Goal: Task Accomplishment & Management: Use online tool/utility

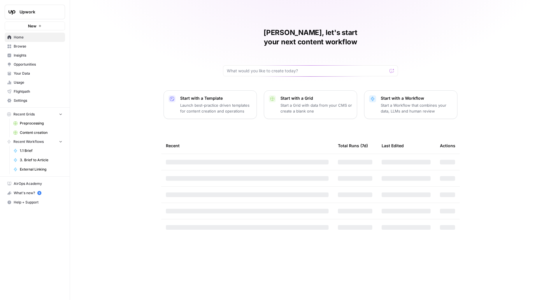
click at [45, 16] on button "Upwork" at bounding box center [35, 12] width 60 height 15
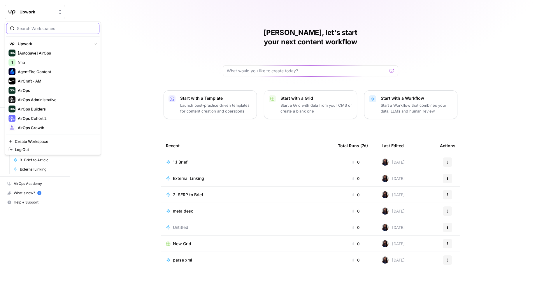
click at [80, 26] on input "search" at bounding box center [56, 29] width 79 height 6
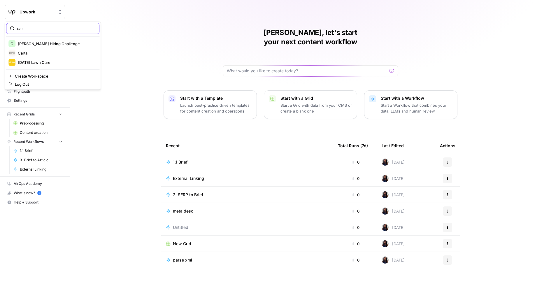
type input "car"
click button "Carta" at bounding box center [52, 52] width 93 height 9
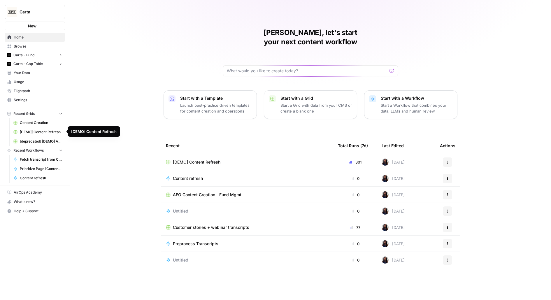
click at [24, 131] on span "[DEMO] Content Refresh" at bounding box center [41, 132] width 43 height 5
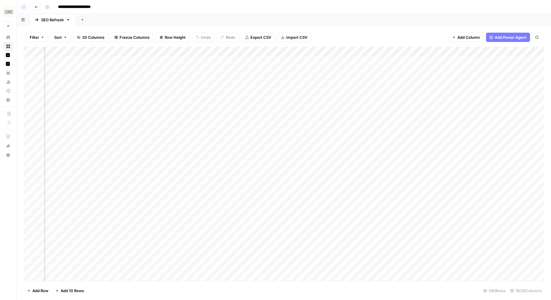
scroll to position [0, 111]
click at [419, 53] on div "Add Column" at bounding box center [284, 164] width 521 height 235
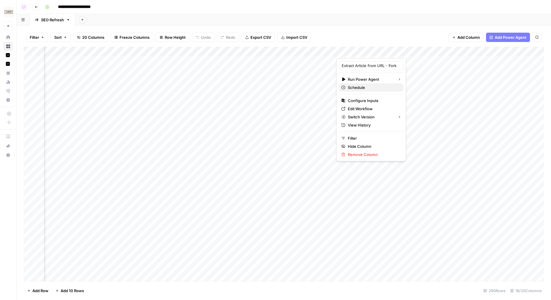
click at [356, 87] on span "Schedule" at bounding box center [373, 88] width 51 height 6
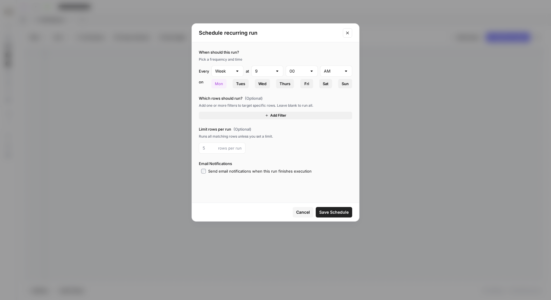
click at [235, 71] on div "Week" at bounding box center [227, 71] width 32 height 11
click at [228, 100] on span "Month" at bounding box center [226, 102] width 20 height 6
type input "Month"
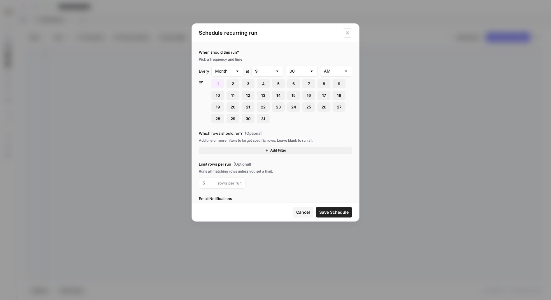
click at [281, 148] on span "Add Filter" at bounding box center [278, 150] width 16 height 5
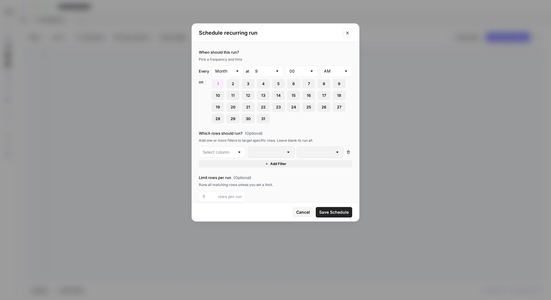
click at [230, 148] on div at bounding box center [222, 152] width 47 height 11
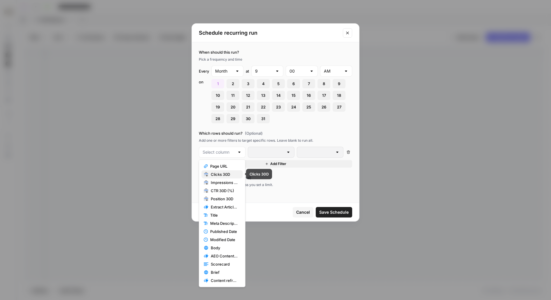
click at [224, 173] on span "Clicks 30D" at bounding box center [224, 175] width 27 height 6
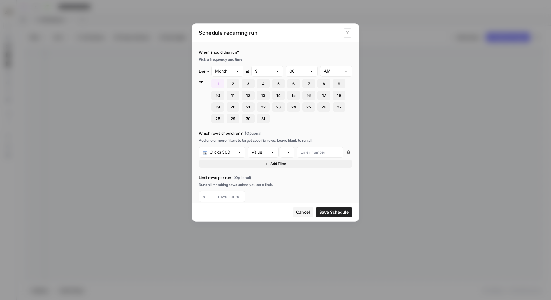
click at [314, 155] on div at bounding box center [320, 152] width 47 height 11
click at [220, 152] on input "text" at bounding box center [222, 152] width 25 height 6
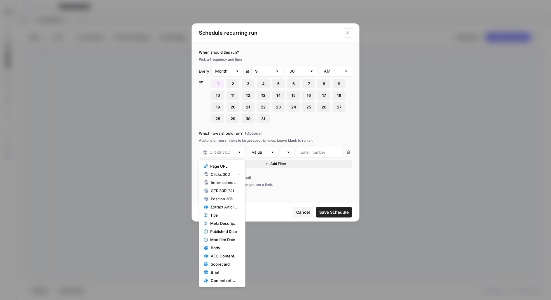
type input "Clicks 30D"
click at [347, 32] on icon "Close modal" at bounding box center [347, 33] width 5 height 5
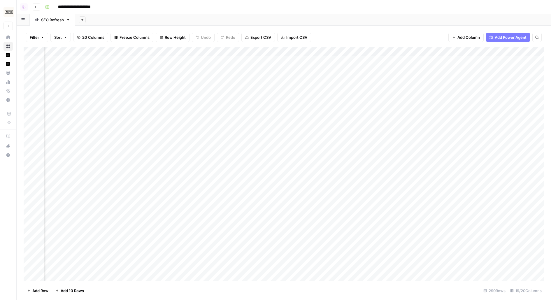
scroll to position [1, 94]
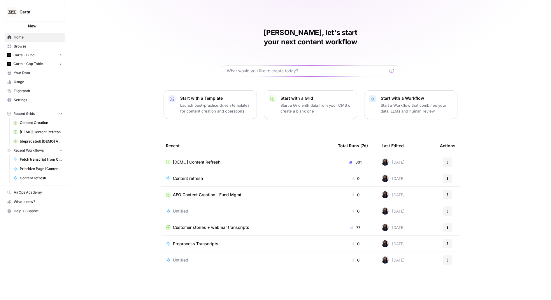
click at [50, 12] on span "Carta" at bounding box center [37, 12] width 35 height 6
type input "[MEDICAL_DATA]"
click button "Alliance" at bounding box center [52, 43] width 93 height 9
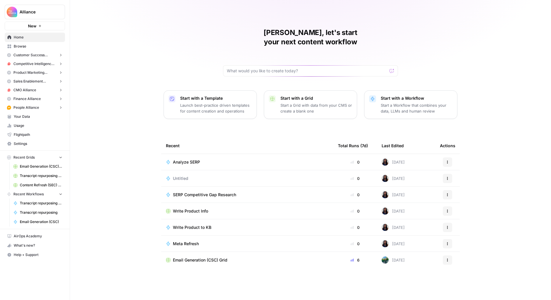
click at [33, 46] on span "Browse" at bounding box center [38, 46] width 49 height 5
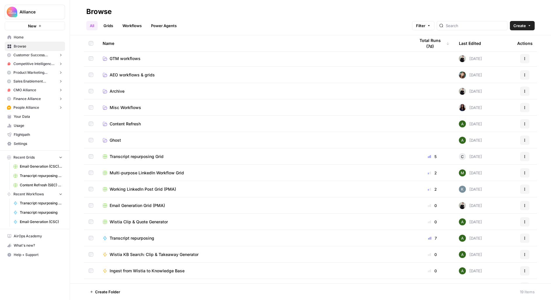
scroll to position [5, 0]
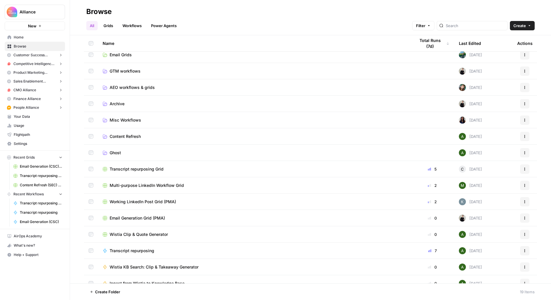
click at [115, 135] on span "Content Refresh" at bounding box center [125, 137] width 31 height 6
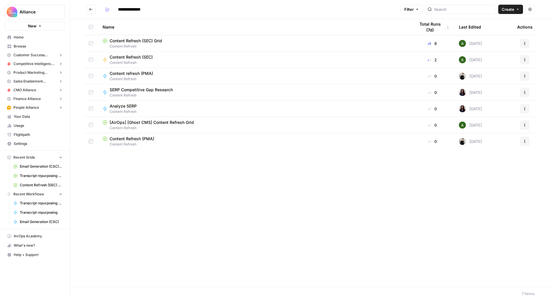
click at [145, 43] on span "Content Refresh (SEC) Grid" at bounding box center [136, 41] width 53 height 6
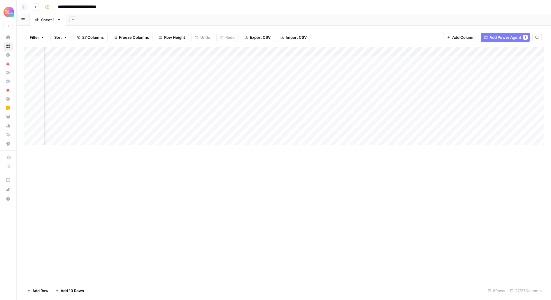
scroll to position [0, 162]
drag, startPoint x: 359, startPoint y: 55, endPoint x: 421, endPoint y: 55, distance: 62.1
click at [421, 55] on div "Add Column" at bounding box center [284, 96] width 521 height 99
click at [285, 71] on div "Add Column" at bounding box center [284, 96] width 521 height 99
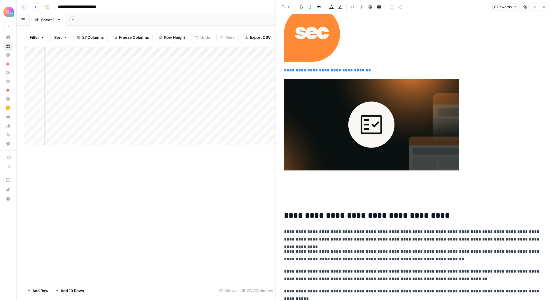
scroll to position [1401, 0]
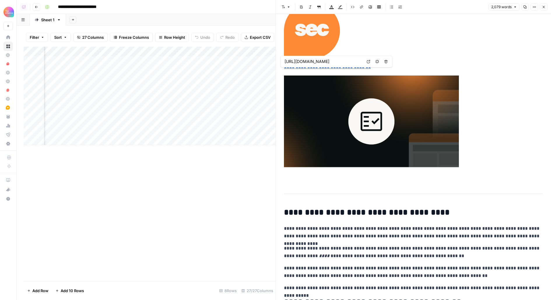
click at [205, 81] on div "Add Column" at bounding box center [150, 96] width 252 height 99
click at [544, 7] on icon "button" at bounding box center [544, 7] width 2 height 2
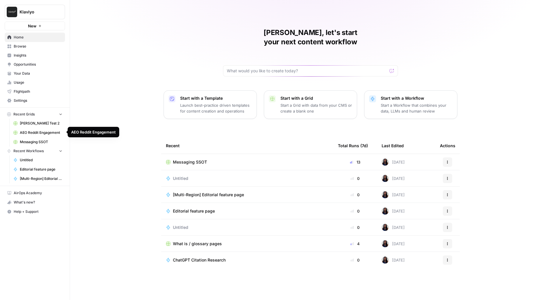
click at [33, 51] on link "Insights" at bounding box center [35, 55] width 60 height 9
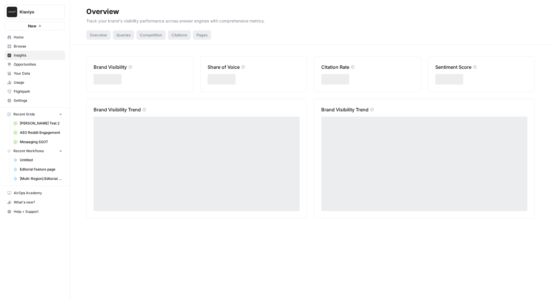
click at [33, 47] on span "Browse" at bounding box center [38, 46] width 49 height 5
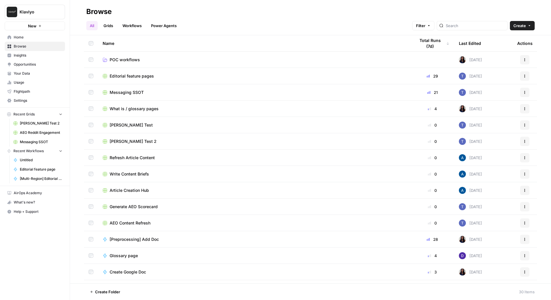
click at [107, 28] on link "Grids" at bounding box center [108, 25] width 17 height 9
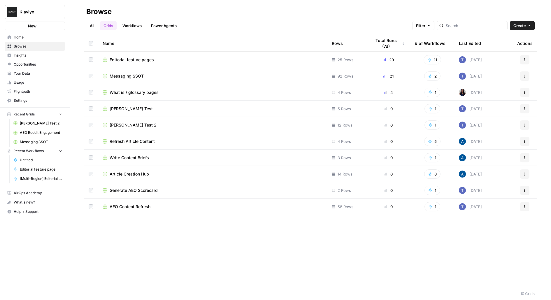
click at [125, 59] on span "Editorial feature pages" at bounding box center [132, 60] width 44 height 6
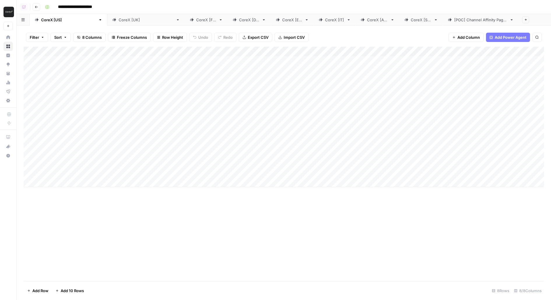
click at [40, 11] on header "**********" at bounding box center [284, 7] width 535 height 14
click at [39, 11] on header "**********" at bounding box center [284, 7] width 535 height 14
click at [39, 10] on button "Go back" at bounding box center [37, 7] width 8 height 8
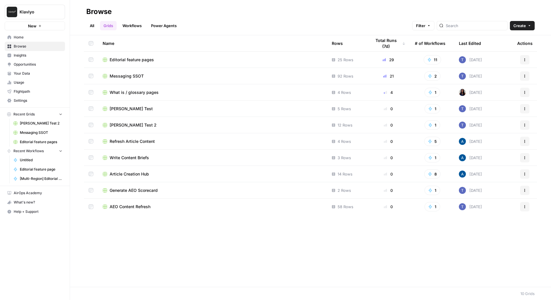
click at [120, 91] on span "What is / glossary pages" at bounding box center [134, 93] width 49 height 6
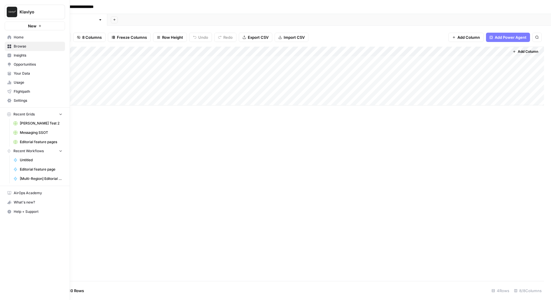
click at [37, 130] on span "Messaging SSOT" at bounding box center [41, 132] width 43 height 5
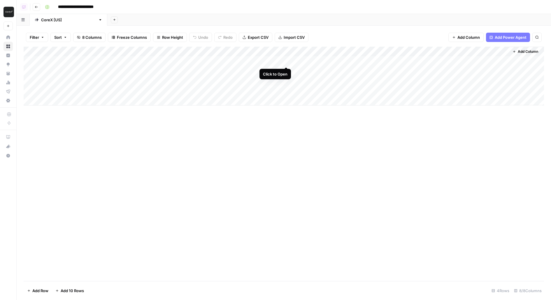
click at [285, 61] on div "Add Column" at bounding box center [284, 76] width 521 height 59
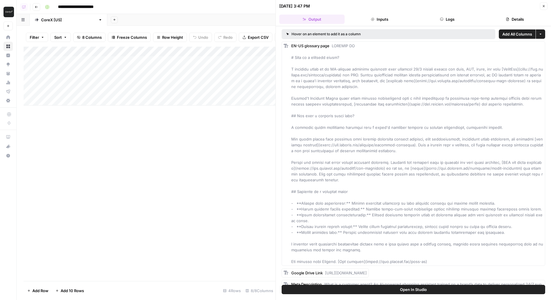
click at [387, 290] on button "Open In Studio" at bounding box center [414, 289] width 264 height 9
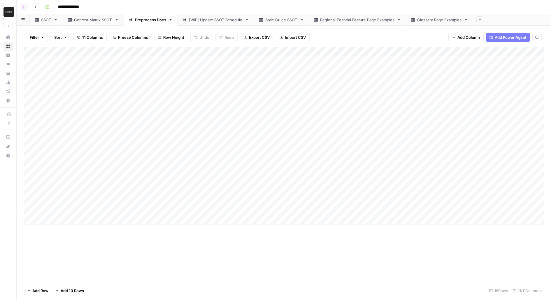
click at [445, 20] on div "Glossary Page Examples" at bounding box center [439, 20] width 44 height 6
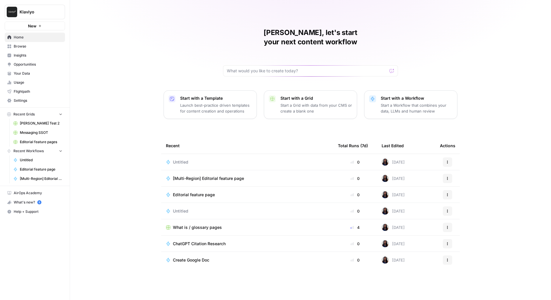
click at [32, 44] on span "Browse" at bounding box center [38, 46] width 49 height 5
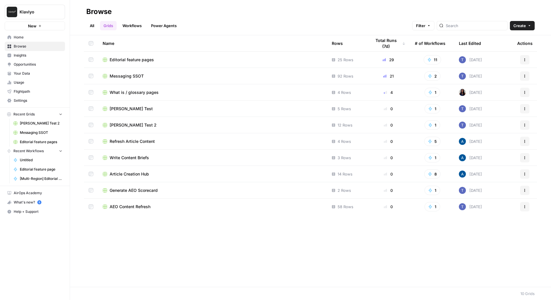
click at [19, 71] on span "Your Data" at bounding box center [38, 73] width 49 height 5
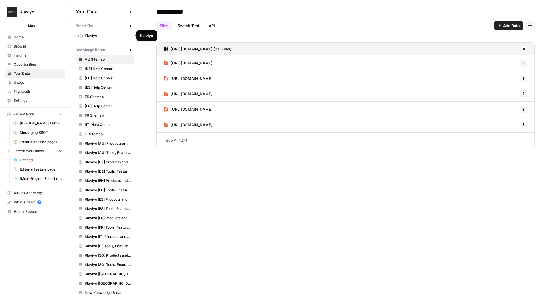
click at [101, 36] on span "Klaviyo" at bounding box center [108, 35] width 46 height 5
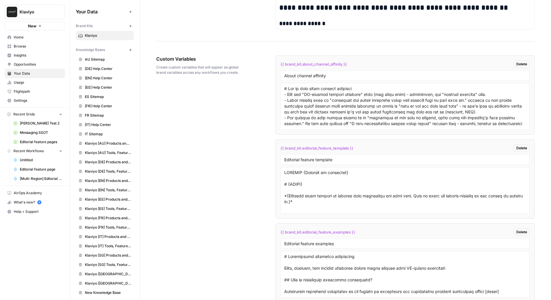
scroll to position [1001, 0]
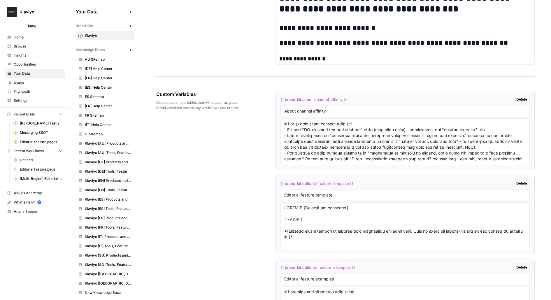
click at [309, 97] on span "{{ brand_kit.about_channel_affinity }}" at bounding box center [314, 100] width 67 height 6
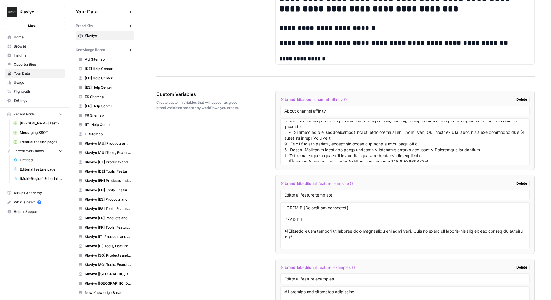
scroll to position [1395, 0]
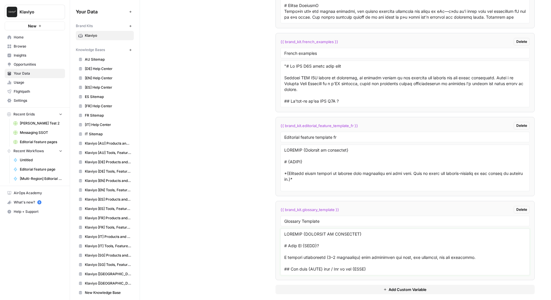
click at [318, 242] on textarea at bounding box center [405, 251] width 242 height 41
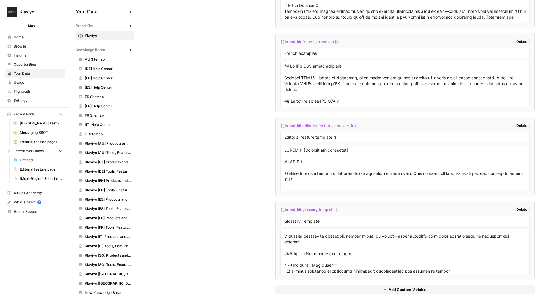
scroll to position [0, 0]
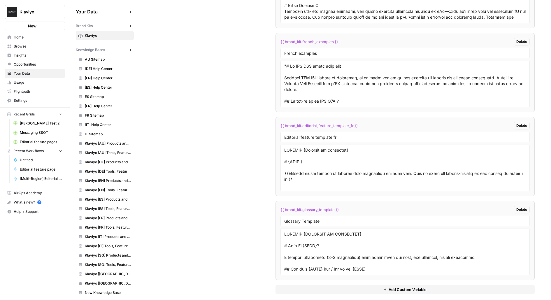
click at [297, 286] on button "Add Custom Variable" at bounding box center [406, 289] width 260 height 9
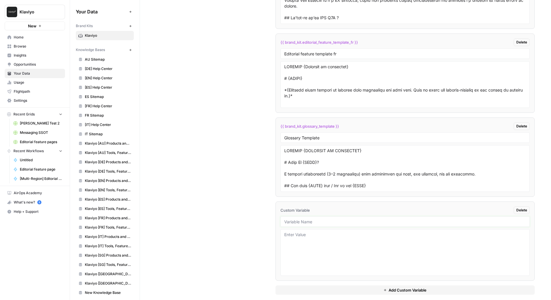
click at [323, 219] on input "text" at bounding box center [405, 221] width 242 height 5
type input "Glossary"
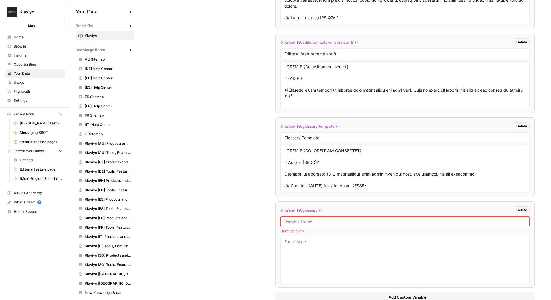
click at [288, 156] on textarea at bounding box center [405, 168] width 242 height 41
drag, startPoint x: 283, startPoint y: 144, endPoint x: 397, endPoint y: 182, distance: 120.2
click at [397, 182] on div at bounding box center [406, 168] width 250 height 47
click at [520, 208] on span "Delete" at bounding box center [522, 210] width 11 height 5
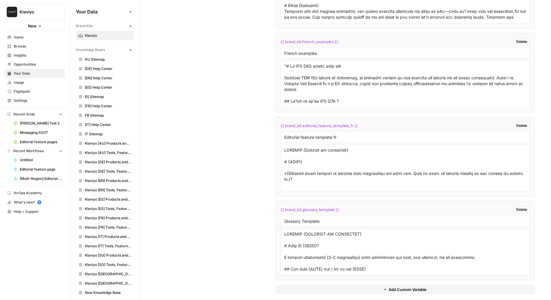
click at [307, 244] on textarea at bounding box center [405, 251] width 242 height 41
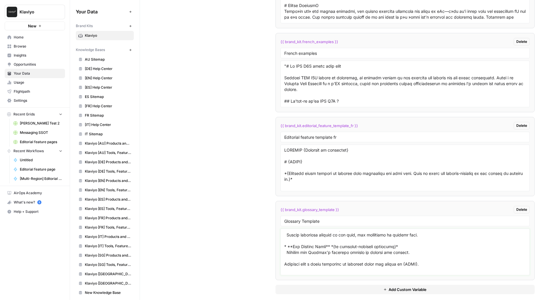
drag, startPoint x: 285, startPoint y: 239, endPoint x: 299, endPoint y: 298, distance: 60.4
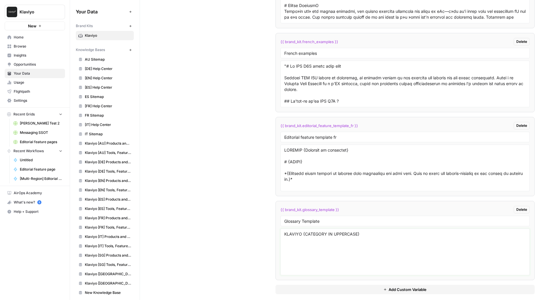
scroll to position [0, 0]
paste textarea "# “What Is" / Glossary Page Template for Klaviyo **Example URLs:** 1. [https://…"
drag, startPoint x: 284, startPoint y: 246, endPoint x: 354, endPoint y: 254, distance: 70.8
click at [355, 255] on textarea at bounding box center [405, 251] width 242 height 41
click at [317, 238] on textarea at bounding box center [405, 251] width 242 height 41
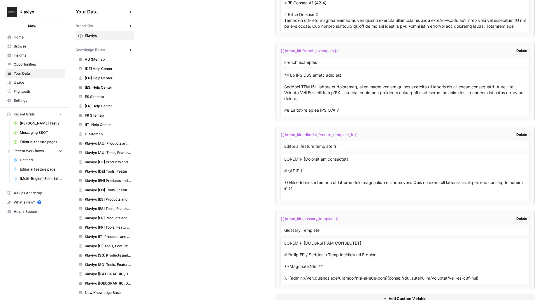
scroll to position [1395, 0]
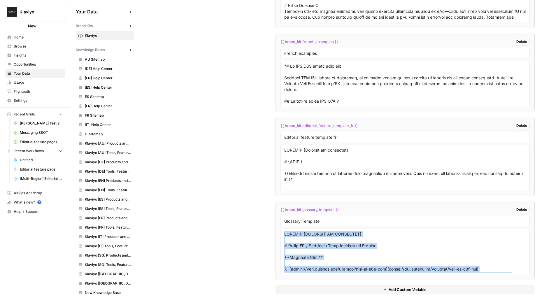
drag, startPoint x: 284, startPoint y: 243, endPoint x: 302, endPoint y: 299, distance: 58.9
click at [308, 258] on textarea at bounding box center [405, 251] width 242 height 41
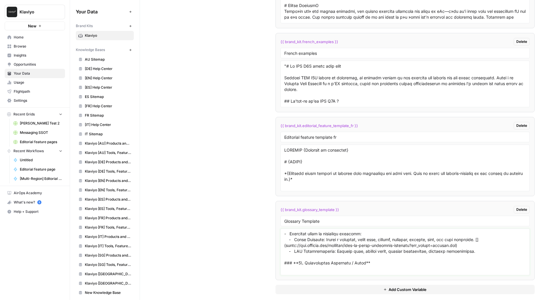
scroll to position [1510, 0]
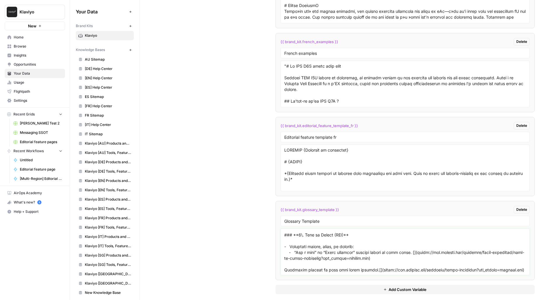
drag, startPoint x: 284, startPoint y: 239, endPoint x: 300, endPoint y: 273, distance: 37.2
click at [301, 273] on li "{{ brand_kit.glossary_template }} Delete Glossary Template" at bounding box center [406, 240] width 260 height 79
paste textarea ""What Is" / Glossary Page Template for Klaviyo ## Example URLs - https://www.kl…"
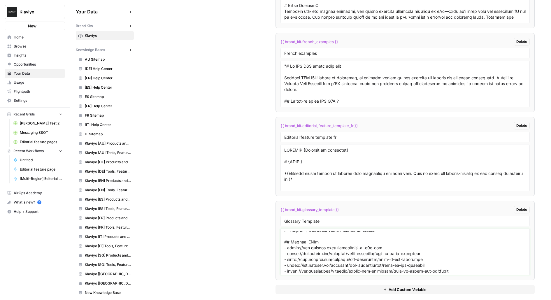
scroll to position [0, 0]
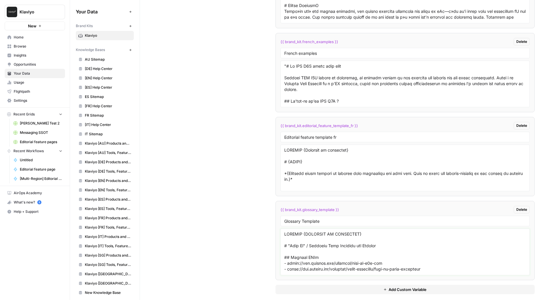
drag, startPoint x: 454, startPoint y: 247, endPoint x: 277, endPoint y: 245, distance: 176.8
click at [277, 245] on li "{{ brand_kit.glossary_template }} Delete Glossary Template" at bounding box center [406, 240] width 260 height 79
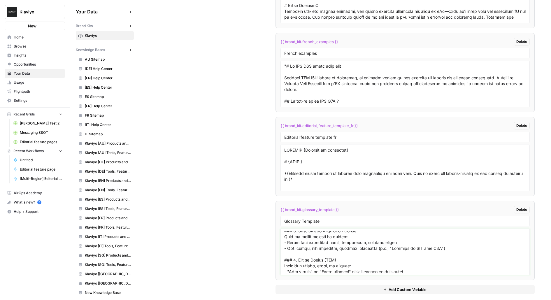
scroll to position [833, 0]
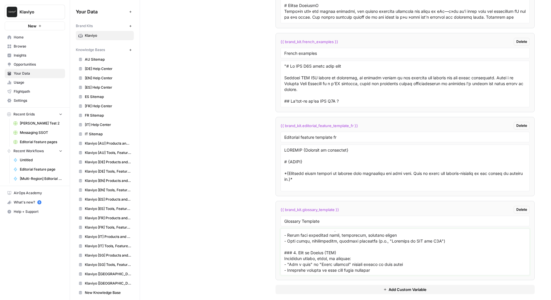
type textarea "KLAVIYO {CATEGORY IN UPPERCASE} # "What Is" / Glossary Page Template for Klaviy…"
click at [322, 207] on span "{{ brand_kit.glossary_template }}" at bounding box center [310, 210] width 59 height 6
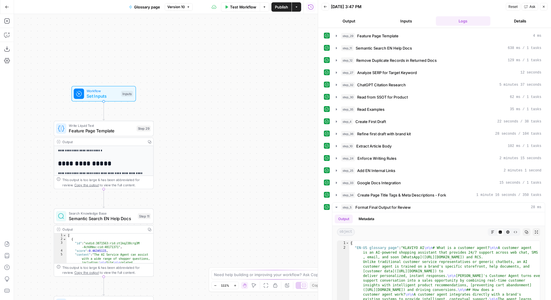
drag, startPoint x: 200, startPoint y: 136, endPoint x: 284, endPoint y: 95, distance: 93.3
click at [284, 95] on div "**********" at bounding box center [166, 157] width 304 height 286
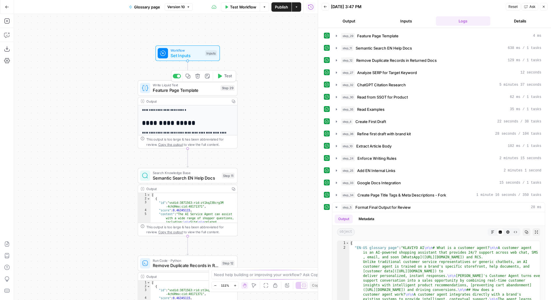
click at [219, 77] on icon "button" at bounding box center [220, 76] width 4 height 5
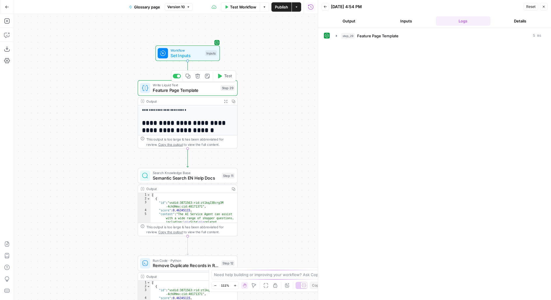
click at [191, 93] on span "Feature Page Template" at bounding box center [185, 90] width 65 height 6
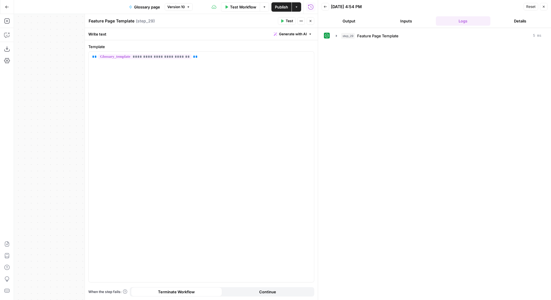
click at [99, 21] on textarea "Feature Page Template" at bounding box center [112, 21] width 46 height 6
type textarea "Glossary Page Template"
click at [309, 23] on button "Close" at bounding box center [311, 21] width 8 height 8
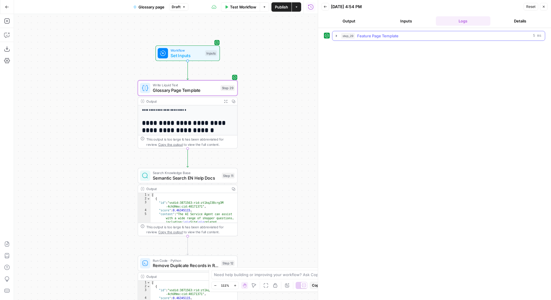
click at [417, 36] on div "step_29 Feature Page Template 5 ms" at bounding box center [441, 36] width 200 height 6
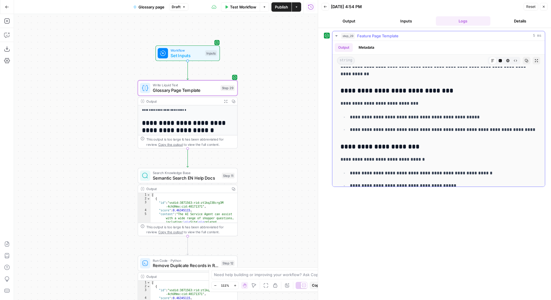
scroll to position [1421, 0]
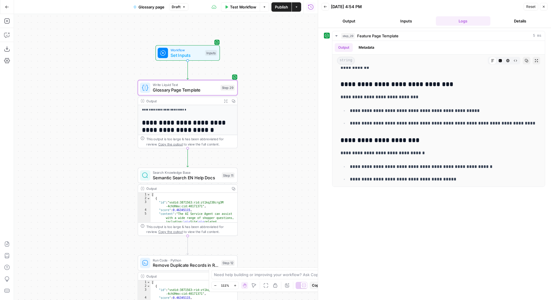
drag, startPoint x: 272, startPoint y: 196, endPoint x: 272, endPoint y: 114, distance: 81.7
click at [272, 115] on div "**********" at bounding box center [166, 157] width 304 height 286
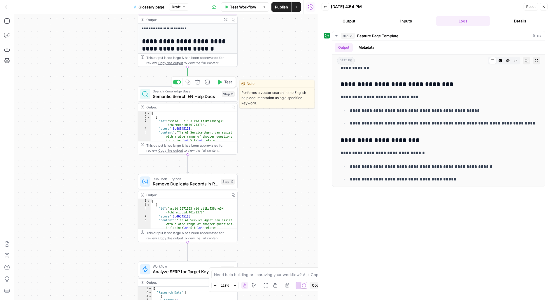
click at [227, 84] on span "Test" at bounding box center [228, 82] width 8 height 6
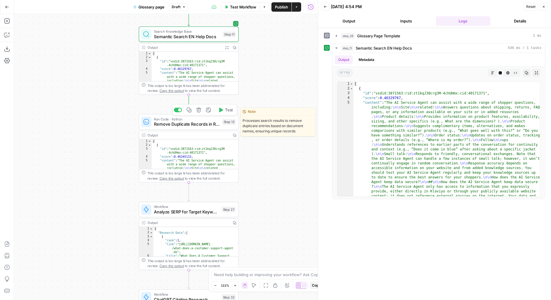
click at [228, 112] on span "Test" at bounding box center [229, 110] width 8 height 6
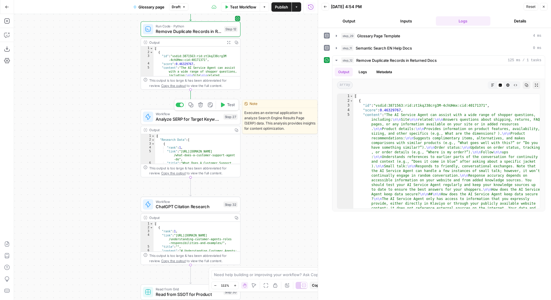
click at [232, 105] on span "Test" at bounding box center [231, 105] width 8 height 6
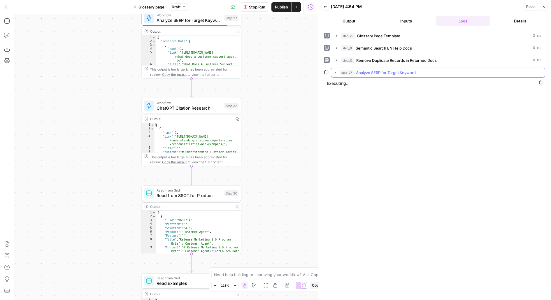
click at [373, 70] on span "Analyze SERP for Target Keyword" at bounding box center [386, 73] width 60 height 6
click at [370, 73] on span "Analyze SERP for Target Keyword" at bounding box center [386, 73] width 60 height 6
click at [230, 92] on span "Test" at bounding box center [232, 94] width 8 height 6
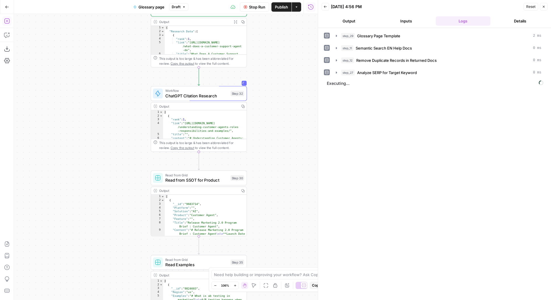
click at [10, 20] on button "Add Steps" at bounding box center [6, 20] width 9 height 9
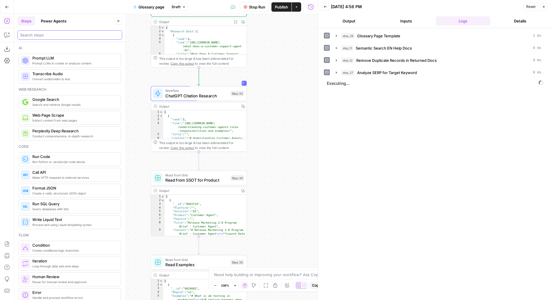
click at [65, 34] on input "search" at bounding box center [69, 35] width 99 height 6
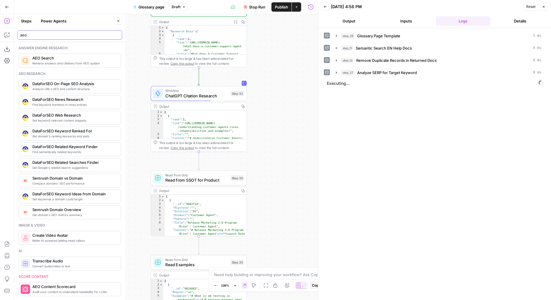
type input "aeo"
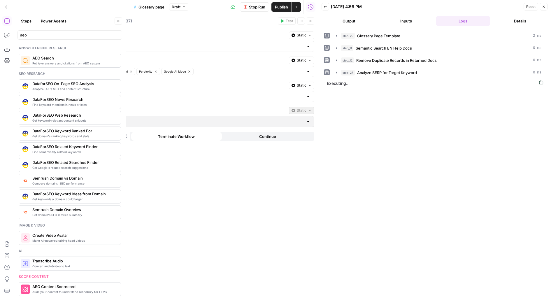
click at [119, 20] on icon "button" at bounding box center [119, 21] width 4 height 4
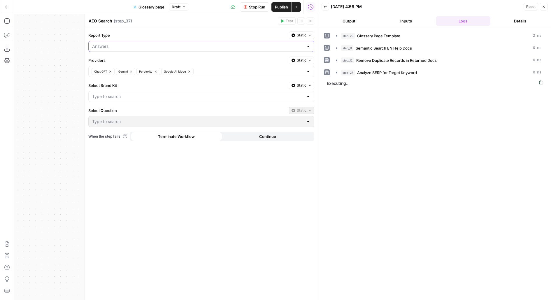
click at [118, 45] on input "Report Type" at bounding box center [197, 46] width 211 height 6
click at [116, 69] on span "Citations" at bounding box center [200, 69] width 214 height 6
type input "Citations"
click at [169, 48] on input "Report Type" at bounding box center [197, 46] width 211 height 6
type input "Citations"
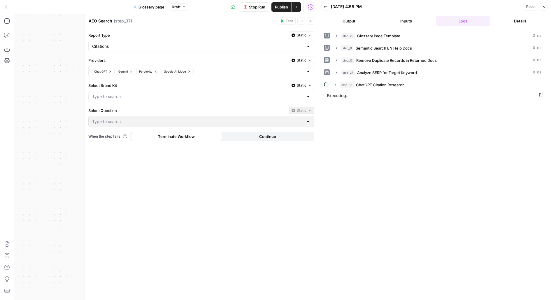
click at [102, 99] on div at bounding box center [201, 96] width 226 height 11
click at [106, 110] on span "Klaviyo" at bounding box center [200, 110] width 214 height 6
type input "Klaviyo"
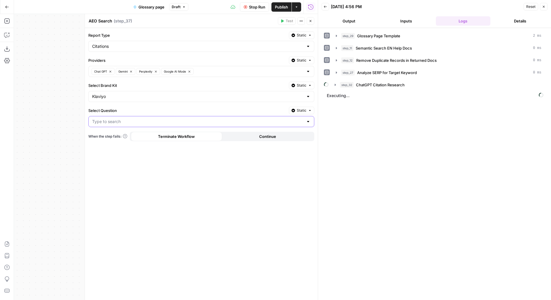
click at [106, 122] on input "Select Question" at bounding box center [197, 122] width 211 height 6
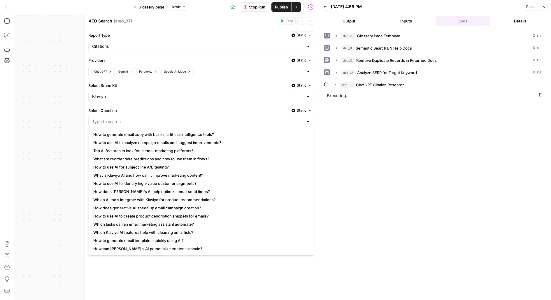
click at [305, 108] on span "Static" at bounding box center [302, 110] width 10 height 5
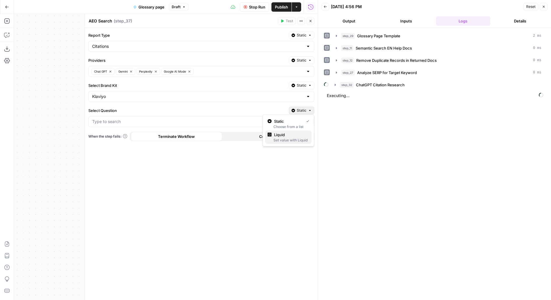
click at [293, 137] on span "Liquid" at bounding box center [290, 135] width 33 height 6
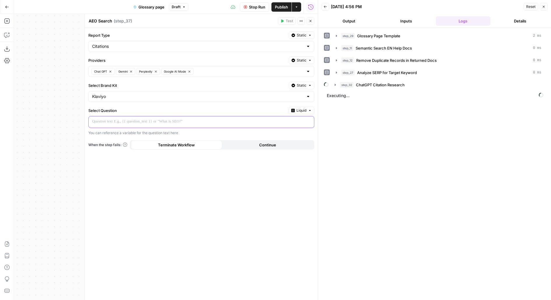
click at [258, 121] on p at bounding box center [196, 122] width 209 height 6
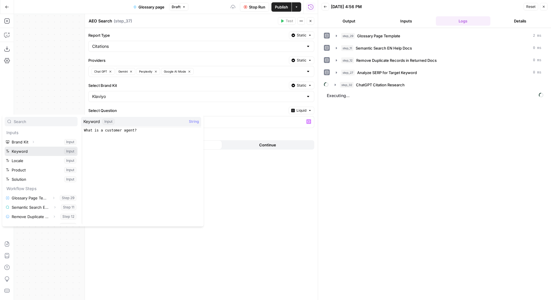
click at [5, 147] on button "Select variable Keyword" at bounding box center [41, 151] width 73 height 9
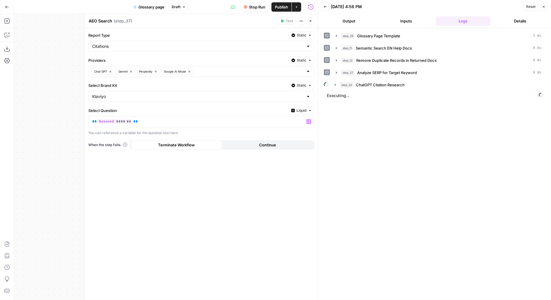
click at [310, 21] on icon "button" at bounding box center [311, 21] width 2 height 2
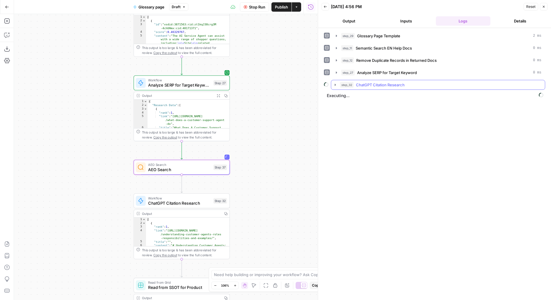
click at [362, 83] on span "ChatGPT Citation Research" at bounding box center [380, 85] width 49 height 6
click at [373, 118] on span "Executing..." at bounding box center [435, 122] width 220 height 9
click at [372, 106] on span "Condition" at bounding box center [377, 109] width 18 height 6
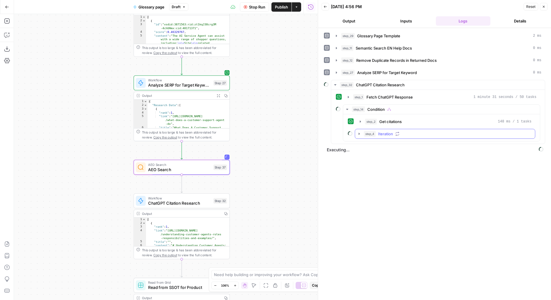
click at [371, 131] on span "step_4" at bounding box center [370, 134] width 12 height 6
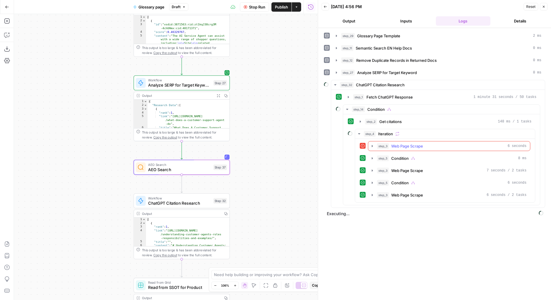
click at [374, 144] on icon "button" at bounding box center [372, 146] width 5 height 5
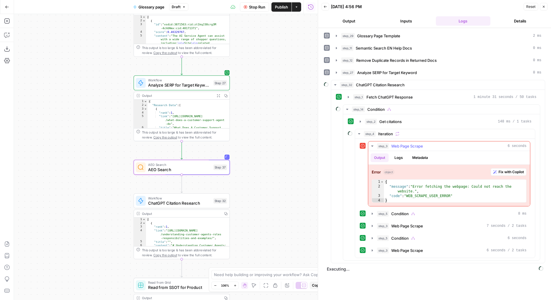
click at [374, 144] on icon "button" at bounding box center [372, 146] width 5 height 5
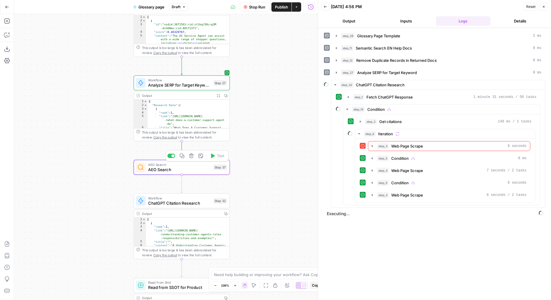
click at [219, 171] on div "AEO Search AEO Search Step 37 Copy step Delete step Add Note Test" at bounding box center [181, 167] width 91 height 11
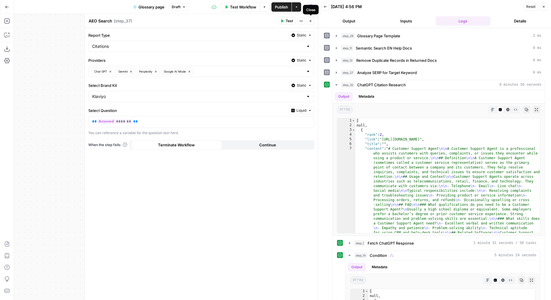
click at [313, 24] on button "Close" at bounding box center [311, 21] width 8 height 8
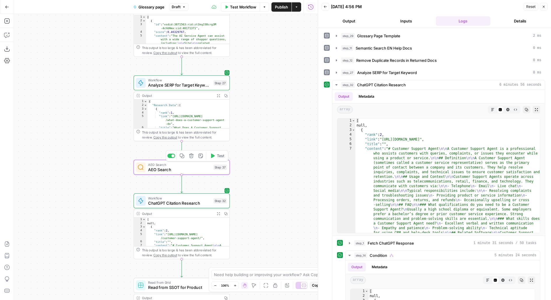
click at [218, 158] on span "Test" at bounding box center [221, 156] width 8 height 6
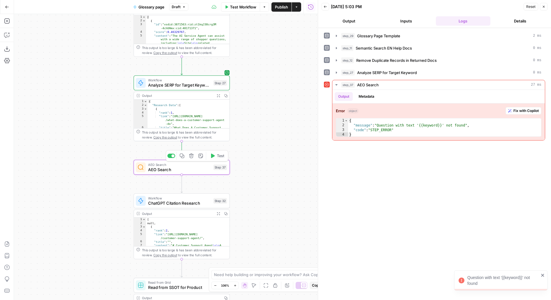
click at [213, 175] on div "**********" at bounding box center [166, 157] width 304 height 286
click at [209, 172] on span "AEO Search" at bounding box center [179, 170] width 63 height 6
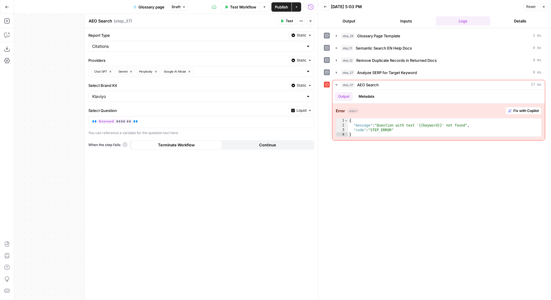
click at [290, 19] on span "Test" at bounding box center [289, 20] width 7 height 5
click at [313, 19] on button "Close" at bounding box center [311, 21] width 8 height 8
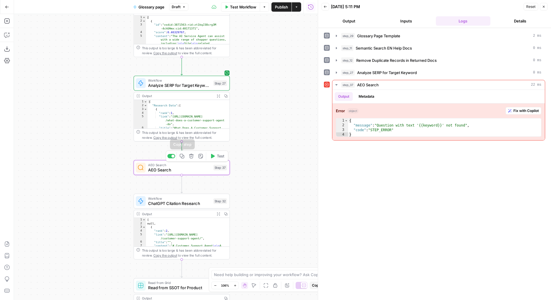
click at [190, 157] on icon "button" at bounding box center [191, 156] width 4 height 4
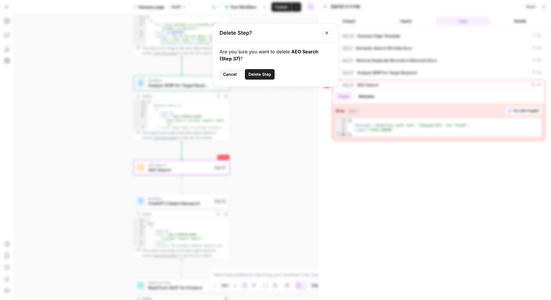
click at [265, 77] on span "Delete Step" at bounding box center [260, 74] width 23 height 6
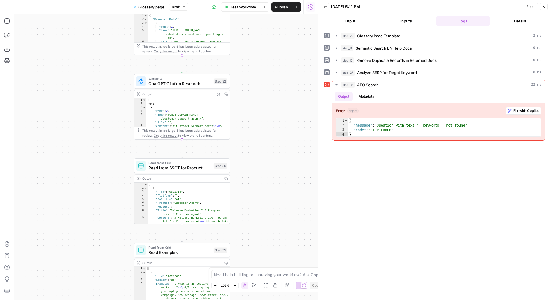
drag, startPoint x: 253, startPoint y: 83, endPoint x: 253, endPoint y: 40, distance: 43.2
click at [253, 40] on div "**********" at bounding box center [166, 157] width 304 height 286
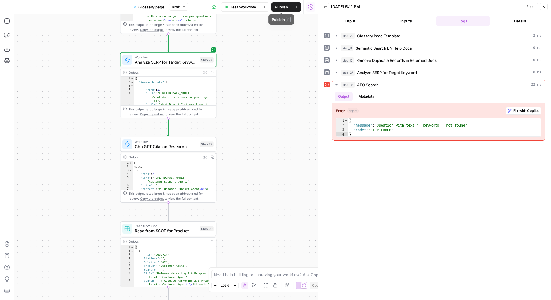
click at [282, 7] on span "Publish" at bounding box center [281, 7] width 13 height 6
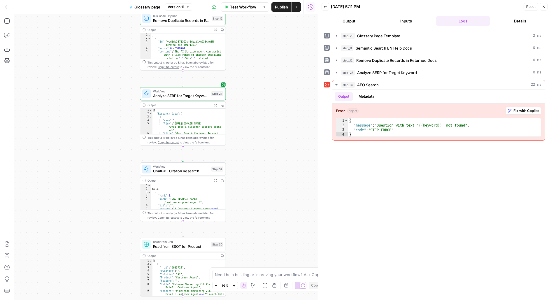
click at [217, 158] on span "Test" at bounding box center [217, 158] width 7 height 5
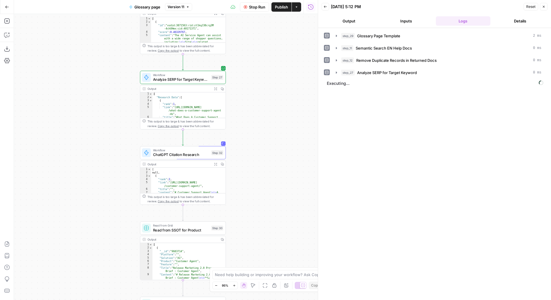
drag, startPoint x: 244, startPoint y: 151, endPoint x: 248, endPoint y: 69, distance: 82.1
click at [248, 69] on div "**********" at bounding box center [166, 157] width 304 height 286
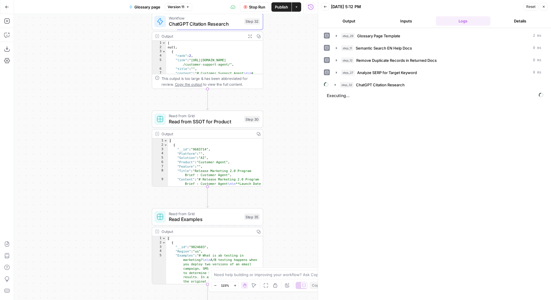
drag, startPoint x: 278, startPoint y: 136, endPoint x: 278, endPoint y: 80, distance: 55.7
click at [278, 81] on div "**********" at bounding box center [166, 157] width 304 height 286
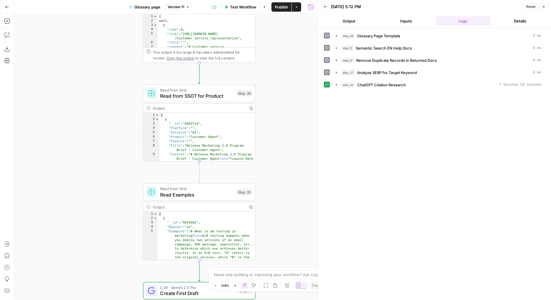
drag, startPoint x: 291, startPoint y: 99, endPoint x: 292, endPoint y: 76, distance: 23.4
click at [292, 76] on div "**********" at bounding box center [166, 157] width 304 height 286
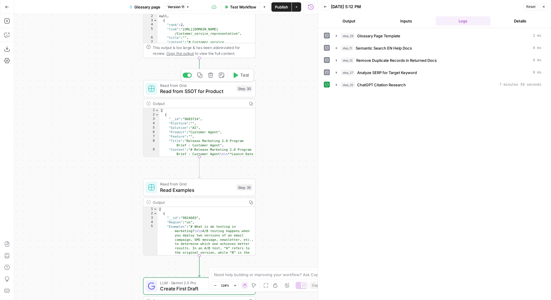
click at [235, 76] on icon "button" at bounding box center [236, 75] width 4 height 5
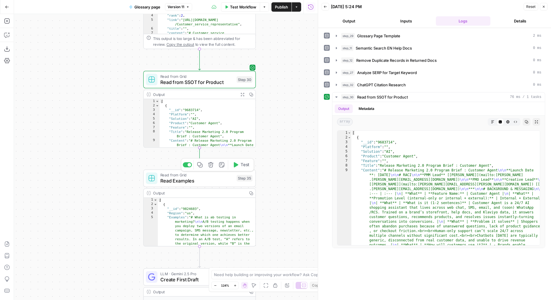
click at [239, 167] on button "Test" at bounding box center [241, 164] width 22 height 9
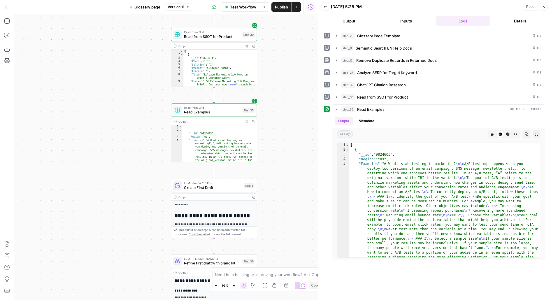
drag, startPoint x: 272, startPoint y: 143, endPoint x: 272, endPoint y: 101, distance: 41.4
click at [272, 102] on div "**********" at bounding box center [166, 157] width 304 height 286
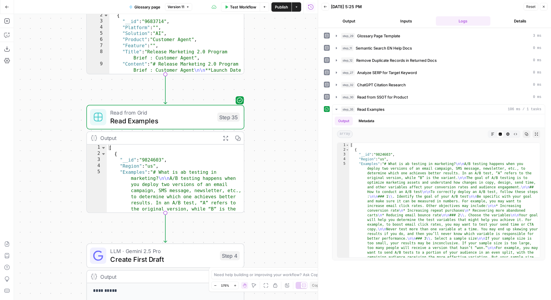
drag, startPoint x: 267, startPoint y: 171, endPoint x: 281, endPoint y: 19, distance: 153.2
click at [281, 20] on div "**********" at bounding box center [166, 157] width 304 height 286
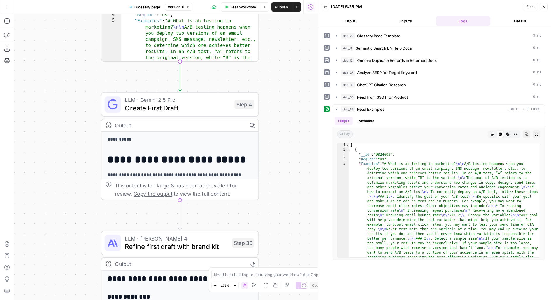
drag, startPoint x: 271, startPoint y: 97, endPoint x: 271, endPoint y: 36, distance: 61.3
click at [271, 36] on div "**********" at bounding box center [166, 157] width 304 height 286
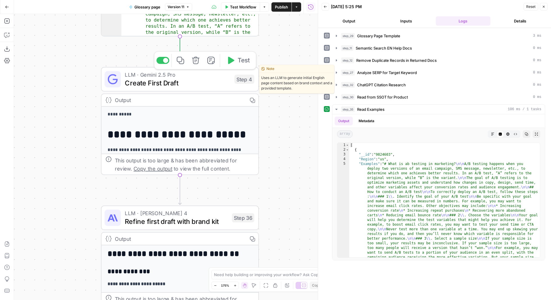
click at [247, 60] on span "Test" at bounding box center [244, 60] width 12 height 9
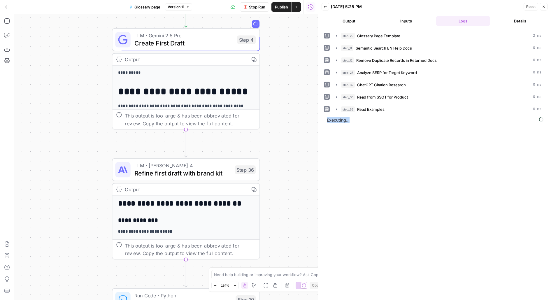
drag, startPoint x: 327, startPoint y: 118, endPoint x: 384, endPoint y: 118, distance: 57.5
click at [384, 118] on span "Executing..." at bounding box center [435, 120] width 220 height 9
click at [384, 119] on span "Executing..." at bounding box center [435, 120] width 220 height 9
drag, startPoint x: 349, startPoint y: 118, endPoint x: 354, endPoint y: 118, distance: 4.7
click at [354, 118] on span "Executing..." at bounding box center [435, 120] width 220 height 9
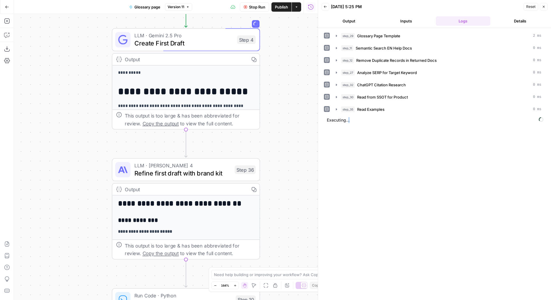
click at [354, 119] on span "Executing..." at bounding box center [435, 120] width 220 height 9
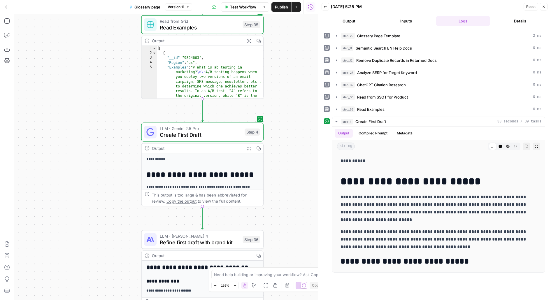
drag, startPoint x: 288, startPoint y: 186, endPoint x: 288, endPoint y: 120, distance: 65.6
click at [288, 120] on div "**********" at bounding box center [166, 157] width 304 height 286
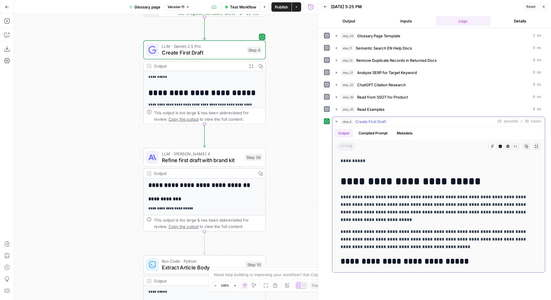
click at [535, 145] on icon "button" at bounding box center [537, 147] width 4 height 4
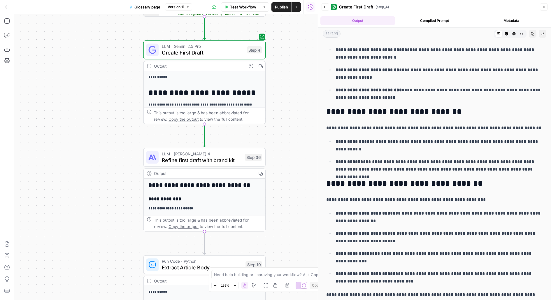
scroll to position [515, 0]
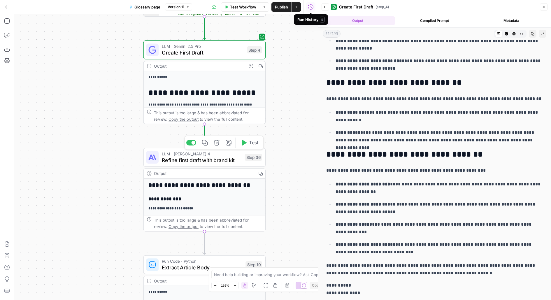
click at [256, 142] on span "Test" at bounding box center [254, 142] width 10 height 7
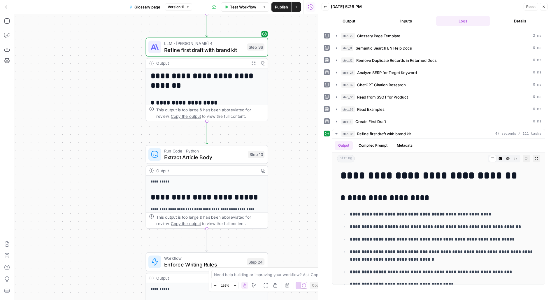
drag, startPoint x: 310, startPoint y: 197, endPoint x: 310, endPoint y: 104, distance: 92.5
click at [310, 104] on div "**********" at bounding box center [166, 157] width 304 height 286
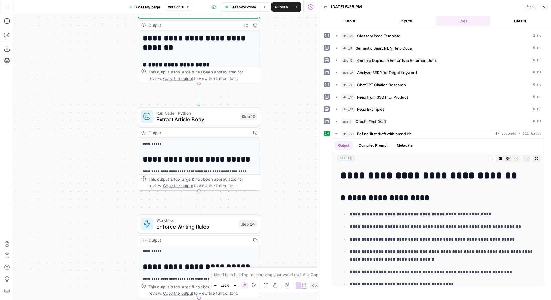
drag, startPoint x: 293, startPoint y: 141, endPoint x: 285, endPoint y: 112, distance: 29.7
click at [285, 112] on div "**********" at bounding box center [166, 157] width 304 height 286
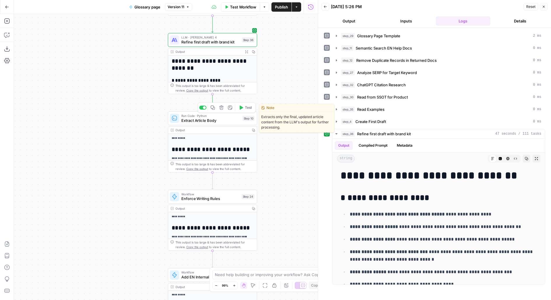
click at [242, 109] on icon "button" at bounding box center [241, 107] width 5 height 5
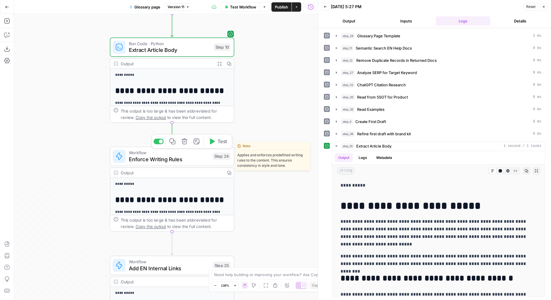
click at [225, 142] on span "Test" at bounding box center [223, 141] width 10 height 7
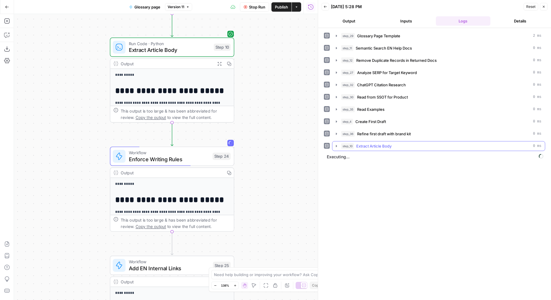
click at [374, 144] on span "Extract Article Body" at bounding box center [373, 146] width 35 height 6
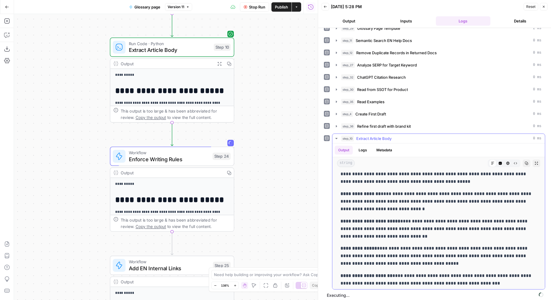
scroll to position [716, 0]
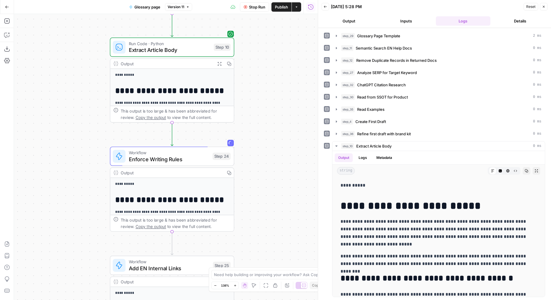
scroll to position [716, 0]
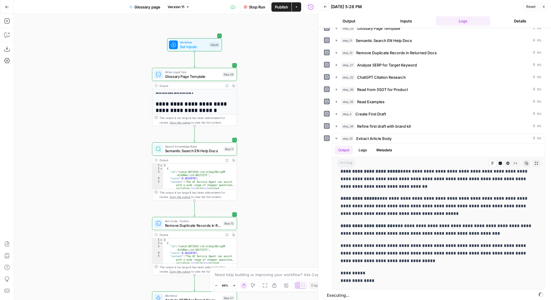
click at [259, 5] on span "Stop Run" at bounding box center [257, 7] width 16 height 6
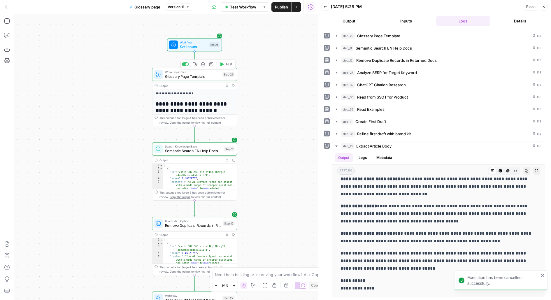
click at [226, 65] on span "Test" at bounding box center [228, 64] width 7 height 5
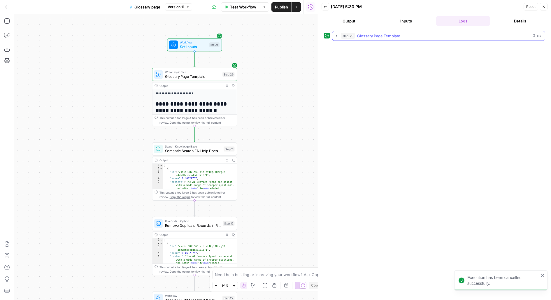
click at [376, 35] on span "Glossary Page Template" at bounding box center [378, 36] width 43 height 6
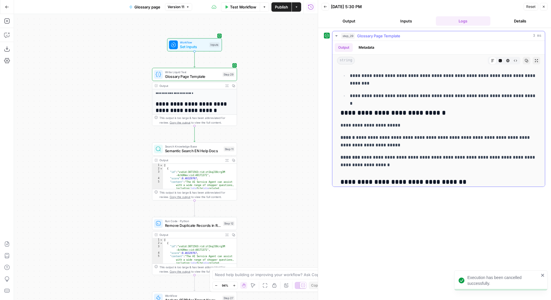
scroll to position [1440, 0]
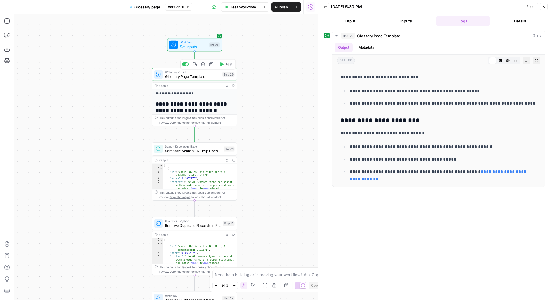
click at [224, 66] on icon "button" at bounding box center [222, 64] width 4 height 4
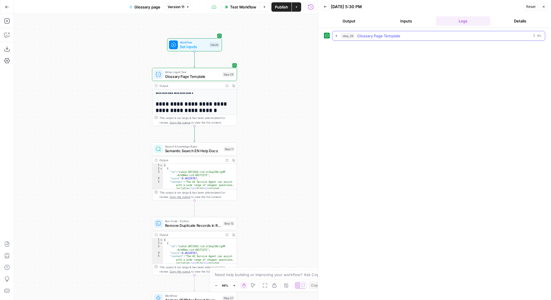
click at [420, 33] on div "step_29 Glossary Page Template 3 ms" at bounding box center [441, 36] width 200 height 6
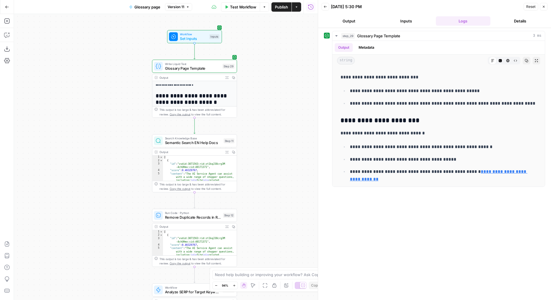
drag, startPoint x: 279, startPoint y: 224, endPoint x: 277, endPoint y: 33, distance: 190.5
click at [278, 4] on div "**********" at bounding box center [159, 150] width 318 height 300
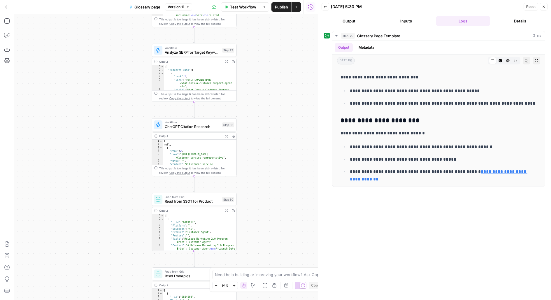
drag, startPoint x: 277, startPoint y: 221, endPoint x: 277, endPoint y: 53, distance: 167.7
click at [277, 53] on div "**********" at bounding box center [166, 157] width 304 height 286
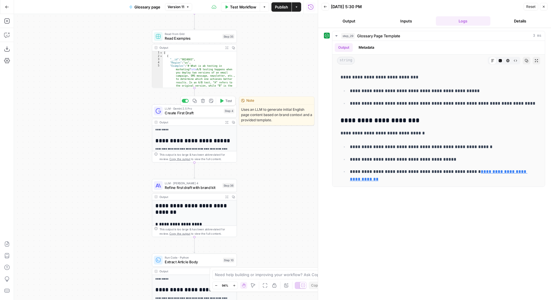
click at [221, 102] on icon "button" at bounding box center [223, 101] width 4 height 4
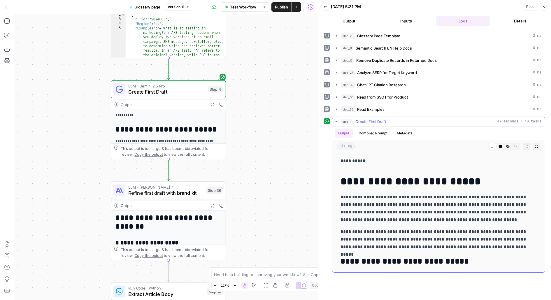
click at [539, 143] on button "Expand Output" at bounding box center [537, 147] width 8 height 8
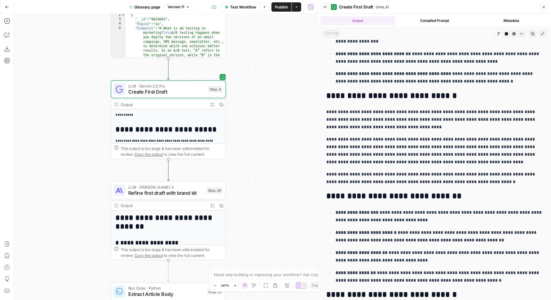
scroll to position [198, 0]
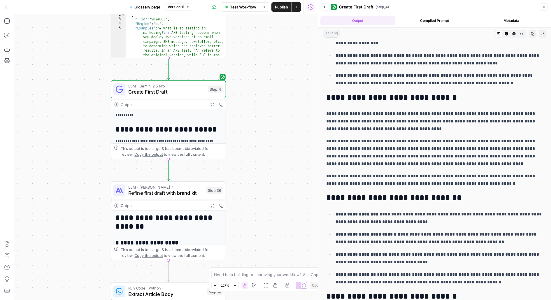
drag, startPoint x: 261, startPoint y: 186, endPoint x: 263, endPoint y: 120, distance: 66.5
click at [263, 120] on div "**********" at bounding box center [166, 157] width 304 height 286
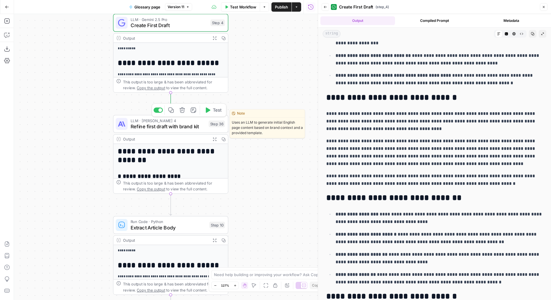
click at [214, 113] on span "Test" at bounding box center [217, 110] width 9 height 7
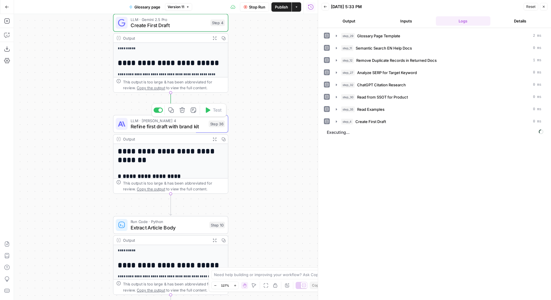
click at [216, 127] on div "Step 36" at bounding box center [217, 123] width 16 height 7
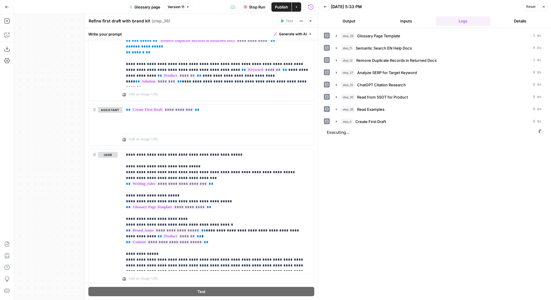
scroll to position [1249, 0]
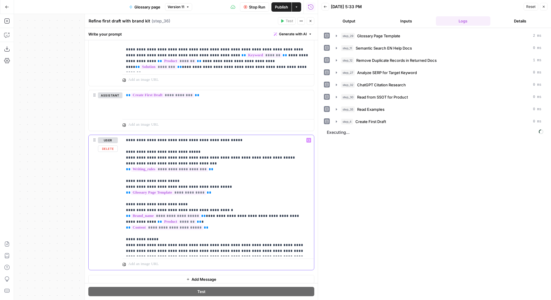
click at [261, 154] on p "**********" at bounding box center [218, 195] width 185 height 117
drag, startPoint x: 269, startPoint y: 155, endPoint x: 125, endPoint y: 154, distance: 143.2
click at [126, 154] on p "**********" at bounding box center [218, 195] width 185 height 117
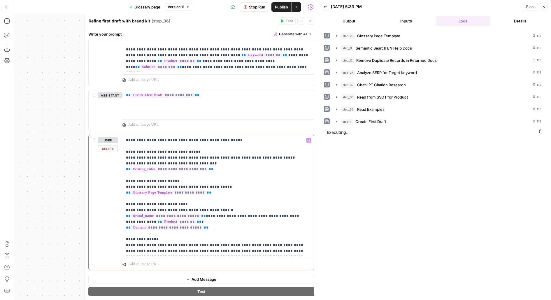
click at [126, 154] on p "**********" at bounding box center [218, 195] width 185 height 117
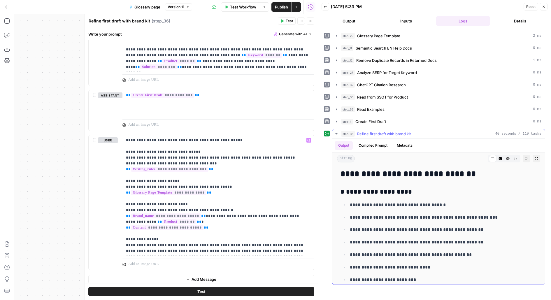
click at [535, 158] on icon "button" at bounding box center [537, 159] width 4 height 4
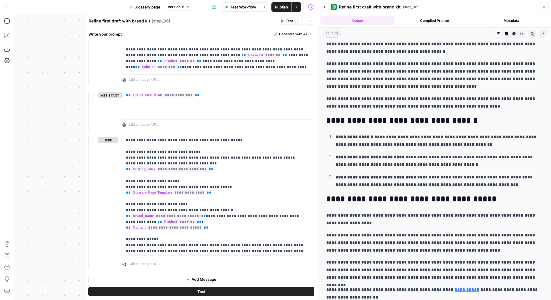
scroll to position [997, 0]
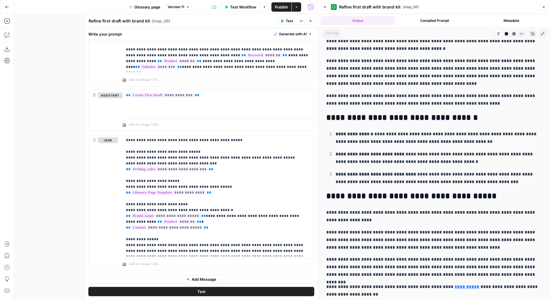
click at [309, 21] on button "Close" at bounding box center [311, 21] width 8 height 8
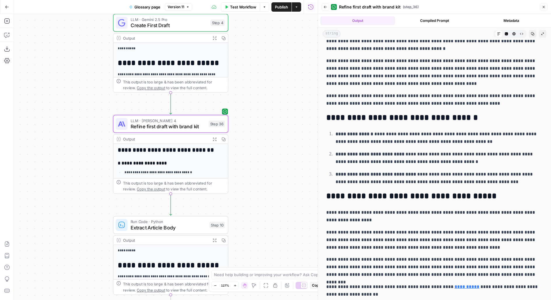
drag, startPoint x: 259, startPoint y: 143, endPoint x: 260, endPoint y: 73, distance: 69.7
click at [260, 73] on div "**********" at bounding box center [166, 157] width 304 height 286
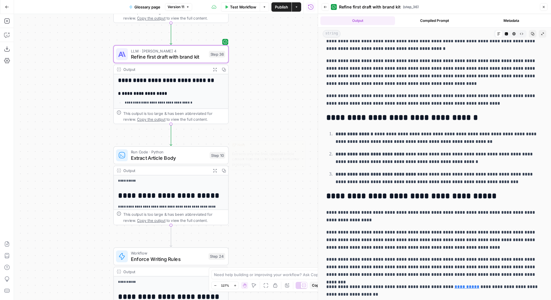
click at [216, 144] on span "Test" at bounding box center [217, 141] width 9 height 7
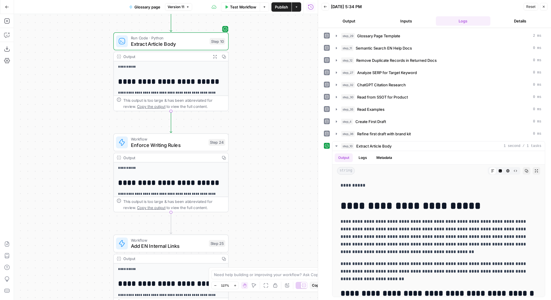
drag, startPoint x: 251, startPoint y: 92, endPoint x: 250, endPoint y: 75, distance: 17.2
click at [250, 76] on div "**********" at bounding box center [166, 157] width 304 height 286
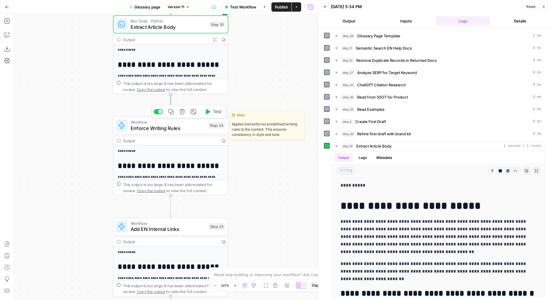
click at [219, 112] on span "Test" at bounding box center [217, 112] width 9 height 7
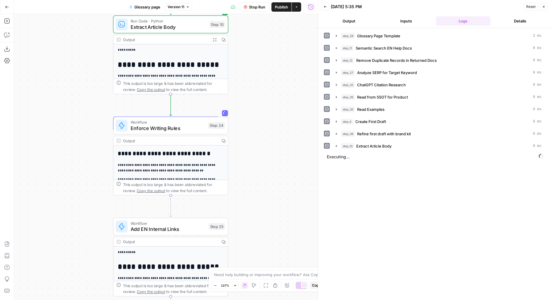
scroll to position [84, 0]
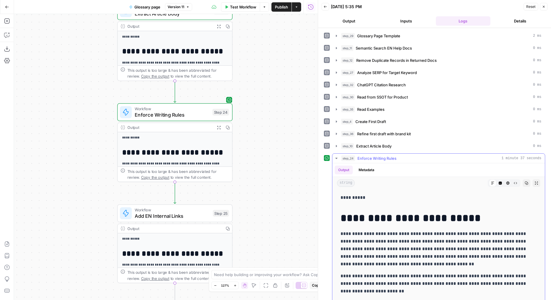
click at [534, 179] on button "Expand Output" at bounding box center [537, 183] width 8 height 8
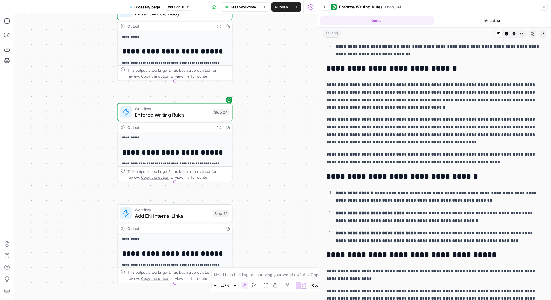
scroll to position [433, 0]
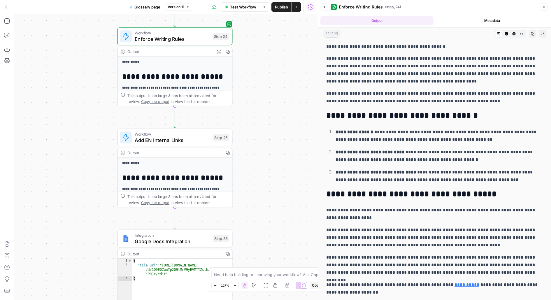
drag, startPoint x: 255, startPoint y: 199, endPoint x: 255, endPoint y: 139, distance: 60.1
click at [255, 139] on div "**********" at bounding box center [166, 157] width 304 height 286
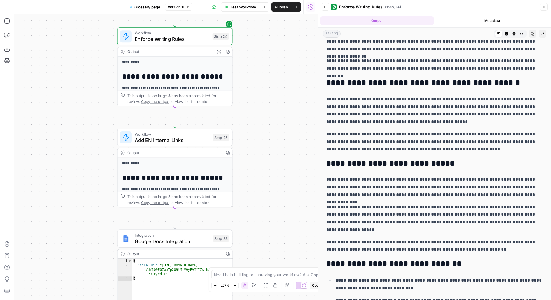
scroll to position [0, 0]
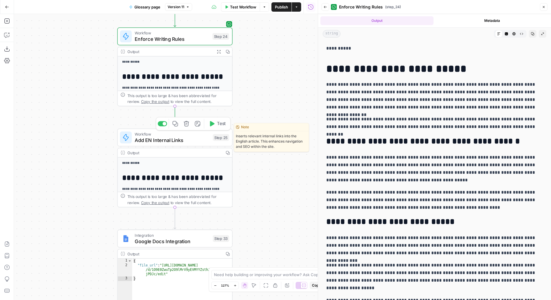
click at [219, 123] on span "Test" at bounding box center [221, 123] width 9 height 7
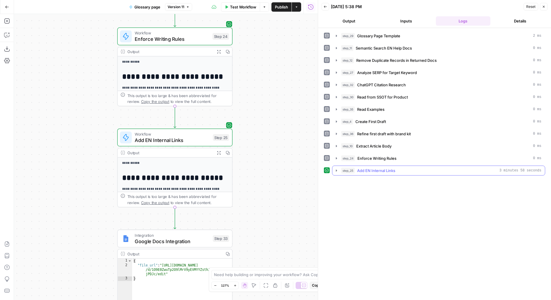
click at [350, 169] on span "step_25" at bounding box center [348, 171] width 14 height 6
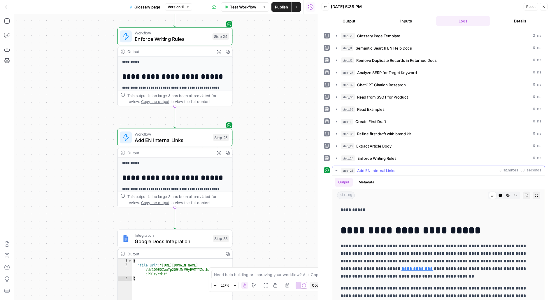
scroll to position [96, 0]
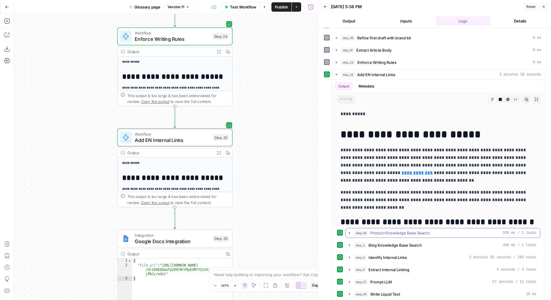
click at [363, 232] on span "step_46" at bounding box center [361, 233] width 14 height 6
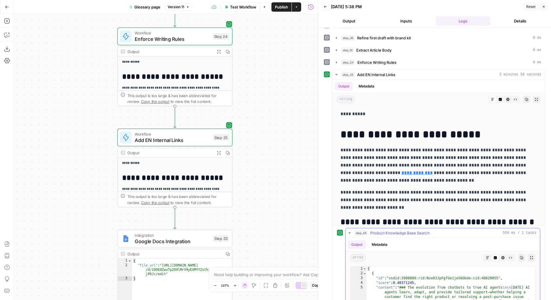
click at [363, 232] on span "step_46" at bounding box center [361, 233] width 14 height 6
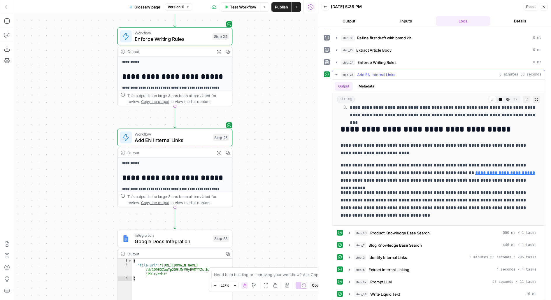
scroll to position [604, 0]
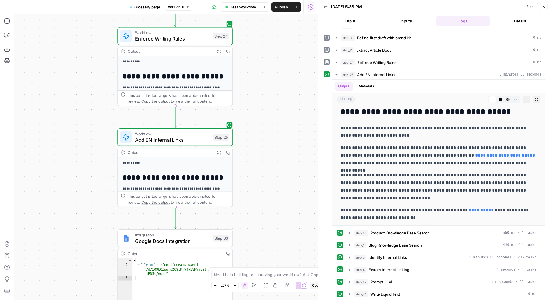
drag, startPoint x: 252, startPoint y: 213, endPoint x: 267, endPoint y: 114, distance: 100.0
click at [268, 115] on div "**********" at bounding box center [166, 157] width 304 height 286
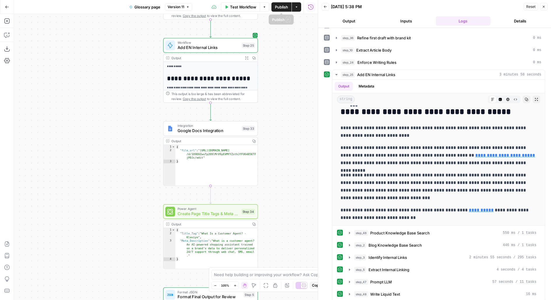
click at [282, 8] on span "Publish" at bounding box center [281, 7] width 13 height 6
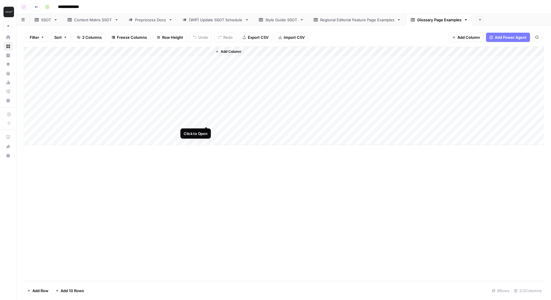
click at [208, 122] on div "Add Column" at bounding box center [284, 96] width 521 height 99
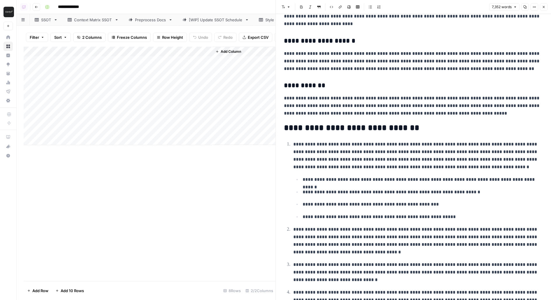
scroll to position [4448, 0]
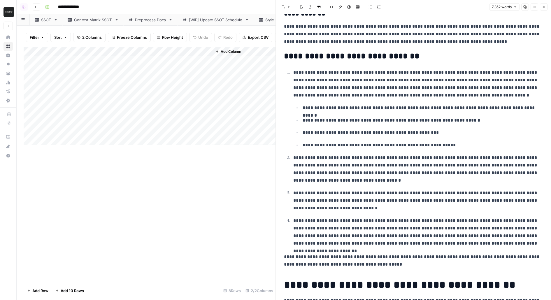
click at [45, 23] on link "SSOT" at bounding box center [46, 20] width 33 height 12
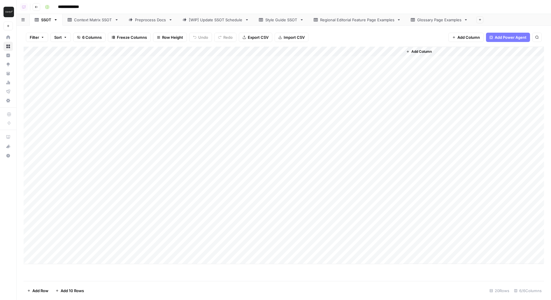
click at [255, 249] on div "Add Column" at bounding box center [284, 156] width 521 height 218
click at [255, 249] on body "**********" at bounding box center [275, 150] width 551 height 300
click at [287, 251] on textarea "**********" at bounding box center [278, 250] width 93 height 8
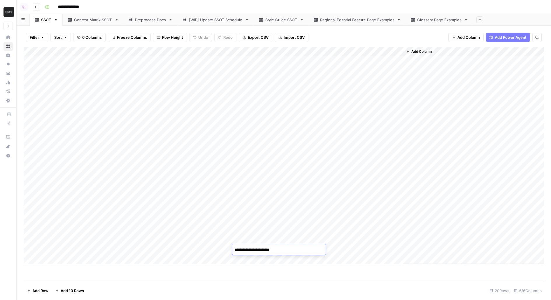
click at [287, 251] on textarea "**********" at bounding box center [278, 250] width 93 height 8
click at [335, 248] on div "Add Column" at bounding box center [284, 156] width 521 height 218
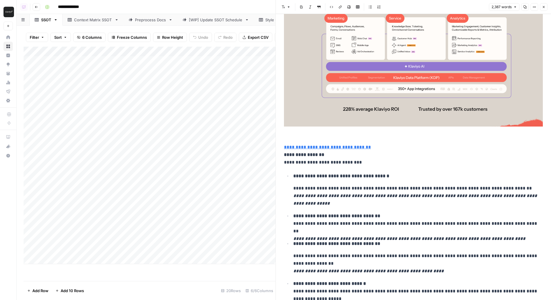
scroll to position [4421, 0]
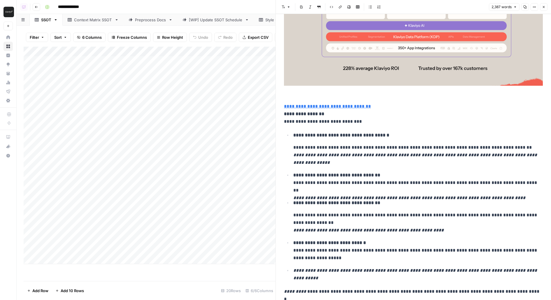
click at [545, 8] on icon "button" at bounding box center [544, 7] width 4 height 4
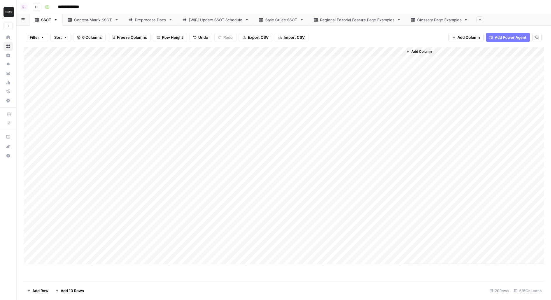
click at [302, 240] on div "Add Column" at bounding box center [284, 156] width 521 height 218
click at [303, 221] on div "Add Column" at bounding box center [284, 156] width 521 height 218
click at [303, 221] on textarea "**********" at bounding box center [283, 220] width 103 height 8
click at [348, 219] on div "Add Column" at bounding box center [284, 156] width 521 height 218
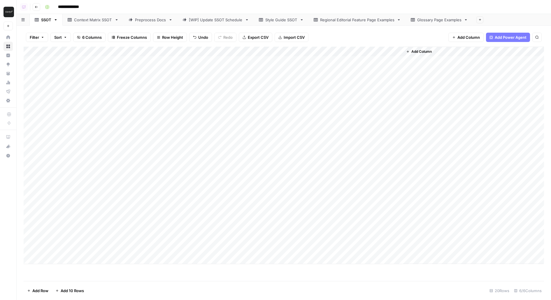
click at [397, 219] on div "Add Column" at bounding box center [284, 156] width 521 height 218
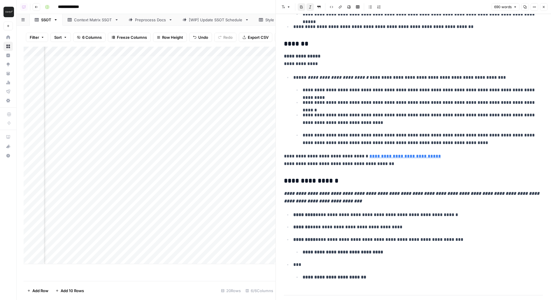
scroll to position [1036, 0]
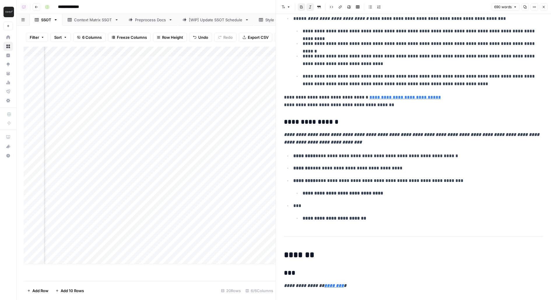
click at [545, 7] on button "Close" at bounding box center [544, 7] width 8 height 8
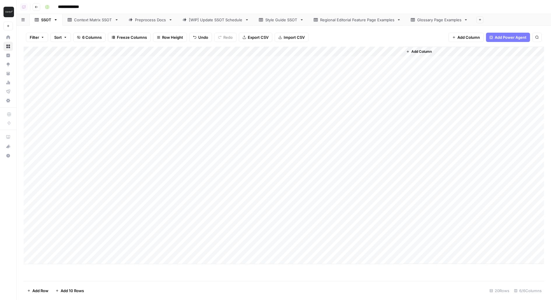
click at [296, 219] on div "Add Column" at bounding box center [284, 156] width 521 height 218
click at [358, 216] on div "Add Column" at bounding box center [284, 156] width 521 height 218
click at [398, 218] on div "Add Column" at bounding box center [284, 156] width 521 height 218
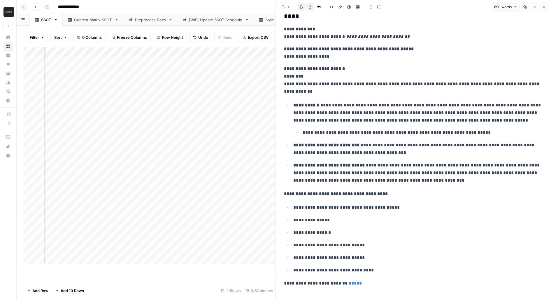
scroll to position [0, 34]
click at [141, 134] on div "Add Column" at bounding box center [150, 156] width 252 height 218
click at [132, 132] on textarea "**********" at bounding box center [156, 131] width 93 height 8
type textarea "**********"
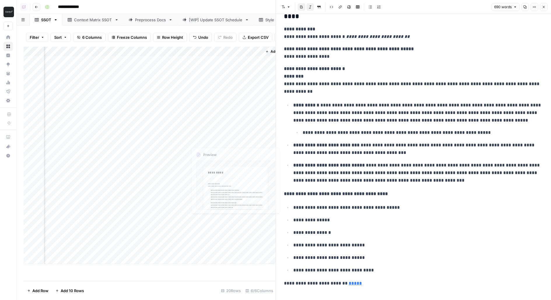
scroll to position [0, 160]
click at [237, 130] on div "Add Column" at bounding box center [150, 156] width 252 height 218
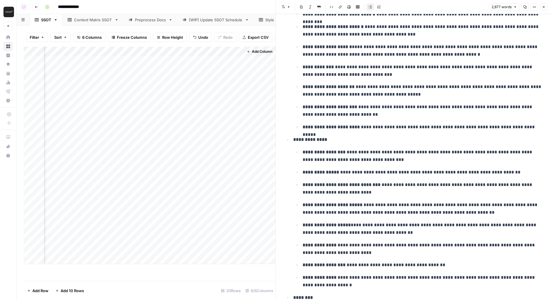
scroll to position [1050, 0]
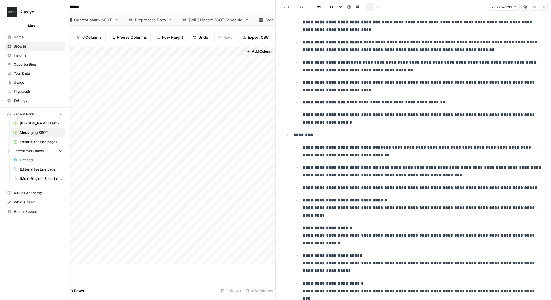
click at [27, 73] on span "Your Data" at bounding box center [38, 73] width 49 height 5
click at [18, 37] on span "Home" at bounding box center [38, 37] width 49 height 5
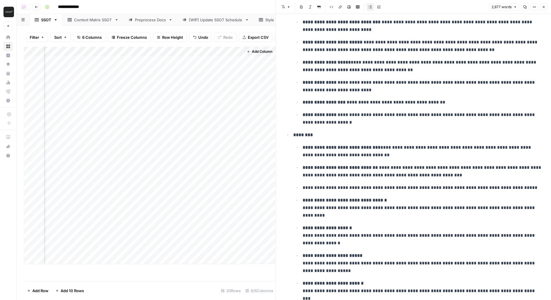
click at [545, 6] on icon "button" at bounding box center [544, 7] width 2 height 2
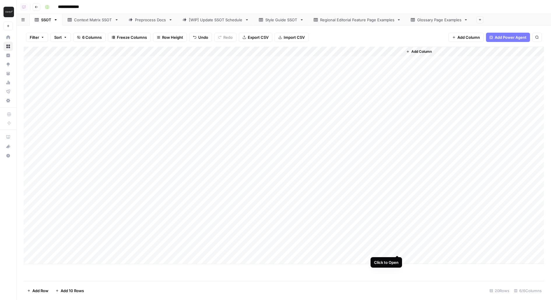
click at [397, 248] on div "Add Column" at bounding box center [284, 156] width 521 height 218
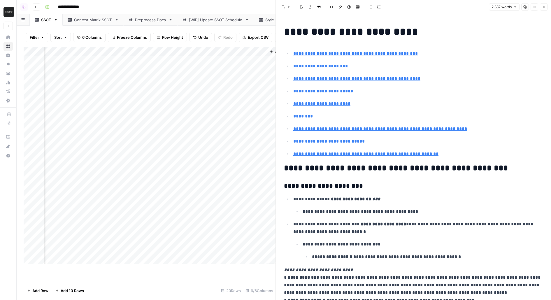
scroll to position [0, 160]
click at [237, 220] on div "Add Column" at bounding box center [150, 156] width 252 height 218
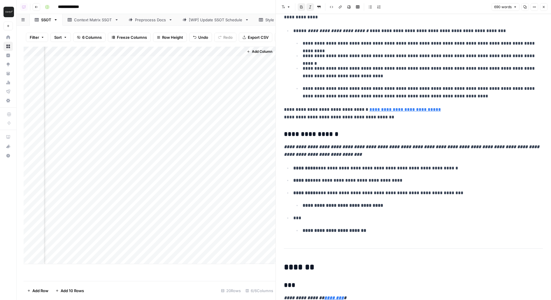
scroll to position [1036, 0]
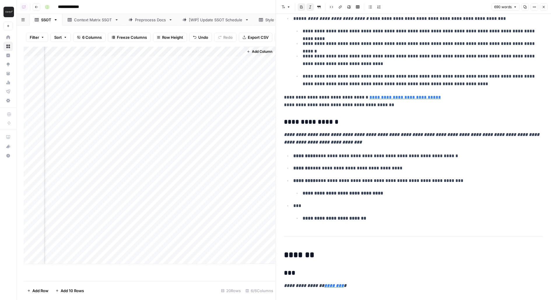
click at [544, 5] on button "Close" at bounding box center [544, 7] width 8 height 8
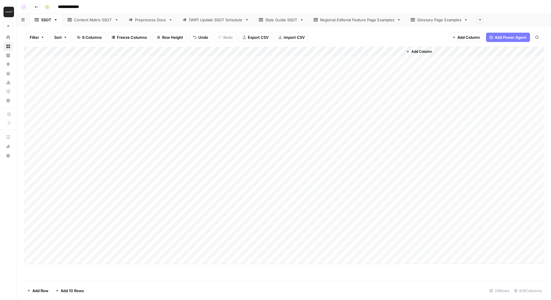
click at [64, 262] on div "Add Column" at bounding box center [284, 156] width 521 height 218
click at [113, 259] on textarea at bounding box center [90, 260] width 93 height 8
click at [146, 259] on div "Add Column" at bounding box center [284, 161] width 521 height 228
click at [127, 259] on div "Add Column" at bounding box center [284, 161] width 521 height 228
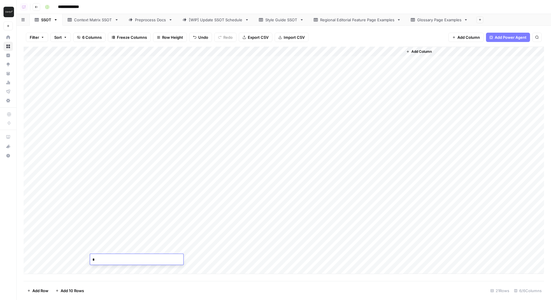
type textarea "**"
type textarea "**********"
click at [349, 256] on div "Add Column" at bounding box center [284, 161] width 521 height 228
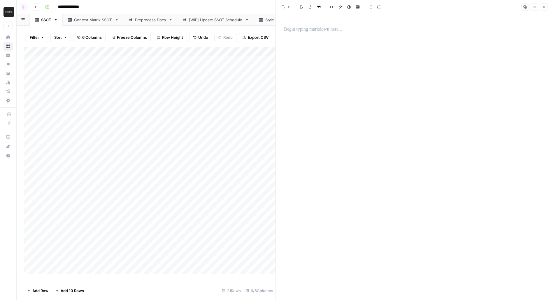
click at [379, 36] on div at bounding box center [414, 157] width 266 height 286
click at [351, 30] on p at bounding box center [413, 30] width 259 height 8
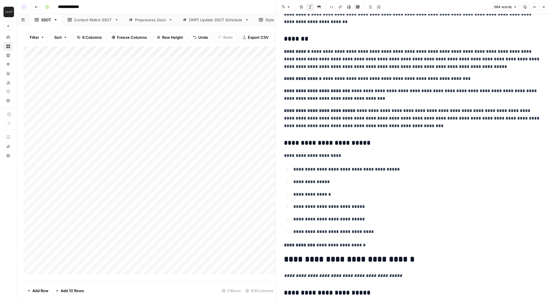
scroll to position [253, 0]
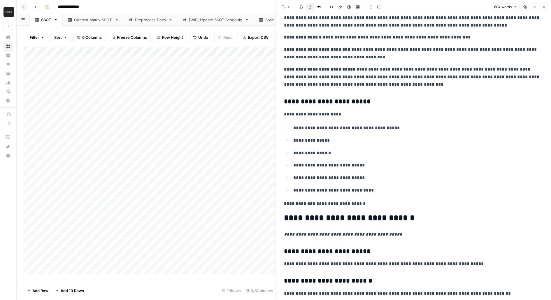
click at [543, 7] on icon "button" at bounding box center [544, 7] width 4 height 4
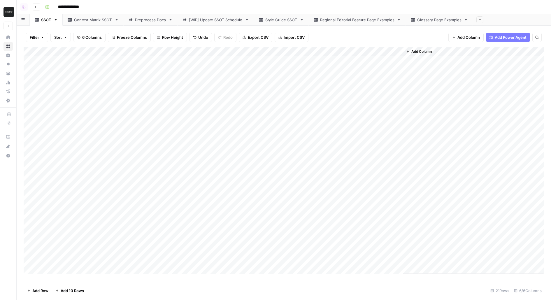
click at [35, 260] on div "Add Column" at bounding box center [284, 161] width 521 height 228
click at [44, 289] on span "Delete 1 Row" at bounding box center [38, 291] width 23 height 6
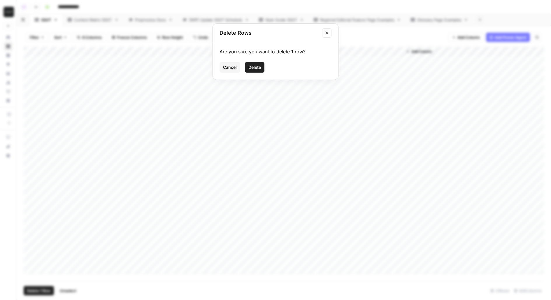
click at [251, 69] on span "Delete" at bounding box center [255, 67] width 13 height 6
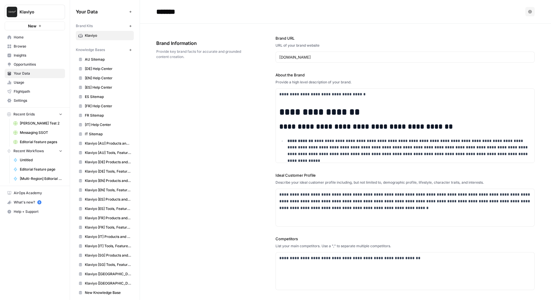
scroll to position [833, 0]
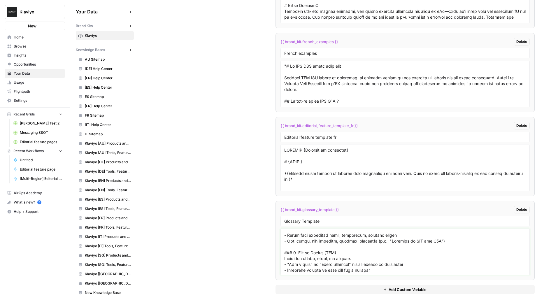
click at [395, 264] on textarea at bounding box center [405, 251] width 242 height 41
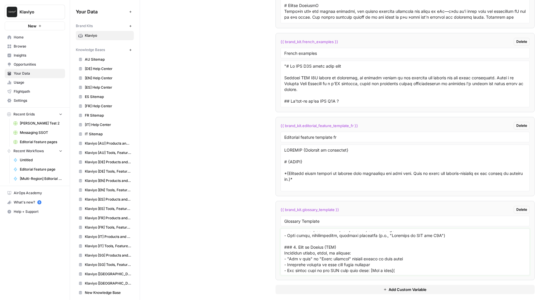
paste textarea "[URL][DOMAIN_NAME]"
click at [367, 263] on textarea at bounding box center [405, 251] width 242 height 41
click at [389, 264] on textarea at bounding box center [405, 251] width 242 height 41
click at [472, 271] on li "{{ brand_kit.glossary_template }} Delete Glossary Template" at bounding box center [406, 240] width 260 height 79
click at [466, 266] on textarea at bounding box center [405, 251] width 242 height 41
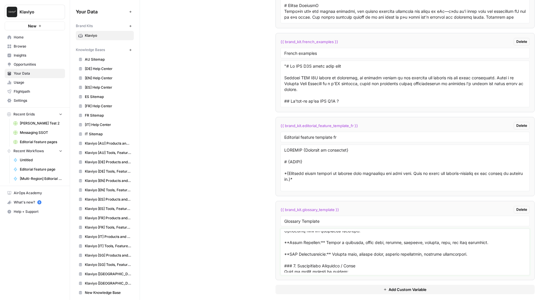
scroll to position [839, 0]
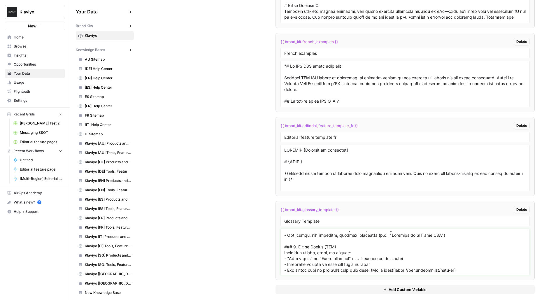
click at [355, 242] on textarea at bounding box center [405, 251] width 242 height 41
drag, startPoint x: 366, startPoint y: 265, endPoint x: 493, endPoint y: 267, distance: 126.9
click at [493, 268] on div at bounding box center [406, 252] width 250 height 47
click at [366, 262] on textarea at bounding box center [405, 251] width 242 height 41
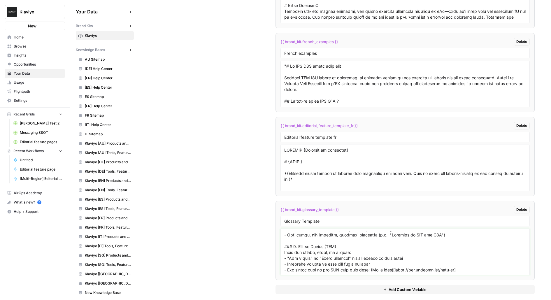
drag, startPoint x: 365, startPoint y: 263, endPoint x: 487, endPoint y: 264, distance: 121.9
click at [487, 265] on textarea at bounding box center [405, 251] width 242 height 41
click at [357, 265] on textarea at bounding box center [405, 251] width 242 height 41
drag, startPoint x: 365, startPoint y: 265, endPoint x: 469, endPoint y: 265, distance: 104.1
click at [468, 265] on textarea at bounding box center [405, 251] width 242 height 41
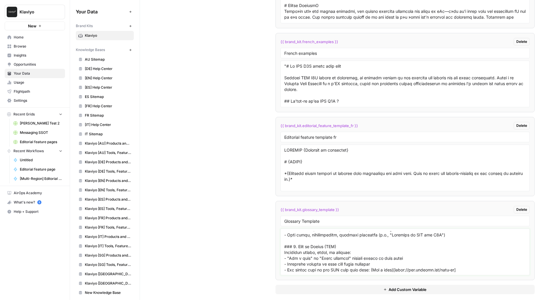
paste textarea "[Get a demo](https://www.klaviyo.com/sign-up)"
type textarea "KLAVIYO {CATEGORY IN UPPERCASE} # "What Is" / Glossary Page Template for Klaviy…"
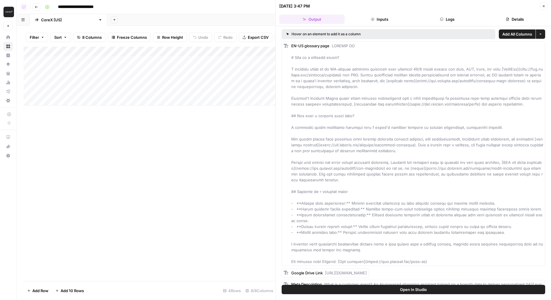
click at [543, 5] on icon "button" at bounding box center [544, 6] width 4 height 4
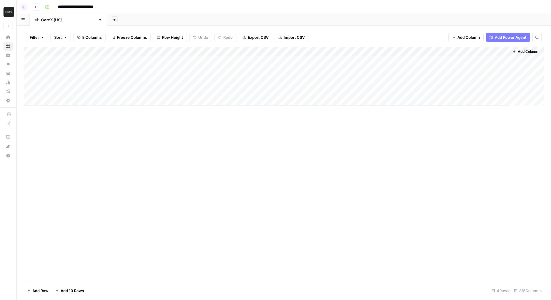
click at [295, 61] on div "Add Column" at bounding box center [284, 76] width 521 height 59
click at [294, 69] on div "Add Column" at bounding box center [284, 76] width 521 height 59
click at [293, 81] on div "Add Column" at bounding box center [284, 76] width 521 height 59
click at [293, 91] on div "Add Column" at bounding box center [284, 76] width 521 height 59
click at [401, 68] on div "Add Column" at bounding box center [284, 76] width 521 height 59
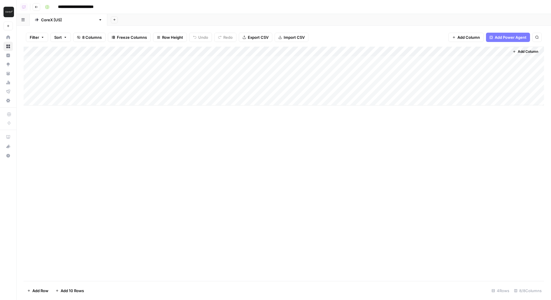
click at [287, 71] on div "Add Column" at bounding box center [284, 76] width 521 height 59
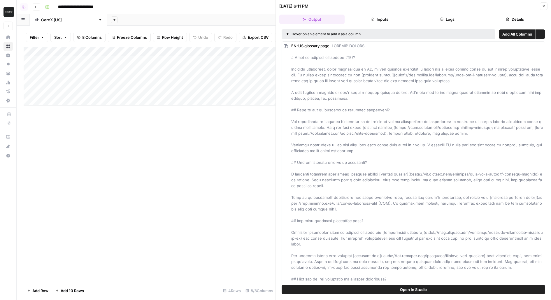
click at [447, 18] on button "Logs" at bounding box center [447, 19] width 65 height 9
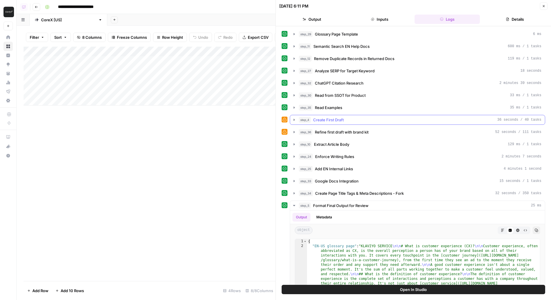
click at [314, 119] on span "Create First Draft" at bounding box center [328, 120] width 31 height 6
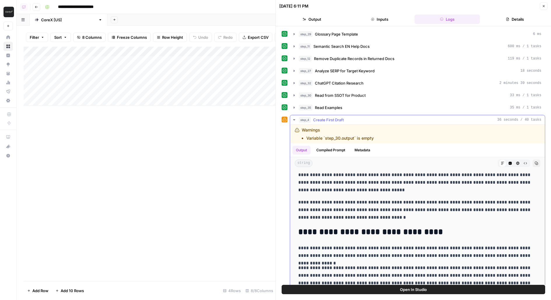
scroll to position [180, 0]
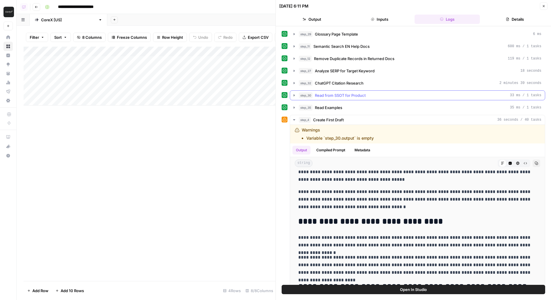
click at [360, 94] on span "Read from SSOT for Product" at bounding box center [340, 95] width 51 height 6
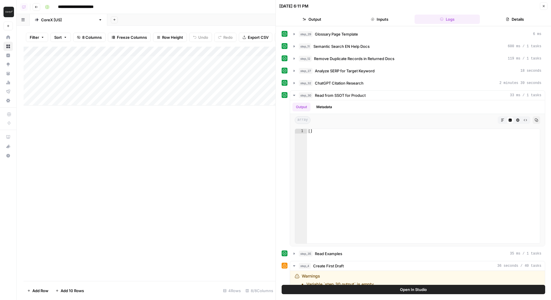
click at [203, 73] on div "Add Column" at bounding box center [150, 76] width 252 height 59
click at [164, 71] on div "Add Column" at bounding box center [150, 76] width 252 height 59
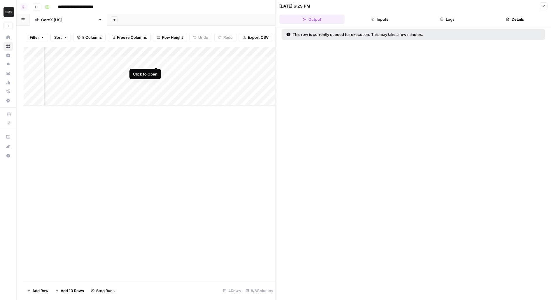
click at [157, 62] on div "Add Column" at bounding box center [150, 76] width 252 height 59
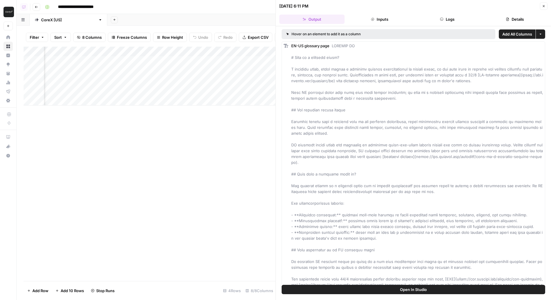
click at [450, 20] on button "Logs" at bounding box center [447, 19] width 65 height 9
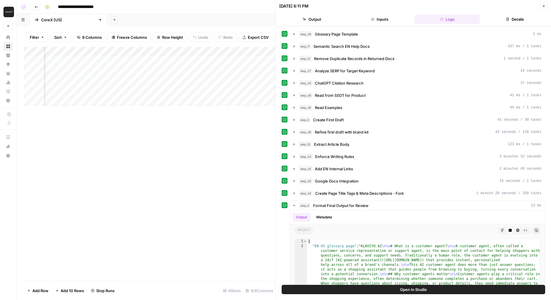
click at [337, 96] on span "Read from SSOT for Product" at bounding box center [340, 95] width 51 height 6
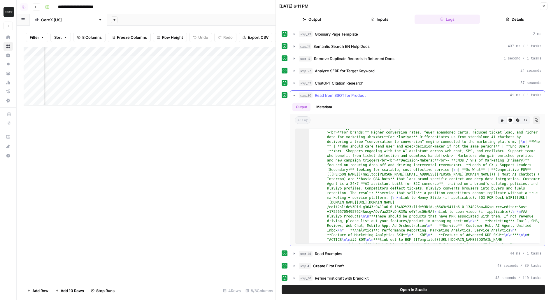
scroll to position [202, 0]
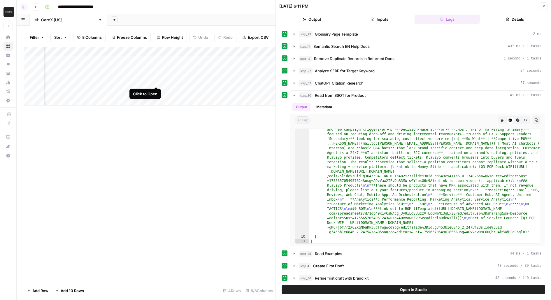
click at [156, 82] on div "Add Column" at bounding box center [150, 76] width 252 height 59
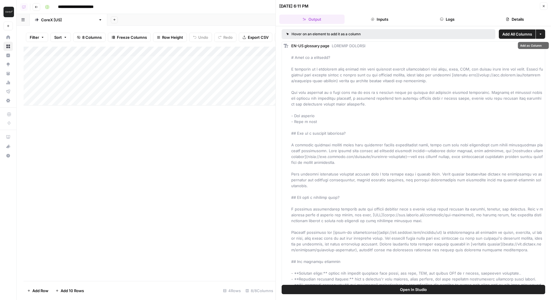
click at [454, 20] on button "Logs" at bounding box center [447, 19] width 65 height 9
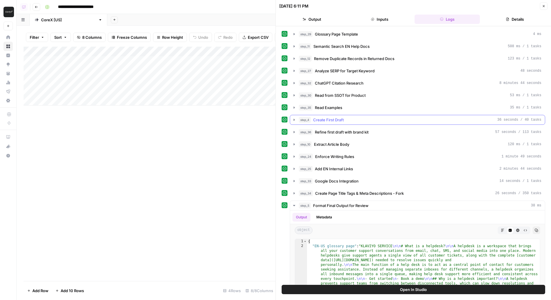
click at [339, 117] on span "Create First Draft" at bounding box center [328, 120] width 31 height 6
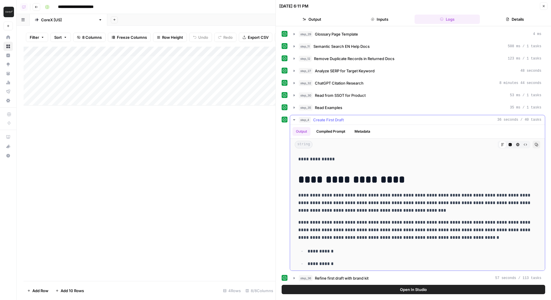
click at [340, 117] on span "Create First Draft" at bounding box center [328, 120] width 31 height 6
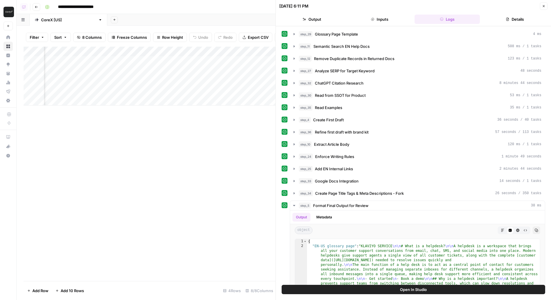
scroll to position [0, 173]
click at [548, 4] on header "[DATE] 6:11 PM Close Output Inputs Logs Details" at bounding box center [413, 13] width 275 height 26
click at [543, 5] on icon "button" at bounding box center [544, 6] width 4 height 4
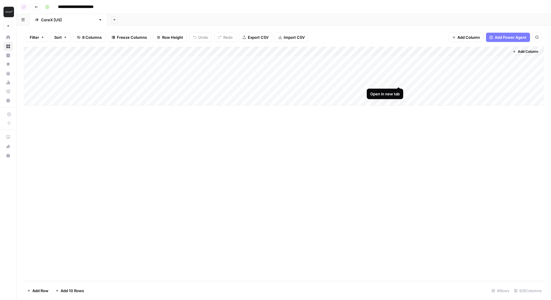
click at [401, 82] on div "Add Column" at bounding box center [284, 76] width 521 height 59
click at [287, 79] on div "Add Column" at bounding box center [284, 76] width 521 height 59
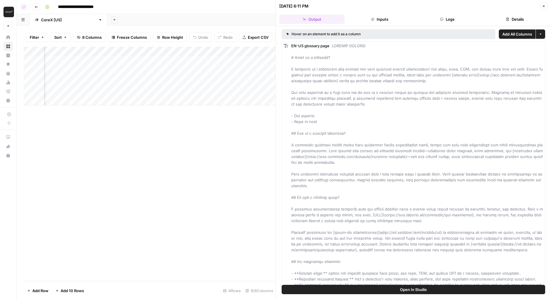
scroll to position [0, 162]
click at [453, 15] on button "Logs" at bounding box center [447, 19] width 65 height 9
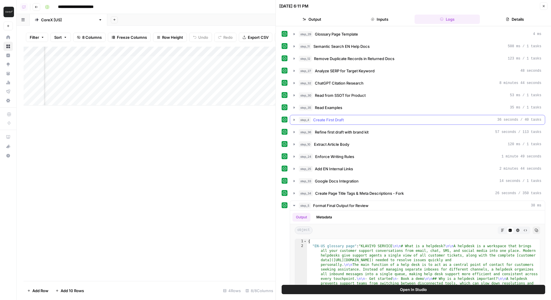
click at [336, 119] on span "Create First Draft" at bounding box center [328, 120] width 31 height 6
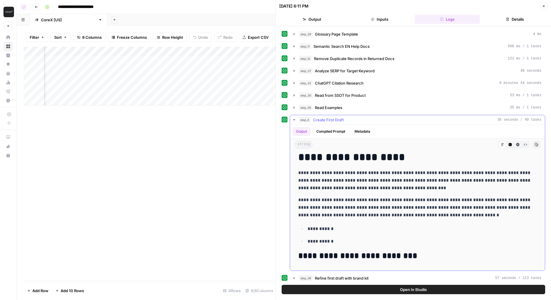
scroll to position [32, 0]
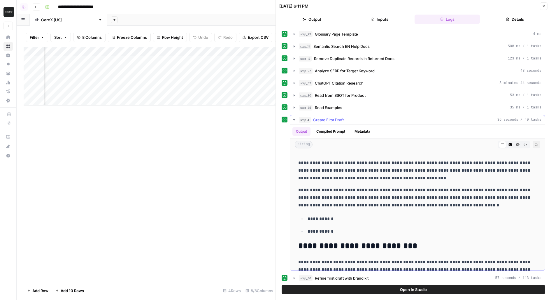
click at [345, 117] on div "step_4 Create First Draft 36 seconds / 40 tasks" at bounding box center [420, 120] width 243 height 6
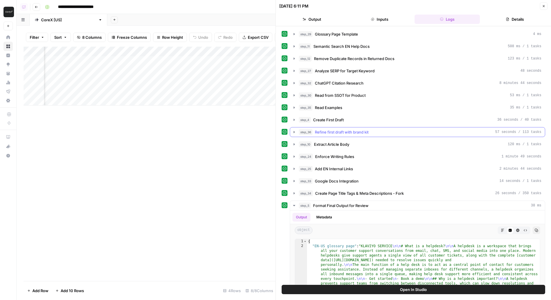
click at [343, 131] on span "Refine first draft with brand kit" at bounding box center [342, 132] width 54 height 6
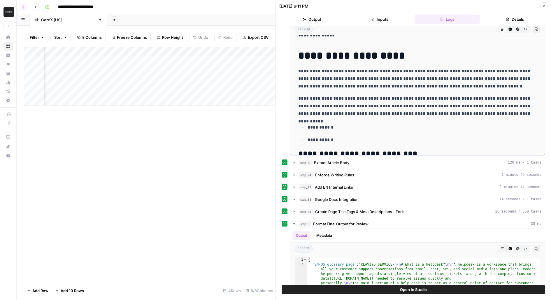
scroll to position [583, 0]
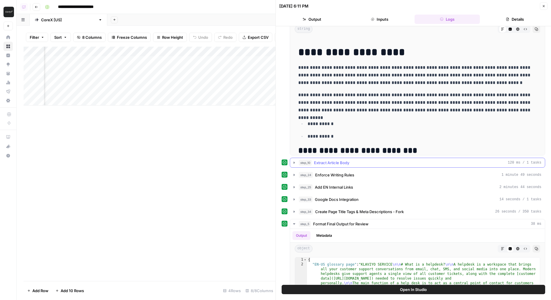
click at [317, 161] on span "Extract Article Body" at bounding box center [331, 163] width 35 height 6
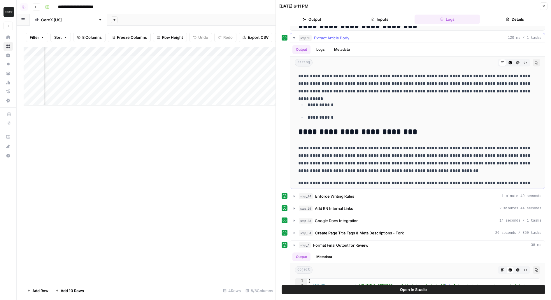
scroll to position [90, 0]
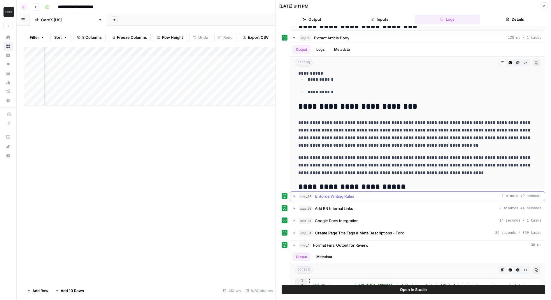
click at [316, 193] on span "Enforce Writing Rules" at bounding box center [334, 196] width 39 height 6
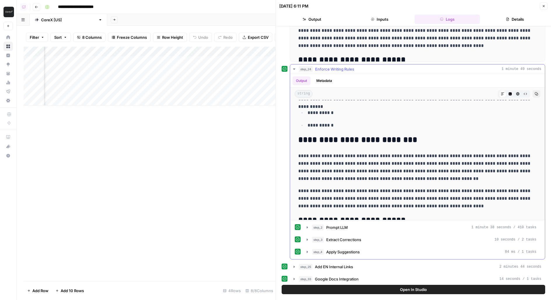
scroll to position [133, 0]
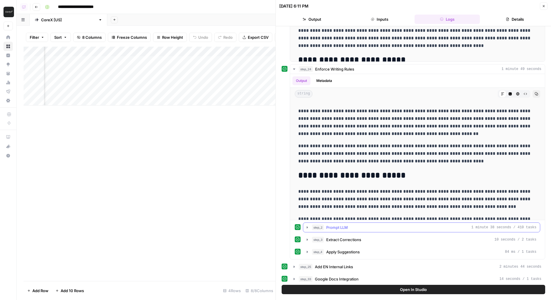
click at [331, 225] on span "Prompt LLM" at bounding box center [337, 228] width 22 height 6
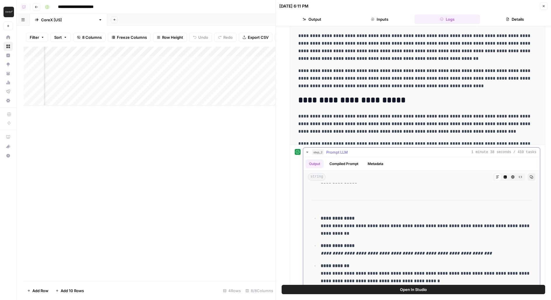
scroll to position [167, 0]
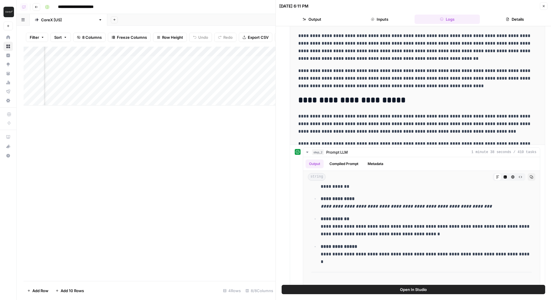
click at [183, 91] on div "Add Column" at bounding box center [150, 76] width 252 height 59
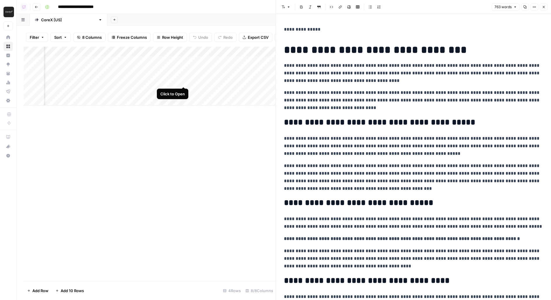
click at [184, 84] on div "Add Column" at bounding box center [150, 76] width 252 height 59
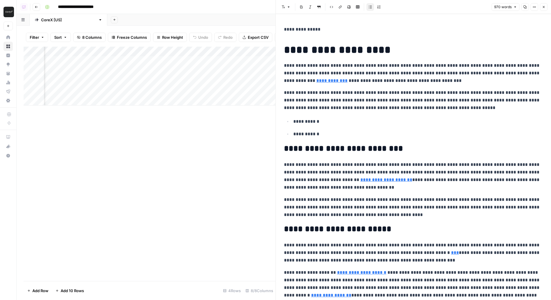
click at [185, 90] on div "Add Column" at bounding box center [150, 76] width 252 height 59
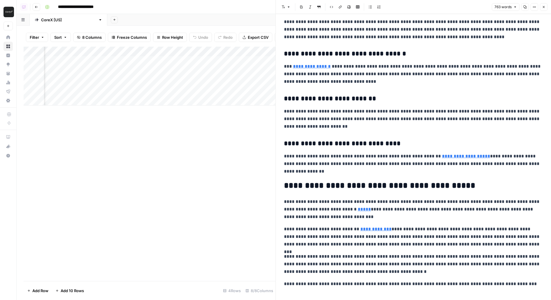
scroll to position [422, 0]
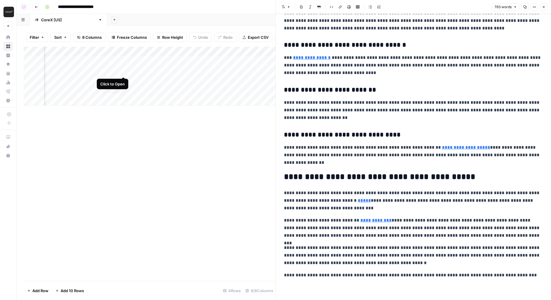
click at [124, 72] on div "Add Column" at bounding box center [150, 76] width 252 height 59
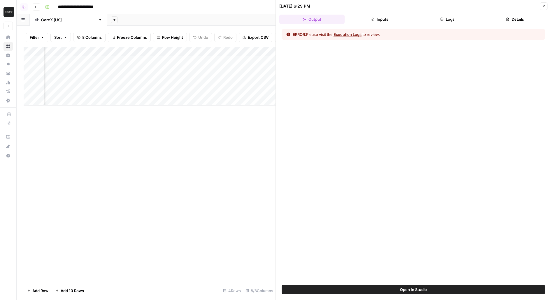
click at [438, 18] on button "Logs" at bounding box center [447, 19] width 65 height 9
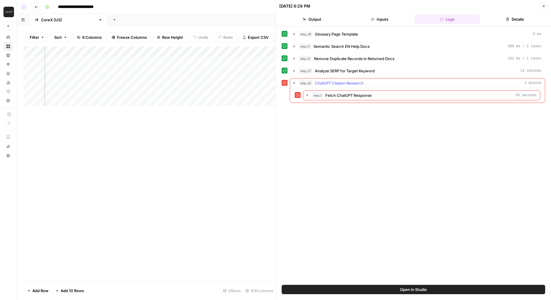
click at [359, 94] on span "Fetch ChatGPT Response" at bounding box center [349, 95] width 46 height 6
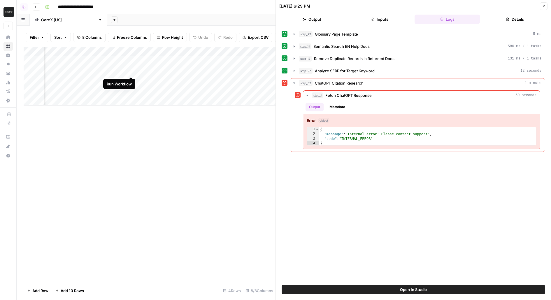
click at [133, 71] on div "Add Column" at bounding box center [150, 76] width 252 height 59
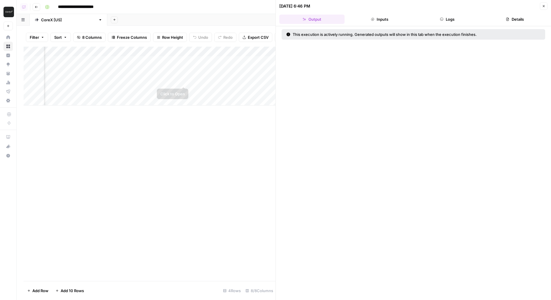
click at [184, 82] on div "Add Column" at bounding box center [150, 76] width 252 height 59
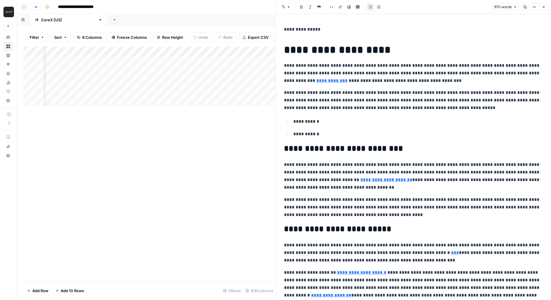
click at [132, 71] on div "Add Column" at bounding box center [150, 76] width 252 height 59
click at [132, 61] on div "Add Column" at bounding box center [150, 76] width 252 height 59
click at [130, 71] on div "Add Column" at bounding box center [150, 76] width 252 height 59
click at [130, 81] on div "Add Column" at bounding box center [150, 76] width 252 height 59
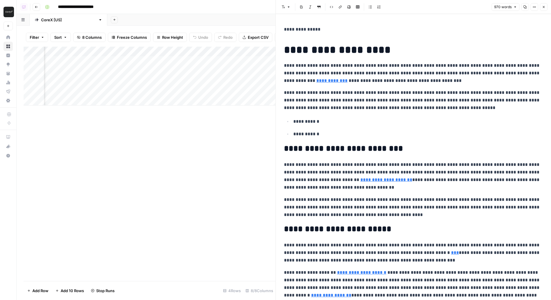
click at [130, 90] on div "Add Column" at bounding box center [150, 76] width 252 height 59
click at [185, 81] on div "Add Column" at bounding box center [150, 76] width 252 height 59
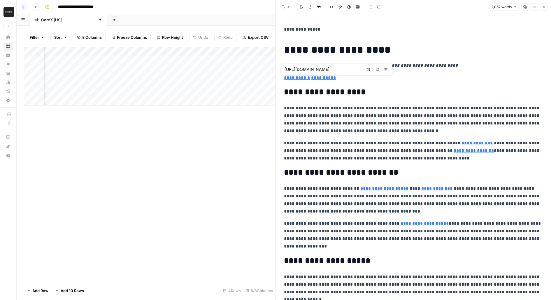
click at [131, 69] on div "Add Column" at bounding box center [150, 76] width 252 height 59
click at [131, 59] on div "Add Column" at bounding box center [150, 76] width 252 height 59
click at [184, 80] on div "Add Column" at bounding box center [150, 76] width 252 height 59
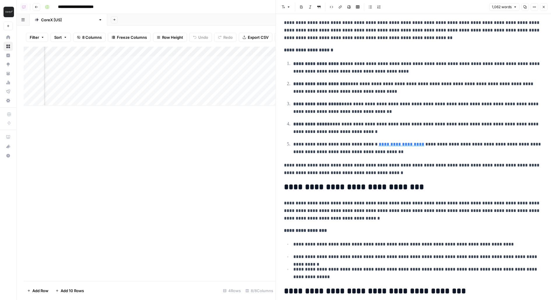
scroll to position [779, 0]
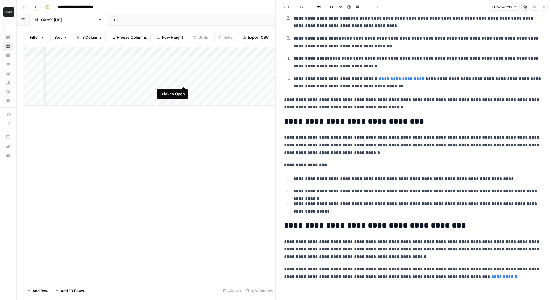
click at [182, 82] on div "Add Column" at bounding box center [150, 76] width 252 height 59
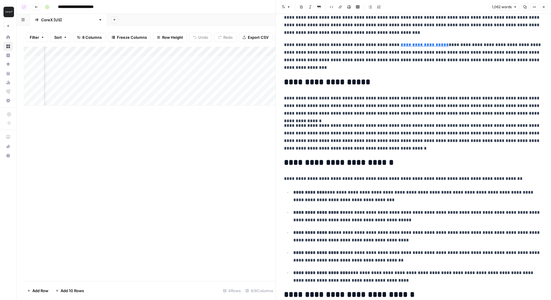
scroll to position [180, 0]
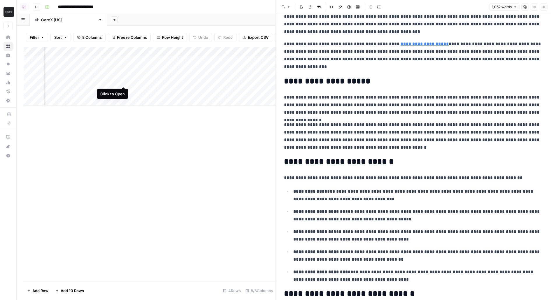
click at [124, 81] on div "Add Column" at bounding box center [150, 76] width 252 height 59
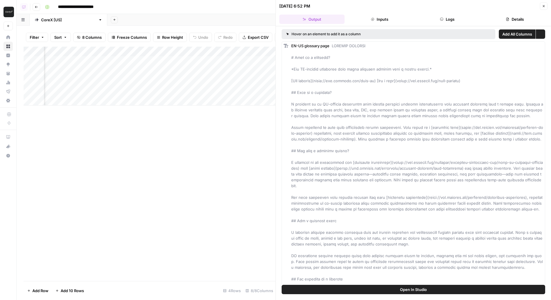
click at [457, 13] on header "08/26/25 at 6:52 PM Close Output Inputs Logs Details" at bounding box center [413, 13] width 275 height 26
click at [458, 17] on button "Logs" at bounding box center [447, 19] width 65 height 9
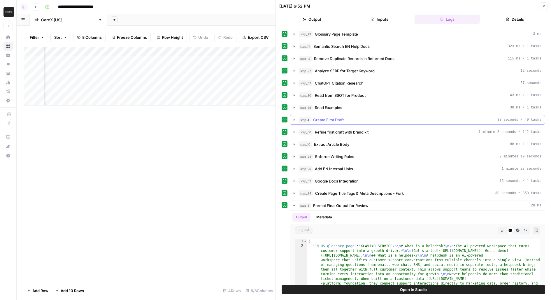
click at [359, 120] on div "step_4 Create First Draft 38 seconds / 40 tasks" at bounding box center [420, 120] width 243 height 6
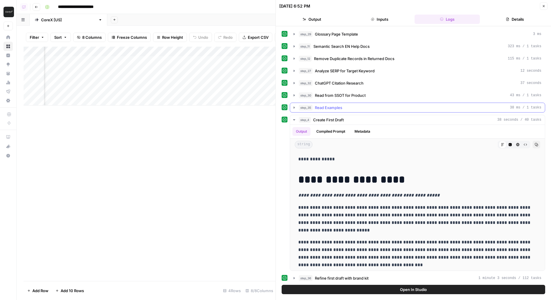
click at [354, 108] on div "step_35 Read Examples 38 ms / 1 tasks" at bounding box center [420, 108] width 243 height 6
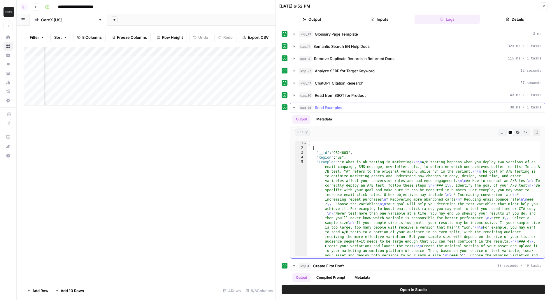
click at [354, 108] on div "step_35 Read Examples 38 ms / 1 tasks" at bounding box center [420, 108] width 243 height 6
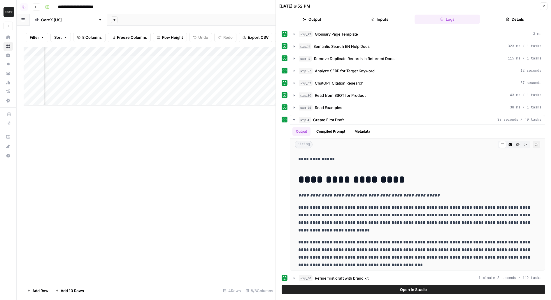
click at [137, 81] on div "Add Column" at bounding box center [150, 76] width 252 height 59
click at [132, 81] on div "Add Column" at bounding box center [150, 76] width 252 height 59
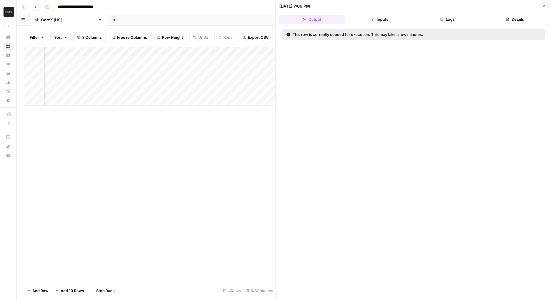
click at [132, 90] on div "Add Column" at bounding box center [150, 76] width 252 height 59
click at [133, 73] on div "Add Column" at bounding box center [150, 76] width 252 height 59
click at [131, 60] on div "Add Column" at bounding box center [150, 76] width 252 height 59
click at [124, 70] on div "Add Column" at bounding box center [150, 76] width 252 height 59
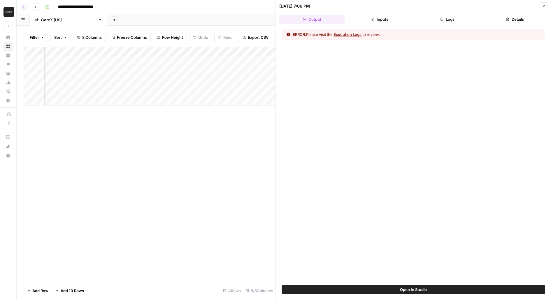
click at [441, 20] on icon "button" at bounding box center [442, 20] width 4 height 4
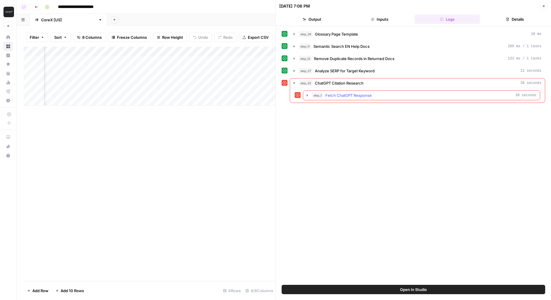
click at [376, 93] on div "step_1 Fetch ChatGPT Response 38 seconds" at bounding box center [424, 95] width 225 height 6
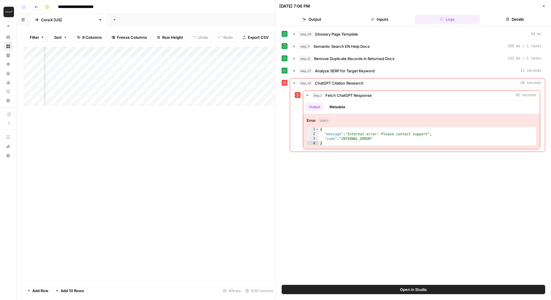
click at [131, 71] on div "Add Column" at bounding box center [150, 76] width 252 height 59
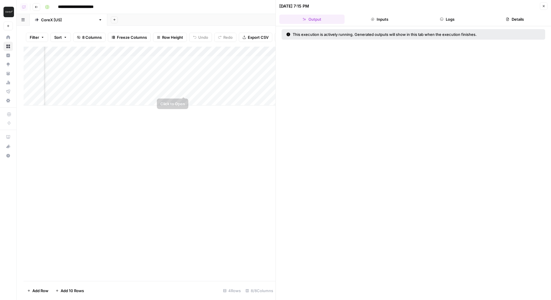
click at [183, 91] on div "Add Column" at bounding box center [150, 76] width 252 height 59
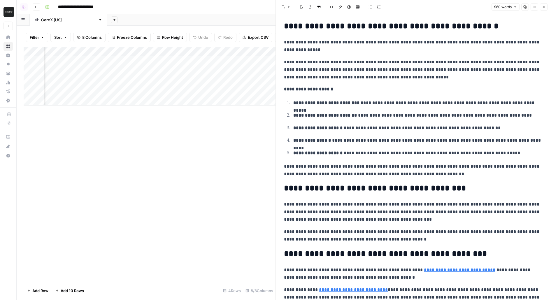
scroll to position [660, 0]
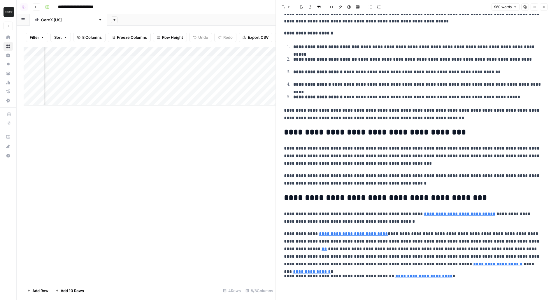
click at [122, 91] on div "Add Column" at bounding box center [150, 76] width 252 height 59
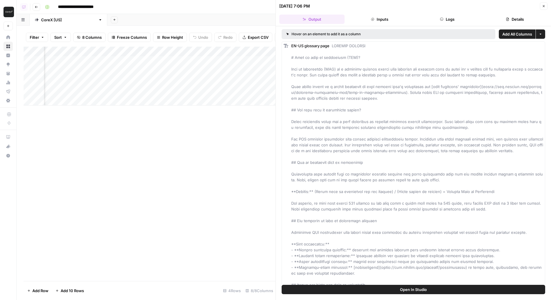
click at [447, 18] on button "Logs" at bounding box center [447, 19] width 65 height 9
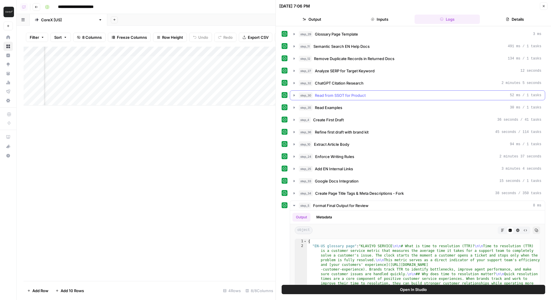
click at [346, 92] on span "Read from SSOT for Product" at bounding box center [340, 95] width 51 height 6
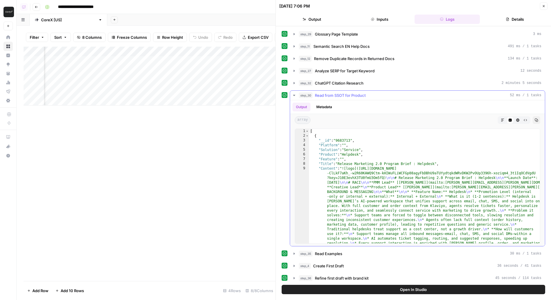
click at [346, 92] on span "Read from SSOT for Product" at bounding box center [340, 95] width 51 height 6
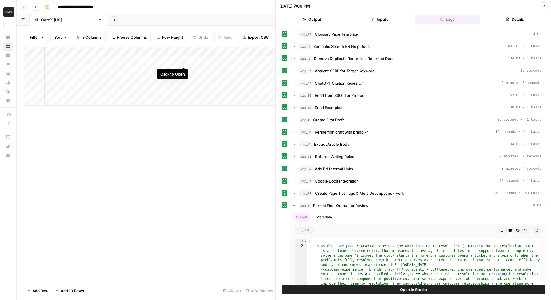
click at [184, 60] on div "Add Column" at bounding box center [150, 76] width 252 height 59
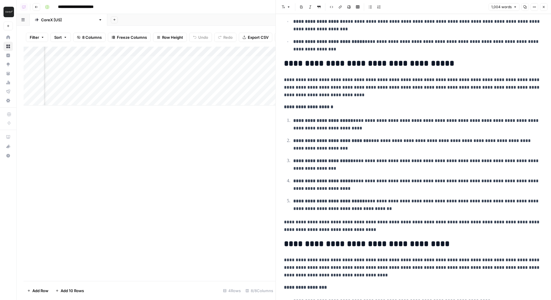
scroll to position [704, 0]
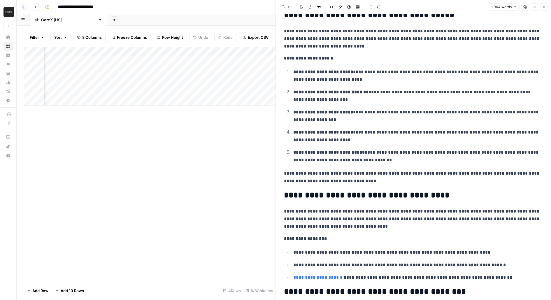
click at [544, 7] on icon "button" at bounding box center [544, 7] width 2 height 2
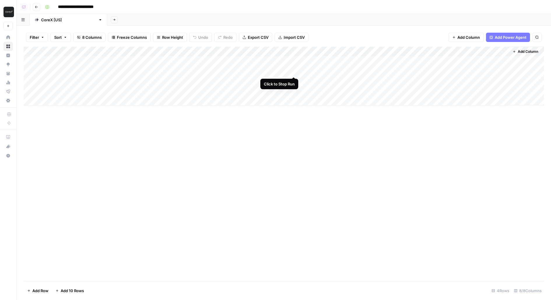
click at [294, 71] on div "Add Column" at bounding box center [284, 76] width 521 height 59
click at [295, 81] on div "Add Column" at bounding box center [284, 76] width 521 height 59
click at [287, 60] on div "Add Column" at bounding box center [284, 76] width 521 height 59
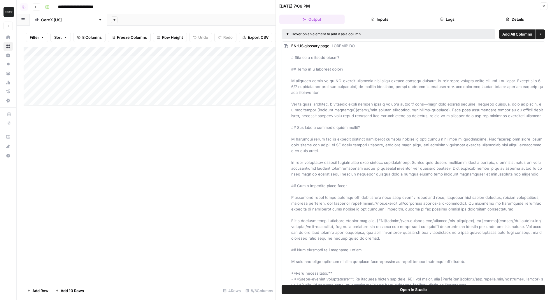
click at [327, 286] on button "Open In Studio" at bounding box center [414, 289] width 264 height 9
click at [99, 60] on div "Add Column" at bounding box center [150, 76] width 252 height 59
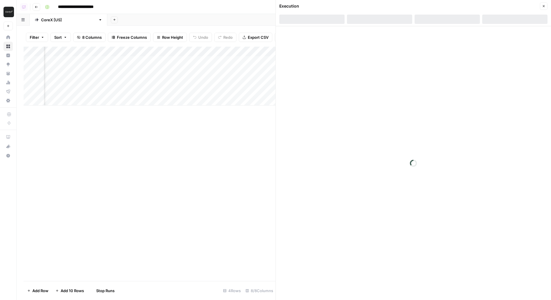
click at [99, 71] on div "Add Column" at bounding box center [150, 76] width 252 height 59
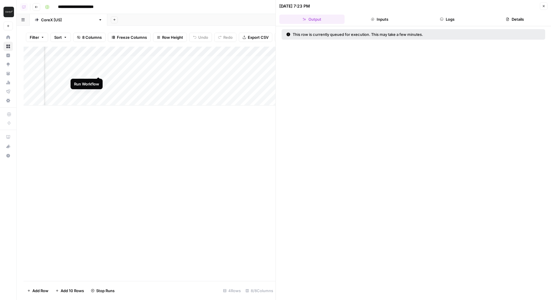
click at [99, 82] on div "Add Column" at bounding box center [150, 76] width 252 height 59
click at [98, 91] on div "Add Column" at bounding box center [150, 76] width 252 height 59
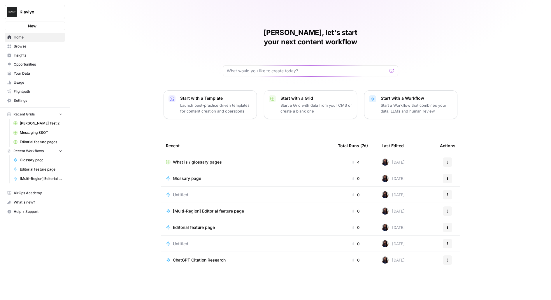
click at [42, 7] on button "Klaviyo" at bounding box center [35, 12] width 60 height 15
click at [45, 14] on span "Klaviyo" at bounding box center [37, 12] width 35 height 6
type input "wiz"
click button "Wiz" at bounding box center [52, 43] width 93 height 9
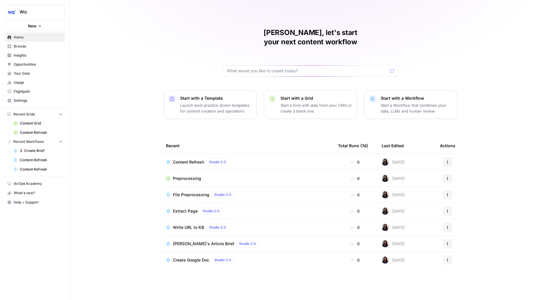
click at [49, 132] on span "Content Refresh" at bounding box center [41, 132] width 43 height 5
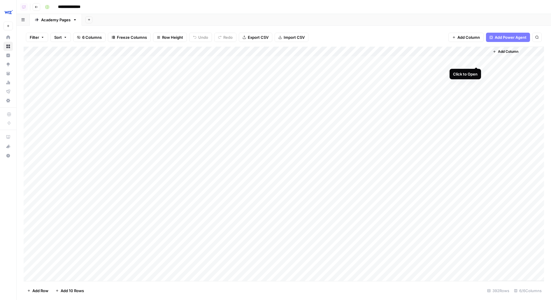
click at [477, 61] on div "Add Column" at bounding box center [284, 164] width 521 height 235
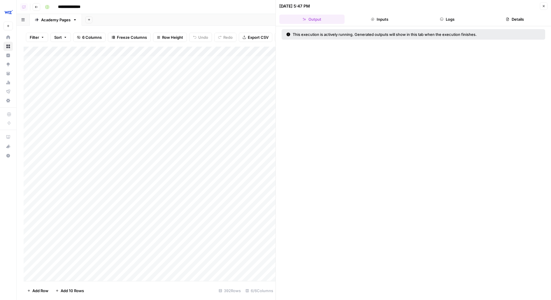
click at [450, 16] on button "Logs" at bounding box center [447, 19] width 65 height 9
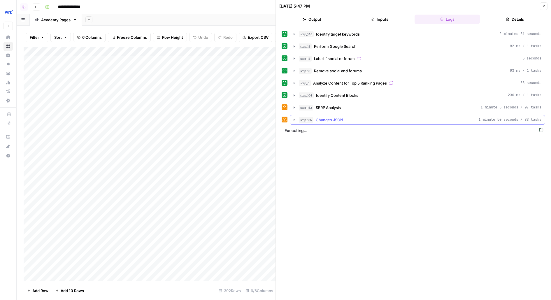
click at [344, 122] on button "step_155 Changes JSON 1 minute 50 seconds / 83 tasks" at bounding box center [417, 119] width 255 height 9
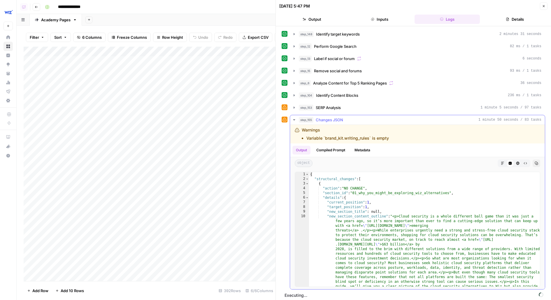
click at [345, 125] on div "Warnings Variable `brand_kit.writing_rules` is empty" at bounding box center [417, 134] width 255 height 19
click at [364, 117] on div "step_155 Changes JSON 1 minute 50 seconds / 83 tasks" at bounding box center [420, 120] width 243 height 6
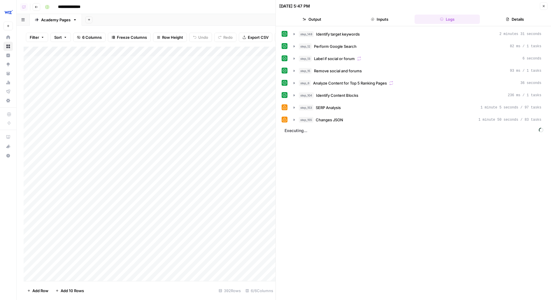
click at [544, 8] on icon "button" at bounding box center [544, 6] width 4 height 4
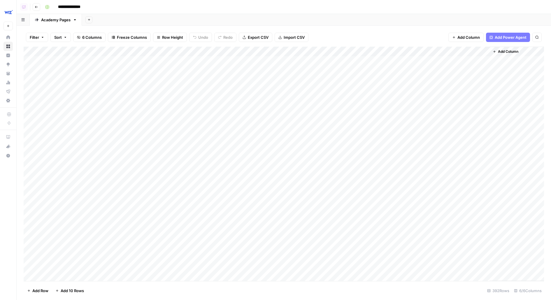
click at [234, 82] on div "Add Column" at bounding box center [284, 164] width 521 height 235
click at [445, 74] on div "Add Column" at bounding box center [284, 164] width 521 height 235
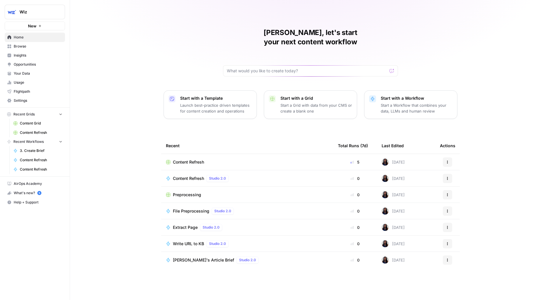
click at [17, 9] on button "Wiz" at bounding box center [35, 12] width 60 height 15
type input "rhino"
click button "Rhino Africa" at bounding box center [52, 43] width 93 height 9
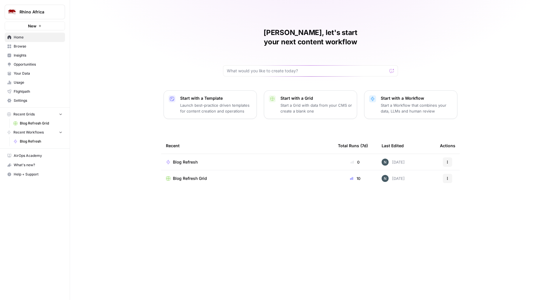
click at [188, 176] on span "Blog Refresh Grid" at bounding box center [190, 179] width 34 height 6
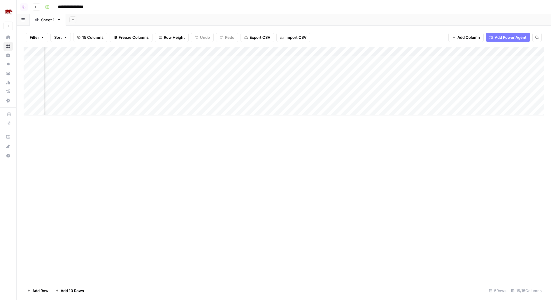
scroll to position [0, 470]
click at [200, 62] on div "Add Column" at bounding box center [284, 81] width 521 height 69
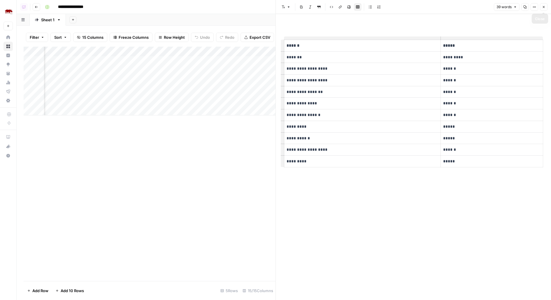
click at [542, 6] on button "Close" at bounding box center [544, 7] width 8 height 8
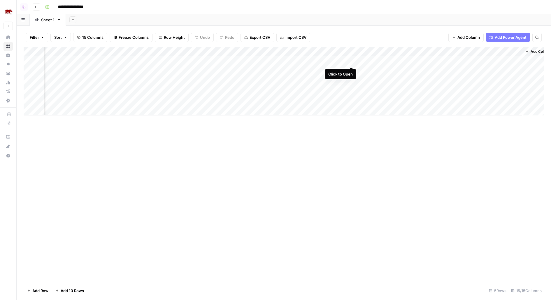
click at [352, 61] on div "Add Column" at bounding box center [284, 81] width 521 height 69
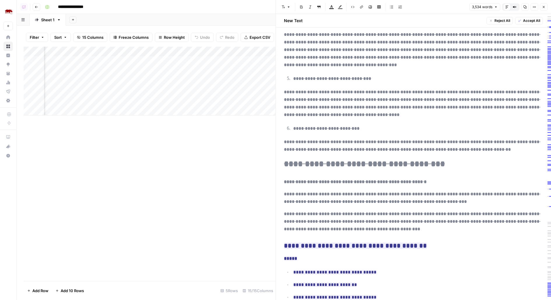
scroll to position [2622, 0]
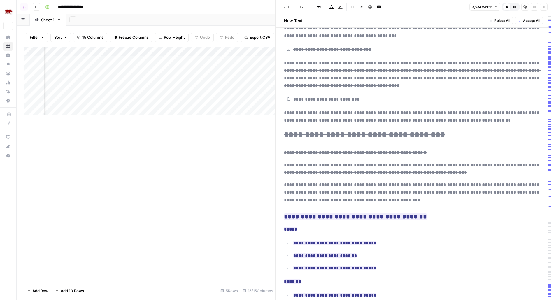
click at [534, 7] on icon "button" at bounding box center [533, 7] width 1 height 1
click at [527, 60] on span "Code" at bounding box center [517, 62] width 28 height 6
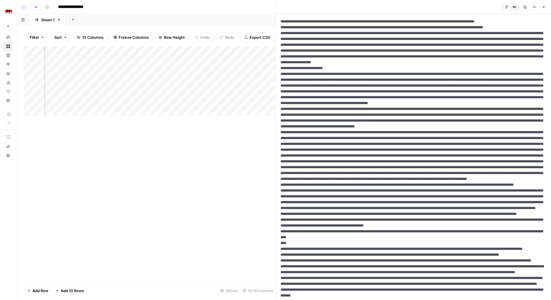
click at [536, 10] on button "Options" at bounding box center [535, 7] width 8 height 8
click at [517, 38] on p "View" at bounding box center [515, 38] width 41 height 8
click at [517, 43] on span "HTML" at bounding box center [517, 46] width 28 height 6
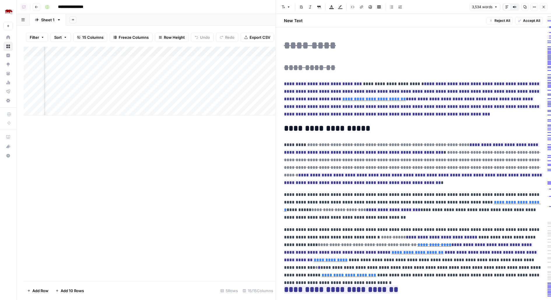
click at [543, 8] on icon "button" at bounding box center [544, 7] width 4 height 4
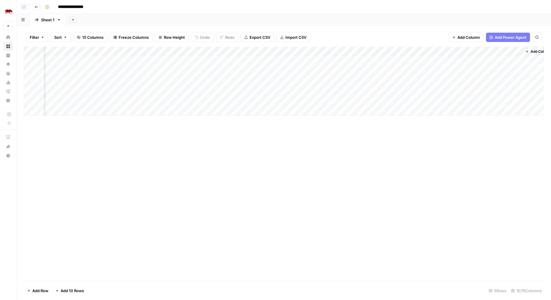
click at [411, 61] on div "Add Column" at bounding box center [284, 81] width 521 height 69
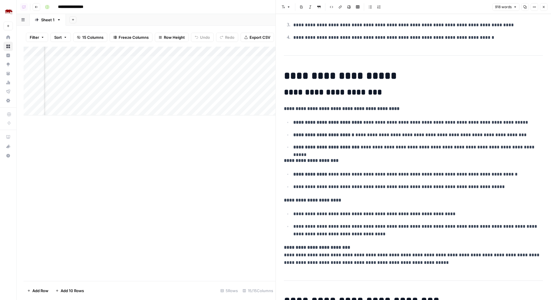
scroll to position [885, 0]
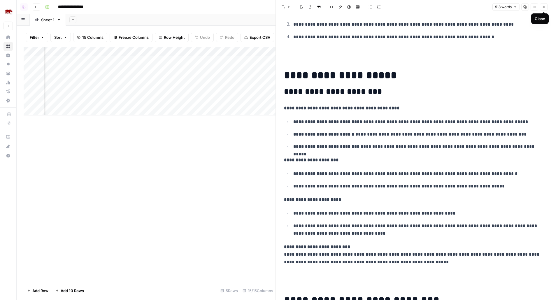
click at [545, 8] on icon "button" at bounding box center [544, 7] width 4 height 4
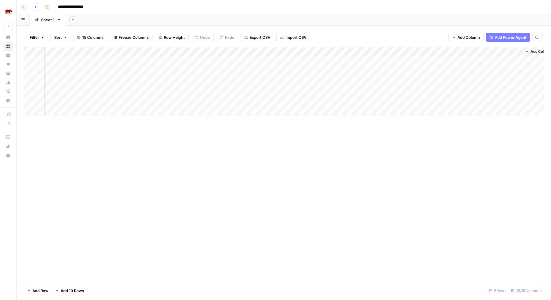
click at [445, 53] on div "Add Column" at bounding box center [284, 81] width 521 height 69
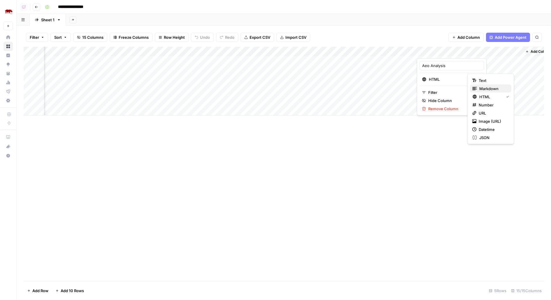
click at [478, 87] on div "Markdown" at bounding box center [491, 89] width 37 height 6
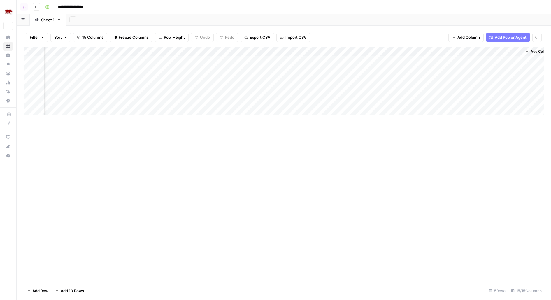
click at [501, 54] on div "Add Column" at bounding box center [284, 81] width 521 height 69
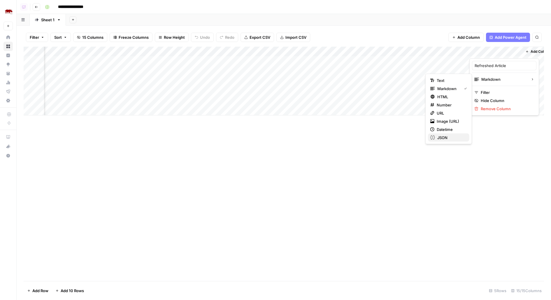
click at [442, 137] on span "JSON" at bounding box center [451, 138] width 27 height 6
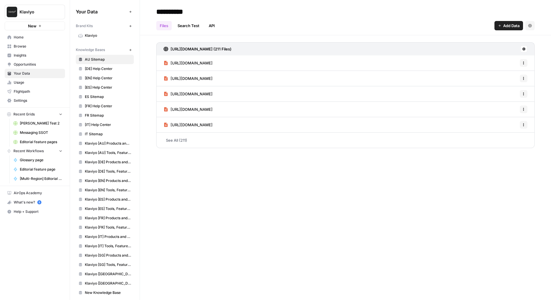
click at [108, 39] on link "Klaviyo" at bounding box center [105, 35] width 58 height 9
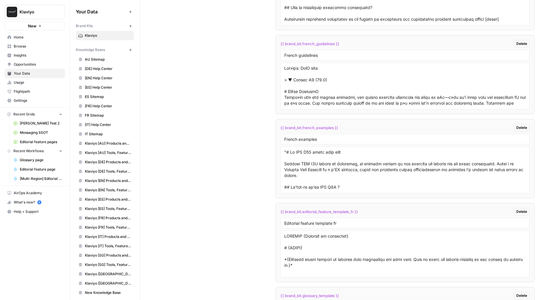
scroll to position [1395, 0]
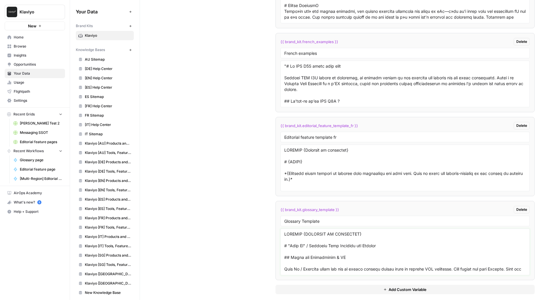
click at [345, 248] on textarea at bounding box center [405, 251] width 242 height 41
click at [336, 155] on textarea at bounding box center [405, 167] width 242 height 41
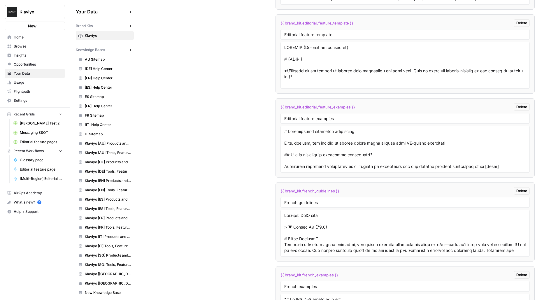
scroll to position [1064, 0]
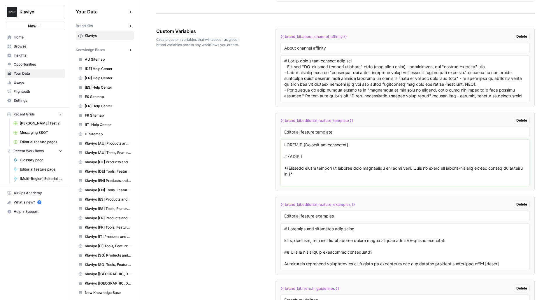
click at [356, 177] on textarea at bounding box center [405, 162] width 242 height 41
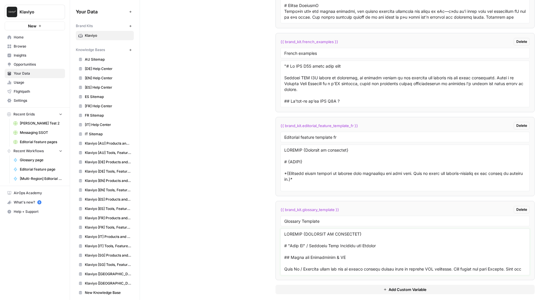
click at [387, 245] on textarea at bounding box center [405, 251] width 242 height 41
paste textarea "What is {TERM}? *{Optional short tagline that defines the concept in simple ter…"
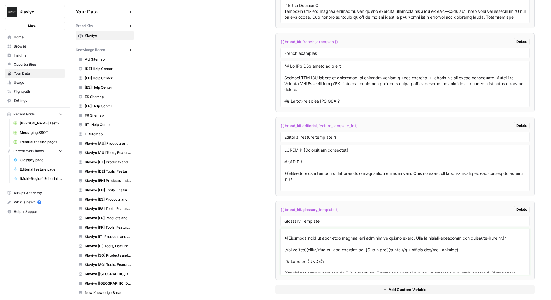
scroll to position [19, 0]
drag, startPoint x: 498, startPoint y: 245, endPoint x: 279, endPoint y: 245, distance: 219.7
click at [279, 245] on li "{{ brand_kit.glossary_template }} Delete Glossary Template" at bounding box center [406, 240] width 260 height 79
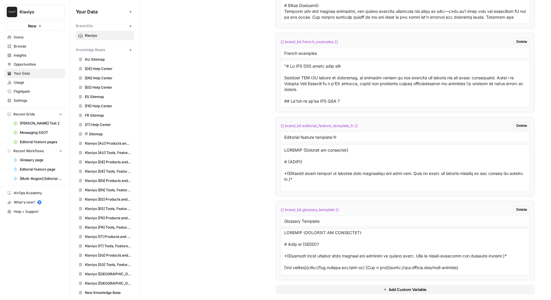
scroll to position [0, 0]
click at [456, 267] on textarea at bounding box center [405, 251] width 242 height 41
click at [491, 266] on textarea at bounding box center [405, 251] width 242 height 41
drag, startPoint x: 490, startPoint y: 263, endPoint x: 275, endPoint y: 248, distance: 215.5
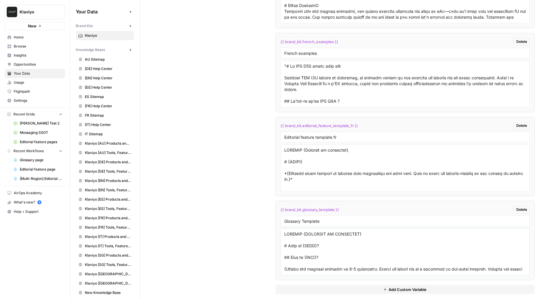
type textarea "KLAVIYO {CATEGORY IN UPPERCASE} # What is {TERM}? ## What is {TERM}? {Define th…"
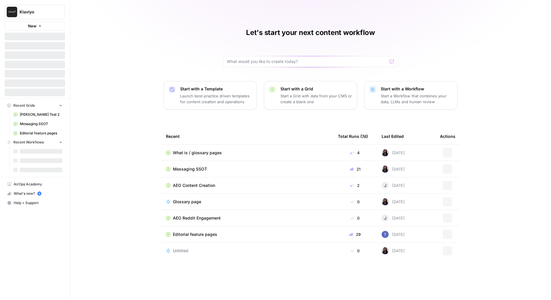
click at [46, 14] on span "Klaviyo" at bounding box center [37, 12] width 35 height 6
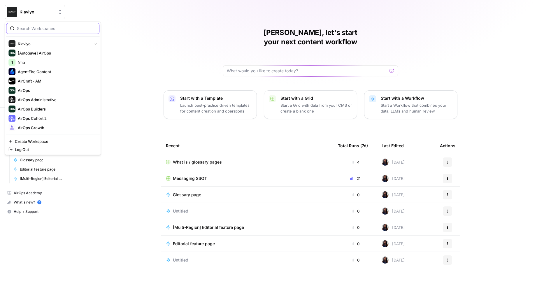
click at [40, 29] on input "search" at bounding box center [56, 29] width 79 height 6
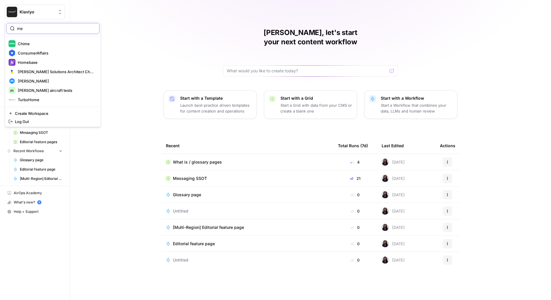
type input "m"
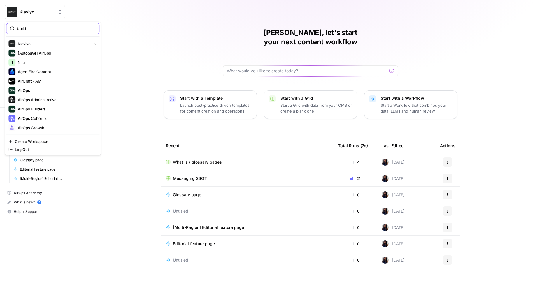
type input "build"
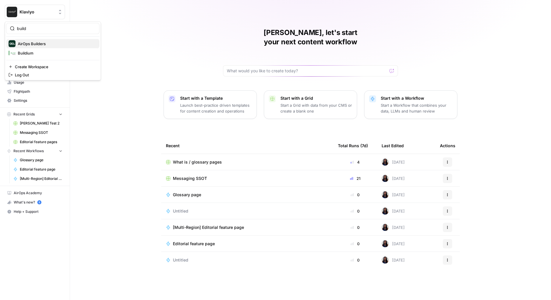
click button "AirOps Builders" at bounding box center [52, 43] width 93 height 9
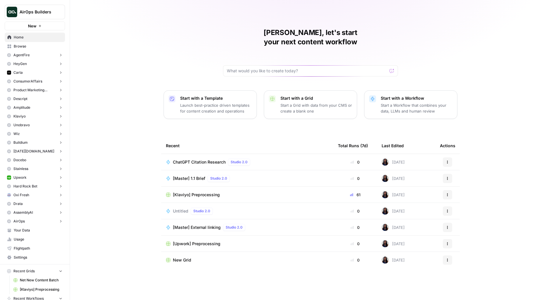
click at [30, 45] on span "Browse" at bounding box center [38, 46] width 49 height 5
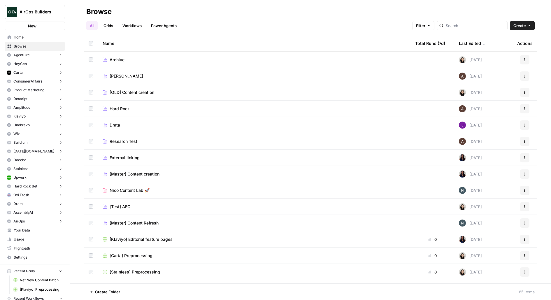
click at [124, 175] on span "[Master] Content creation" at bounding box center [135, 174] width 50 height 6
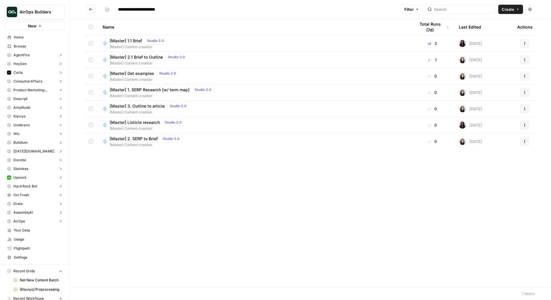
click at [91, 8] on icon "Go back" at bounding box center [91, 9] width 4 height 4
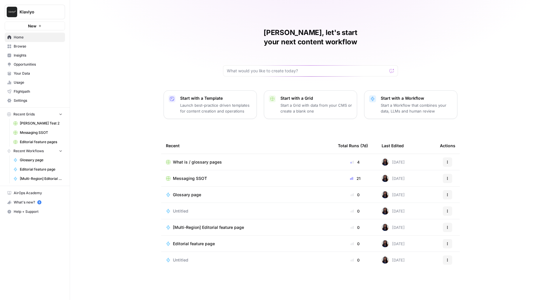
click at [33, 48] on span "Browse" at bounding box center [38, 46] width 49 height 5
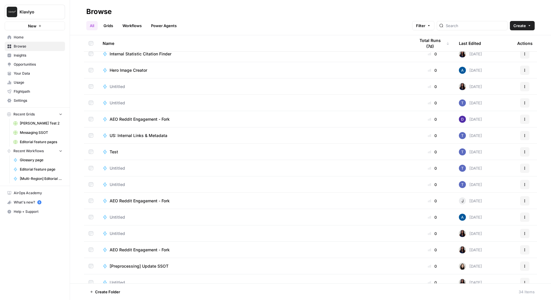
scroll to position [323, 0]
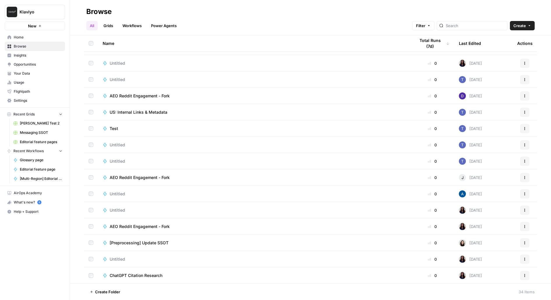
click at [131, 273] on span "ChatGPT Citation Research" at bounding box center [136, 276] width 53 height 6
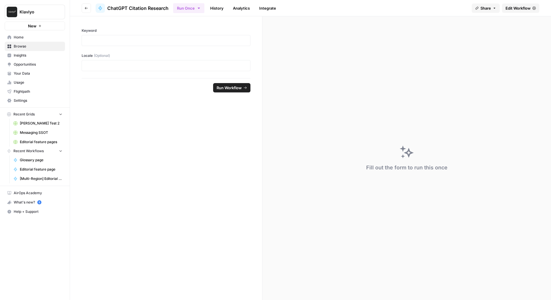
click at [521, 8] on span "Edit Workflow" at bounding box center [518, 8] width 25 height 6
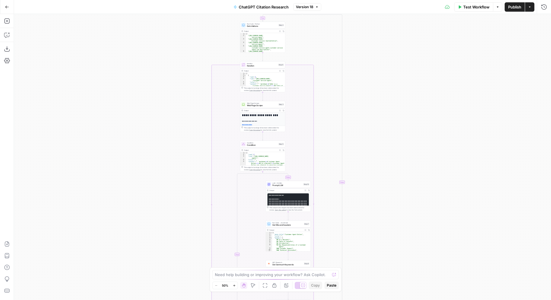
click at [138, 136] on div "true false true false Workflow Set Inputs Inputs Fetch ChatGPT Response Fetch C…" at bounding box center [282, 157] width 537 height 286
drag, startPoint x: 130, startPoint y: 181, endPoint x: 130, endPoint y: 43, distance: 138.0
click at [130, 44] on div "true false true false Workflow Set Inputs Inputs Fetch ChatGPT Response Fetch C…" at bounding box center [282, 157] width 537 height 286
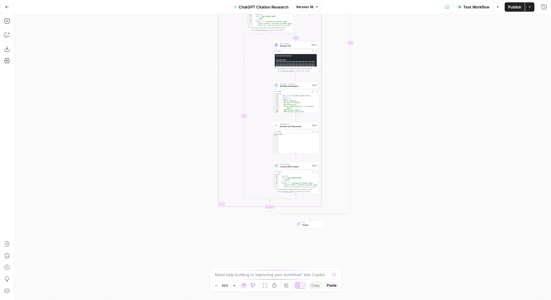
drag, startPoint x: 145, startPoint y: 139, endPoint x: 113, endPoint y: 105, distance: 47.0
click at [114, 107] on div "true false true false Workflow Set Inputs Inputs Fetch ChatGPT Response Fetch C…" at bounding box center [282, 157] width 537 height 286
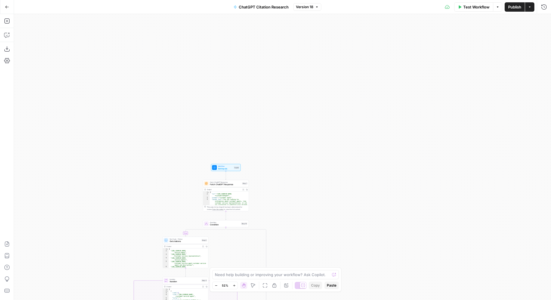
drag, startPoint x: 305, startPoint y: 204, endPoint x: 343, endPoint y: 44, distance: 164.7
click at [343, 44] on div "true false true false Workflow Set Inputs Inputs Fetch ChatGPT Response Fetch C…" at bounding box center [282, 157] width 537 height 286
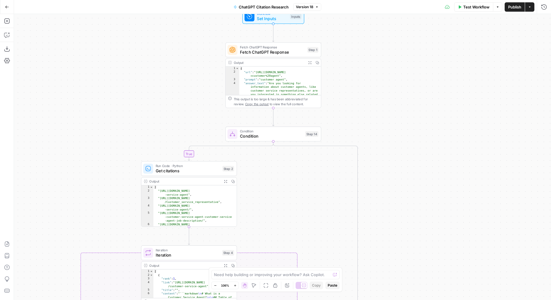
drag, startPoint x: 429, startPoint y: 96, endPoint x: 381, endPoint y: 107, distance: 49.2
click at [381, 108] on div "true false true false Workflow Set Inputs Inputs Fetch ChatGPT Response Fetch C…" at bounding box center [282, 157] width 537 height 286
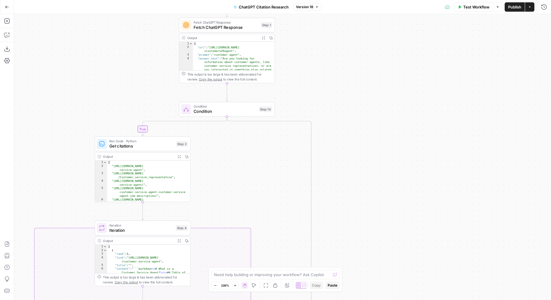
drag, startPoint x: 136, startPoint y: 53, endPoint x: 105, endPoint y: 36, distance: 35.0
click at [105, 36] on div "true false true false Workflow Set Inputs Inputs Fetch ChatGPT Response Fetch C…" at bounding box center [282, 157] width 537 height 286
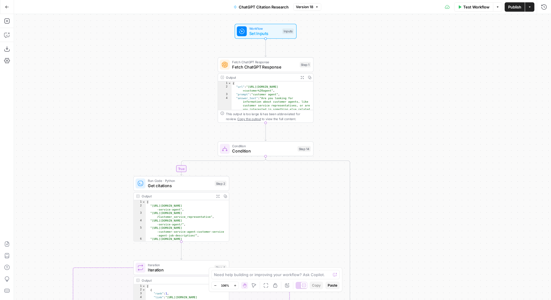
click at [8, 26] on div "Add Steps Copilot Download as JSON Settings Import JSON AirOps Academy Help Giv…" at bounding box center [7, 157] width 14 height 286
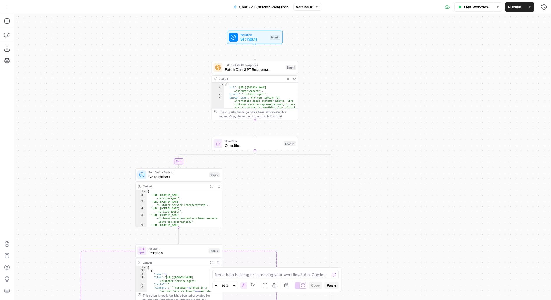
drag, startPoint x: 148, startPoint y: 122, endPoint x: 153, endPoint y: 63, distance: 59.4
click at [152, 64] on div "true false true false Workflow Set Inputs Inputs Fetch ChatGPT Response Fetch C…" at bounding box center [282, 157] width 537 height 286
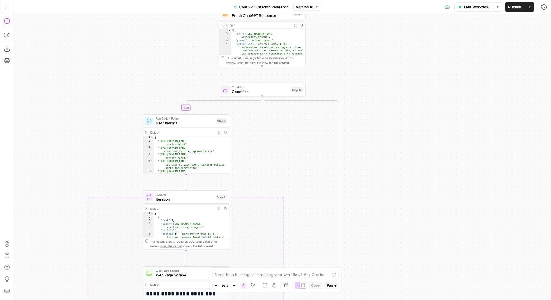
click at [8, 20] on icon "button" at bounding box center [7, 21] width 6 height 6
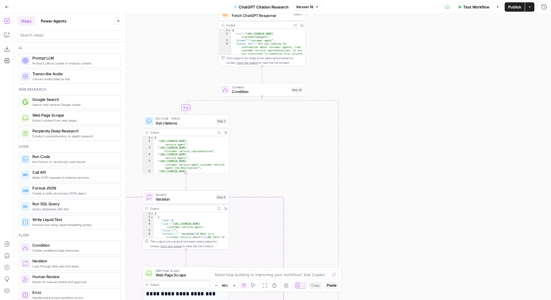
click at [118, 21] on icon "button" at bounding box center [119, 21] width 4 height 4
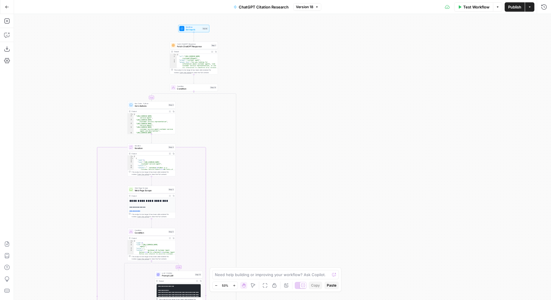
drag, startPoint x: 114, startPoint y: 106, endPoint x: 121, endPoint y: 20, distance: 86.7
click at [121, 20] on div "false true true false Workflow Set Inputs Inputs Fetch ChatGPT Response Fetch C…" at bounding box center [282, 157] width 537 height 286
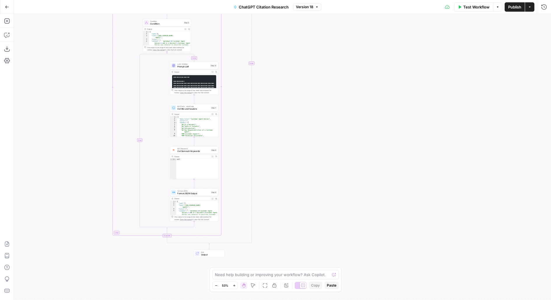
drag, startPoint x: 95, startPoint y: 179, endPoint x: 103, endPoint y: 87, distance: 92.8
click at [103, 87] on div "false true true false Workflow Set Inputs Inputs Fetch ChatGPT Response Fetch C…" at bounding box center [282, 157] width 537 height 286
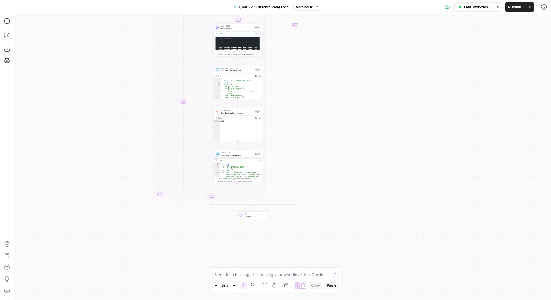
click at [497, 5] on icon "button" at bounding box center [498, 7] width 4 height 4
click at [531, 6] on icon "button" at bounding box center [530, 6] width 2 height 1
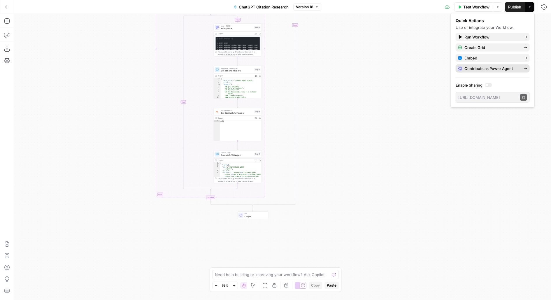
click at [473, 66] on span "Contribute as Power Agent" at bounding box center [492, 69] width 55 height 6
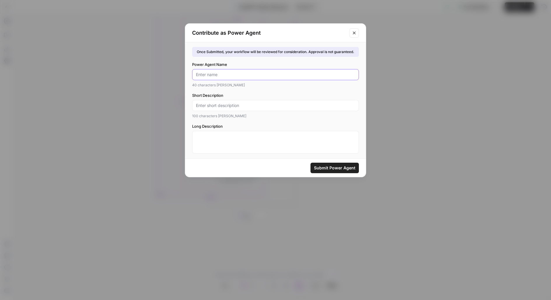
click at [262, 72] on input "Power Agent Name" at bounding box center [275, 75] width 159 height 6
click at [357, 34] on button "Close modal" at bounding box center [354, 32] width 9 height 9
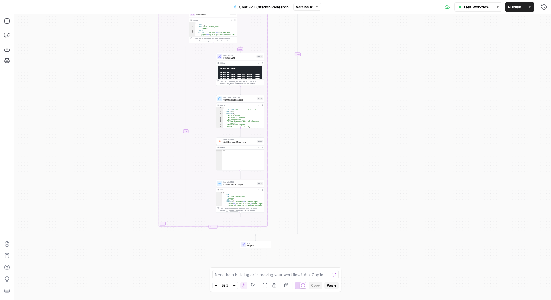
click at [534, 10] on button "Actions" at bounding box center [529, 6] width 9 height 9
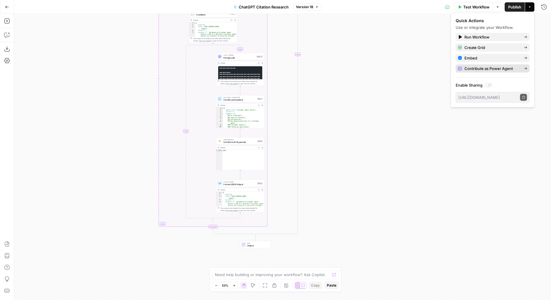
click at [516, 67] on span "Contribute as Power Agent" at bounding box center [492, 69] width 55 height 6
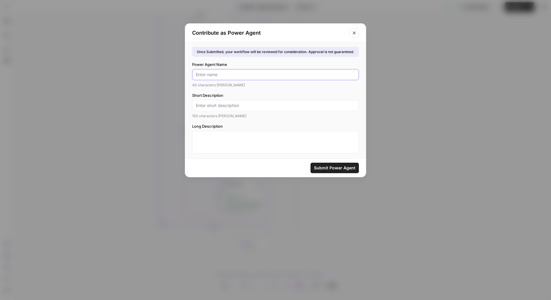
click at [271, 74] on input "Power Agent Name" at bounding box center [275, 75] width 159 height 6
type input "ChatGPT Citation Research"
click at [260, 108] on input "Short Description" at bounding box center [275, 106] width 159 height 6
click at [351, 36] on button "Close modal" at bounding box center [354, 32] width 9 height 9
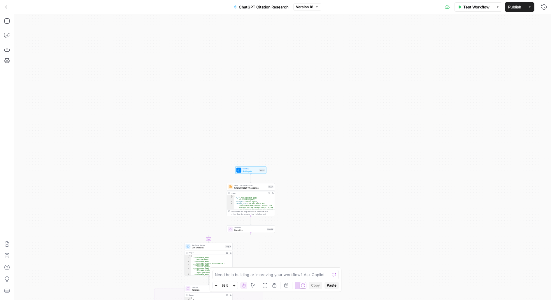
click at [233, 188] on div "Fetch ChatGPT Response Fetch ChatGPT Response Step 1 Copy step Delete step Add …" at bounding box center [251, 186] width 46 height 5
click at [532, 6] on span "button" at bounding box center [530, 7] width 4 height 4
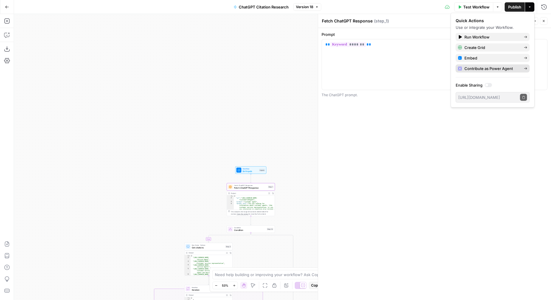
click at [513, 70] on span "Contribute as Power Agent" at bounding box center [492, 69] width 55 height 6
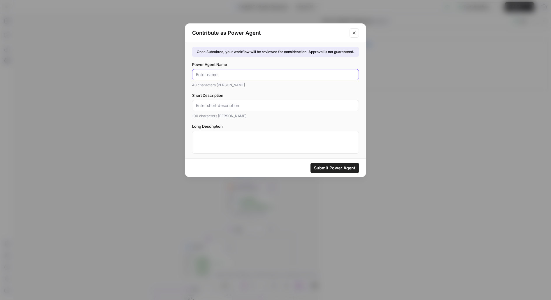
click at [305, 73] on input "Power Agent Name" at bounding box center [275, 75] width 159 height 6
type input "ChatGPT Citation Research"
click at [292, 108] on div at bounding box center [275, 105] width 167 height 11
type input "Per"
click at [145, 42] on div "Contribute as Power Agent Once Submitted, your workflow will be reviewed for co…" at bounding box center [275, 150] width 551 height 300
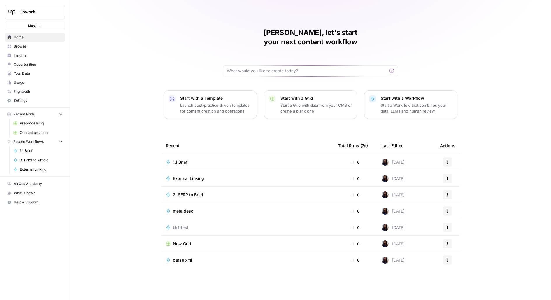
click at [43, 132] on span "Content creation" at bounding box center [41, 132] width 43 height 5
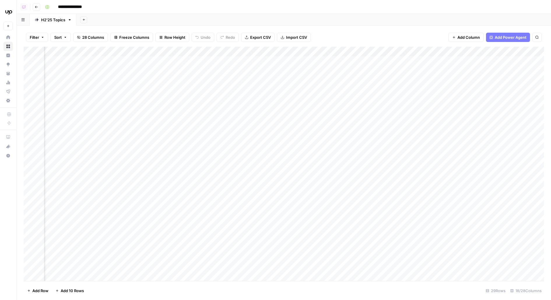
scroll to position [0, 342]
click at [236, 76] on div "Add Column" at bounding box center [284, 164] width 521 height 235
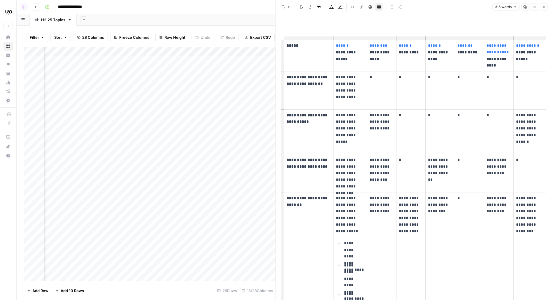
click at [338, 98] on p "**********" at bounding box center [350, 87] width 29 height 27
type input "agency"
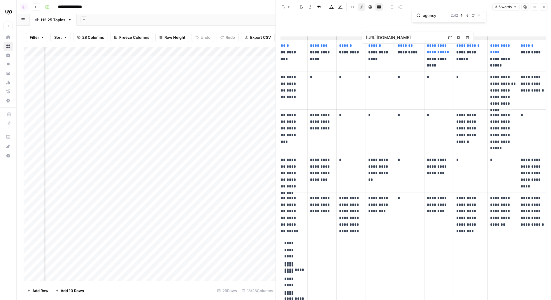
click at [474, 46] on link "**********" at bounding box center [468, 45] width 23 height 4
click at [452, 37] on icon at bounding box center [450, 38] width 4 height 4
click at [546, 7] on button "Close" at bounding box center [544, 7] width 8 height 8
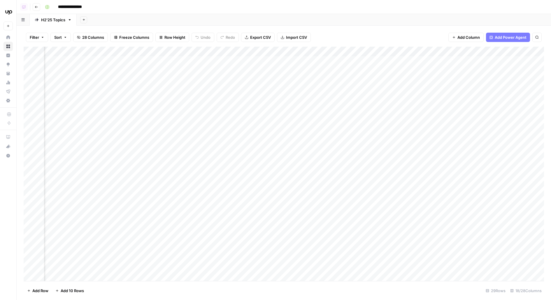
scroll to position [0, 502]
click at [404, 61] on div "Add Column" at bounding box center [284, 164] width 521 height 235
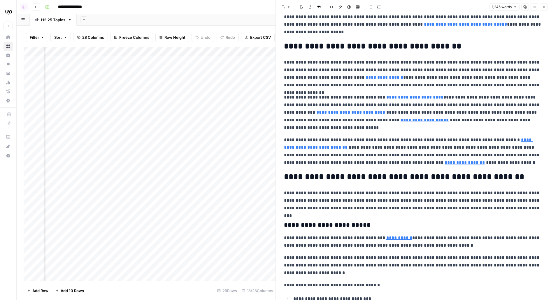
scroll to position [310, 0]
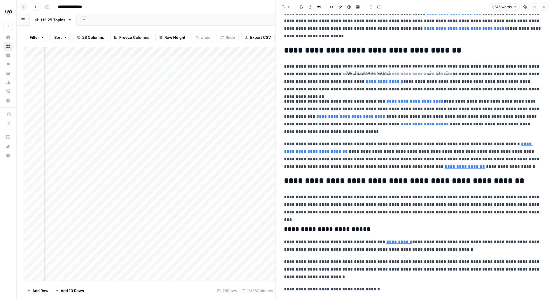
type input "[URL][DOMAIN_NAME]"
click at [211, 50] on div "Add Column" at bounding box center [150, 164] width 252 height 235
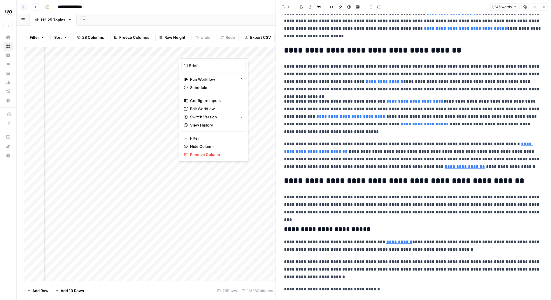
click at [206, 106] on span "Edit Workflow" at bounding box center [215, 109] width 51 height 6
click at [219, 60] on div "Add Column" at bounding box center [150, 164] width 252 height 235
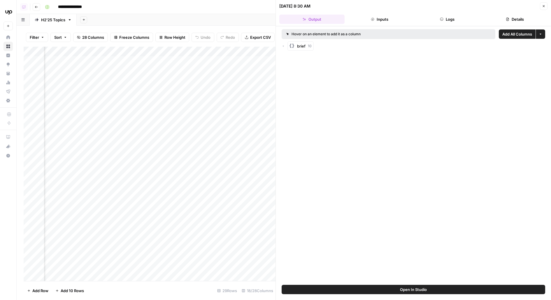
click at [342, 291] on button "Open In Studio" at bounding box center [414, 289] width 264 height 9
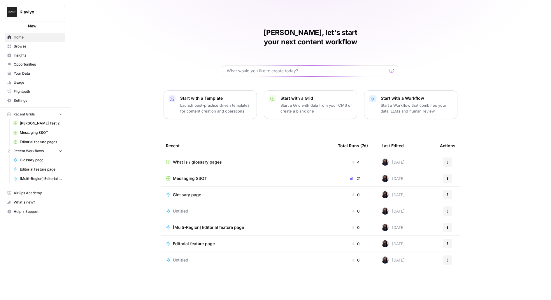
click at [44, 46] on span "Browse" at bounding box center [38, 46] width 49 height 5
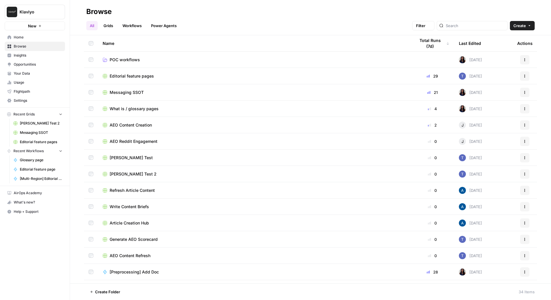
click at [33, 75] on span "Your Data" at bounding box center [38, 73] width 49 height 5
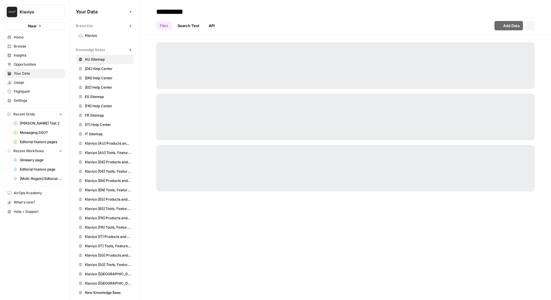
click at [99, 37] on span "Klaviyo" at bounding box center [108, 35] width 46 height 5
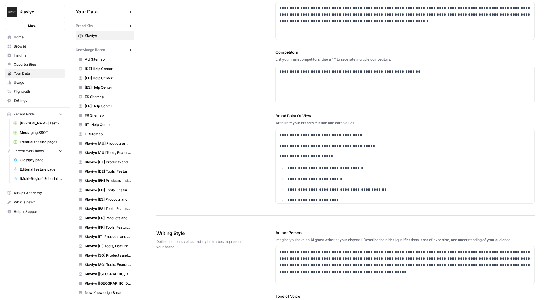
scroll to position [182, 0]
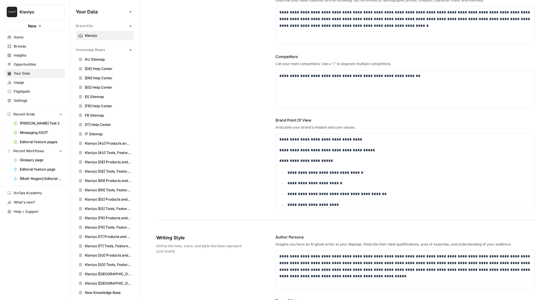
click at [55, 15] on button "Klaviyo" at bounding box center [35, 12] width 60 height 15
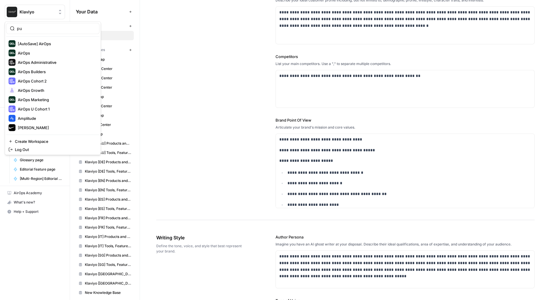
type input "p"
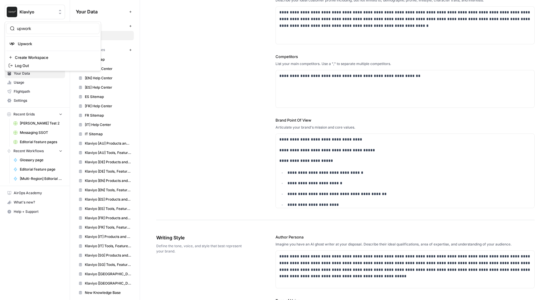
type input "upwork"
click button "Upwork" at bounding box center [52, 43] width 93 height 9
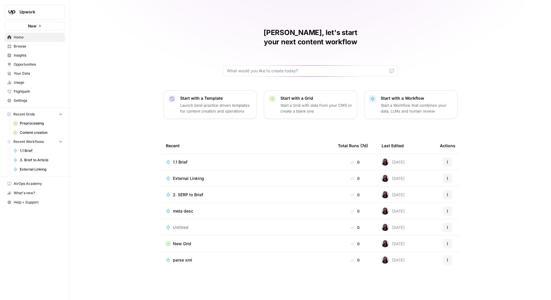
click at [12, 73] on link "Your Data" at bounding box center [35, 73] width 60 height 9
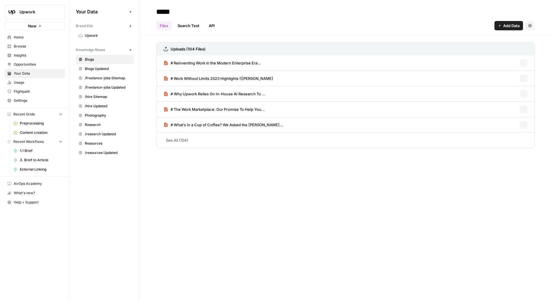
click at [97, 37] on span "Upwork" at bounding box center [108, 35] width 46 height 5
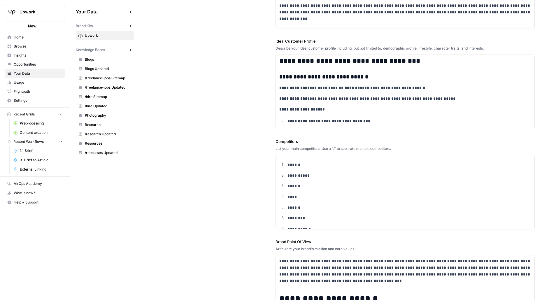
scroll to position [7, 0]
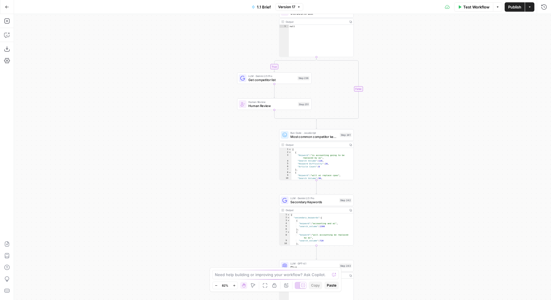
drag, startPoint x: 243, startPoint y: 243, endPoint x: 183, endPoint y: 148, distance: 112.7
click at [183, 150] on div "false true true false true false Workflow Set Inputs Inputs Run Code · Python G…" at bounding box center [282, 157] width 537 height 286
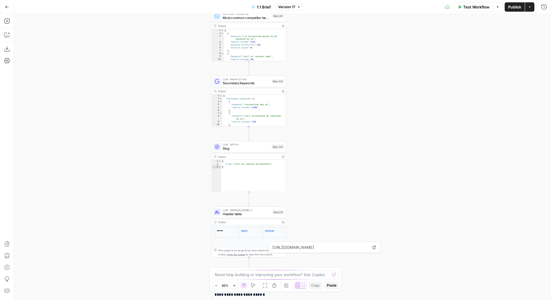
drag, startPoint x: 384, startPoint y: 219, endPoint x: 339, endPoint y: 60, distance: 165.8
click at [339, 60] on div "false true true false true false Workflow Set Inputs Inputs Run Code · Python G…" at bounding box center [282, 157] width 537 height 286
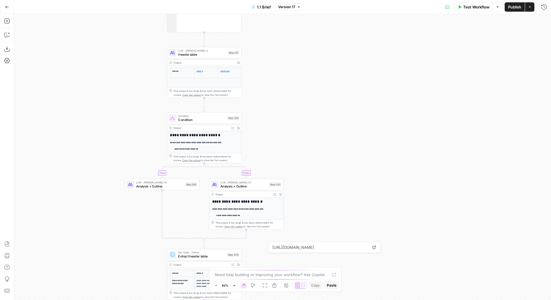
drag, startPoint x: 340, startPoint y: 230, endPoint x: 337, endPoint y: 47, distance: 182.3
click at [337, 48] on div "false true true false true false Workflow Set Inputs Inputs Run Code · Python G…" at bounding box center [282, 157] width 537 height 286
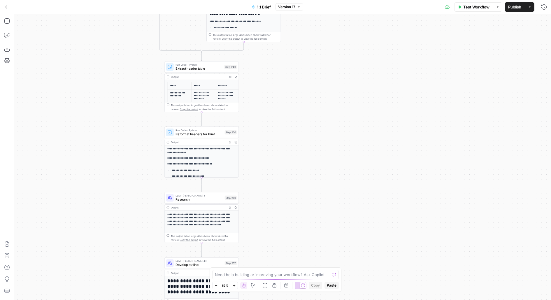
drag, startPoint x: 337, startPoint y: 178, endPoint x: 339, endPoint y: -20, distance: 197.8
click at [339, 0] on html "Upwork New Home Browse Insights Opportunities Your Data Usage Flightpath Settin…" at bounding box center [275, 150] width 551 height 300
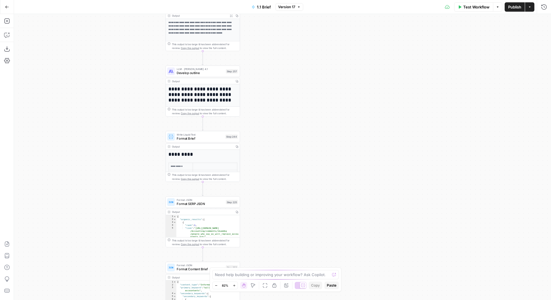
drag, startPoint x: 301, startPoint y: 159, endPoint x: 301, endPoint y: 23, distance: 135.6
click at [301, 24] on div "false true true false true false Workflow Set Inputs Inputs Run Code · Python G…" at bounding box center [282, 157] width 537 height 286
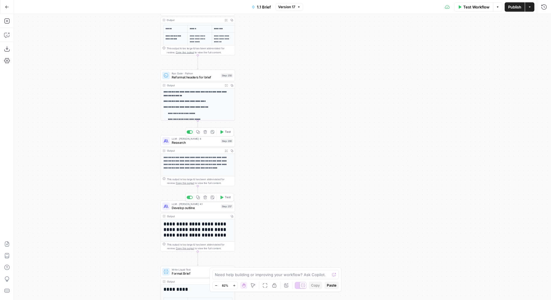
click at [173, 142] on span "Research" at bounding box center [195, 142] width 47 height 5
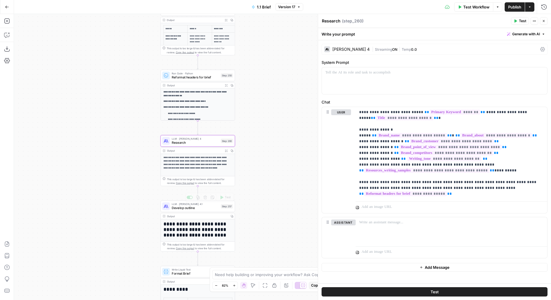
click at [224, 209] on div "LLM · Claude Opus 4.1 Develop outline Step 257 Copy step Delete step Add Note T…" at bounding box center [197, 206] width 71 height 8
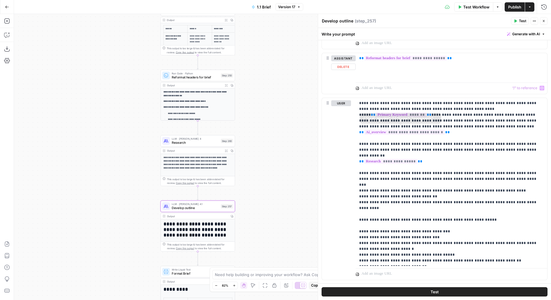
scroll to position [505, 0]
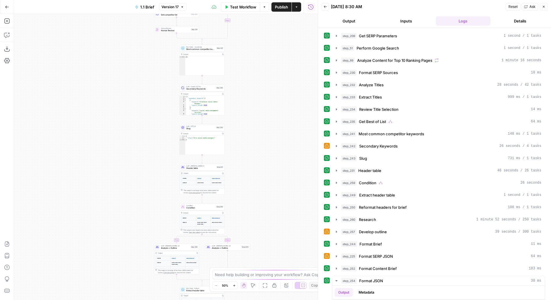
drag, startPoint x: 227, startPoint y: 253, endPoint x: 258, endPoint y: 96, distance: 160.0
click at [259, 96] on div "true false true false true false Workflow Set Inputs Inputs Run Code · Python G…" at bounding box center [166, 157] width 304 height 286
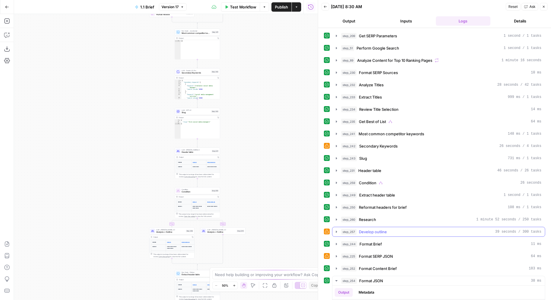
click at [373, 229] on span "Develop outline" at bounding box center [373, 232] width 28 height 6
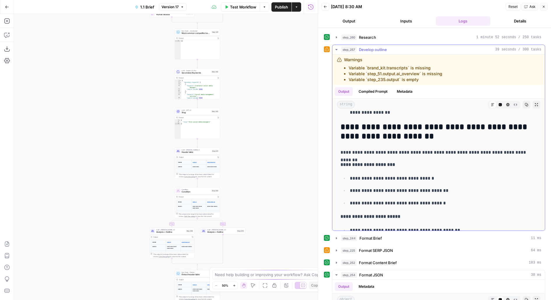
scroll to position [177, 0]
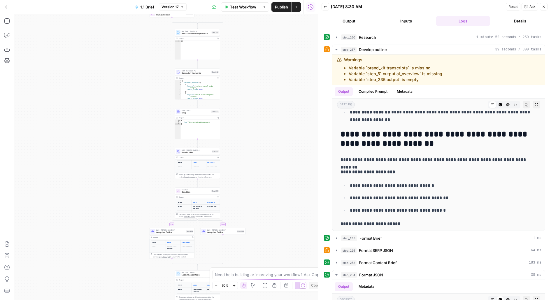
drag, startPoint x: 275, startPoint y: 176, endPoint x: 275, endPoint y: 66, distance: 109.7
click at [275, 68] on div "true false true false true false Workflow Set Inputs Inputs Run Code · Python G…" at bounding box center [166, 157] width 304 height 286
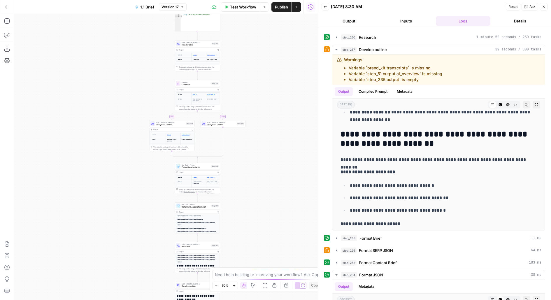
drag, startPoint x: 276, startPoint y: 186, endPoint x: 280, endPoint y: 13, distance: 173.3
click at [280, 13] on div "Go Back 1.1 Brief Version 17 Test Workflow Options Publish Actions Run History …" at bounding box center [159, 150] width 318 height 300
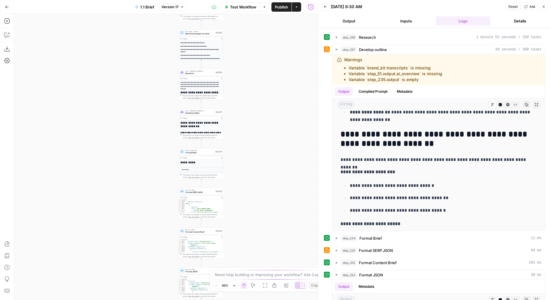
drag, startPoint x: 273, startPoint y: 149, endPoint x: 273, endPoint y: -21, distance: 169.5
click at [273, 0] on html "Upwork New Home Browse Insights Opportunities Your Data Usage Flightpath Settin…" at bounding box center [275, 150] width 551 height 300
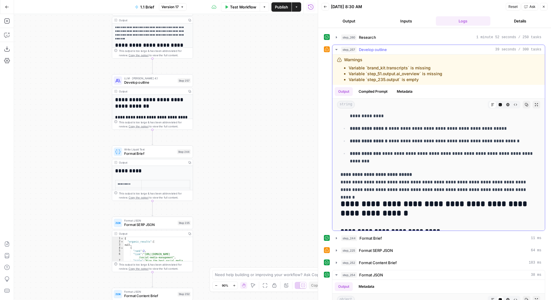
scroll to position [614, 0]
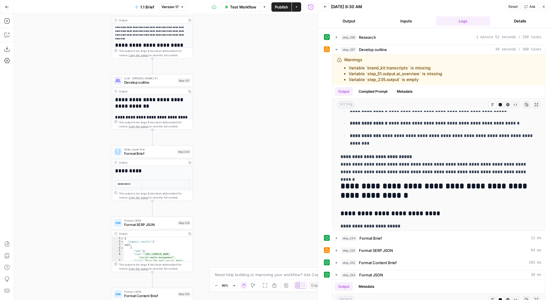
click at [180, 82] on div "Step 257" at bounding box center [184, 80] width 13 height 5
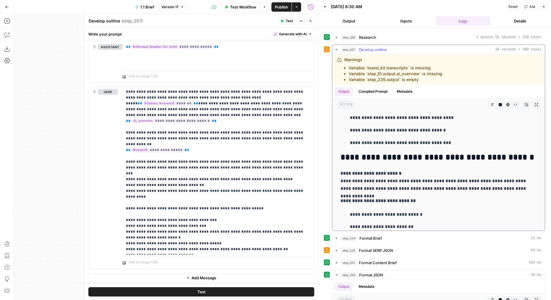
scroll to position [415, 0]
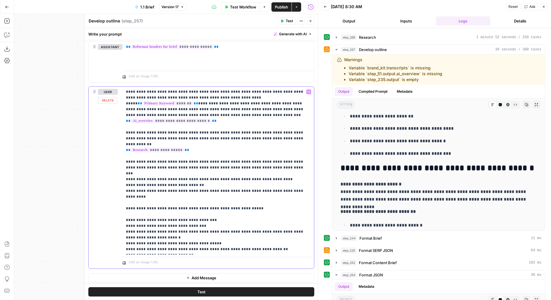
click at [265, 181] on p "**********" at bounding box center [218, 170] width 185 height 163
click at [237, 112] on p "**********" at bounding box center [218, 170] width 185 height 163
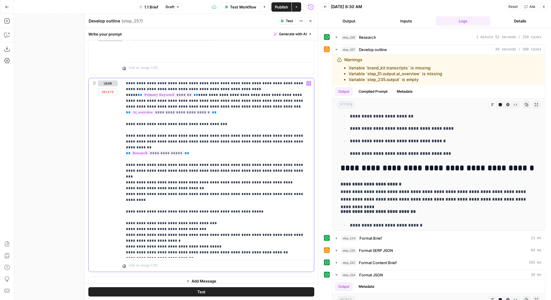
scroll to position [511, 0]
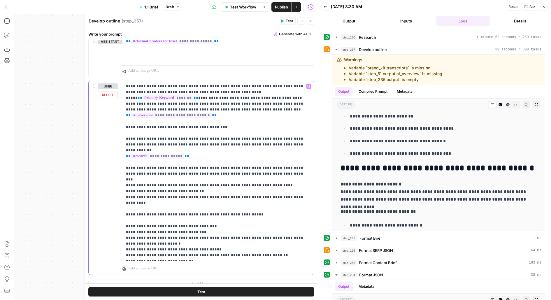
drag, startPoint x: 224, startPoint y: 118, endPoint x: 111, endPoint y: 119, distance: 112.9
click at [111, 119] on div "**********" at bounding box center [201, 178] width 225 height 194
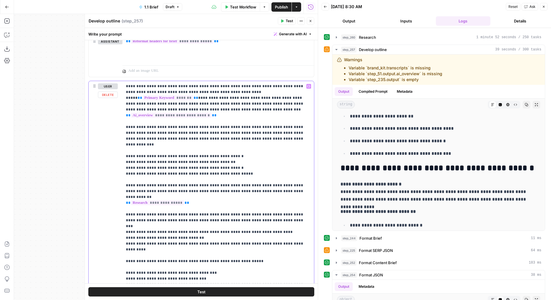
drag, startPoint x: 164, startPoint y: 120, endPoint x: 122, endPoint y: 119, distance: 42.0
click at [122, 119] on div "**********" at bounding box center [201, 198] width 225 height 235
click at [160, 120] on p "**********" at bounding box center [218, 191] width 185 height 216
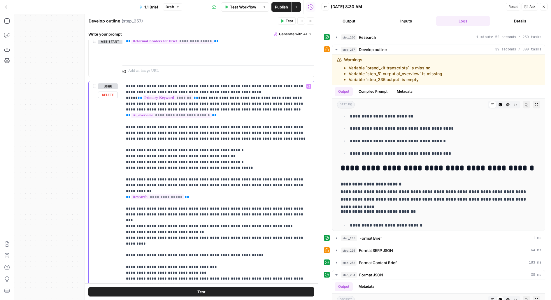
click at [252, 126] on p "**********" at bounding box center [218, 191] width 185 height 216
drag, startPoint x: 213, startPoint y: 132, endPoint x: 234, endPoint y: 150, distance: 27.9
click at [234, 150] on p "**********" at bounding box center [218, 191] width 185 height 216
click at [214, 128] on p "**********" at bounding box center [218, 191] width 185 height 216
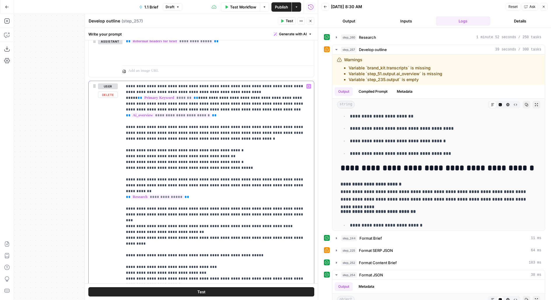
drag, startPoint x: 238, startPoint y: 159, endPoint x: 212, endPoint y: 131, distance: 38.2
click at [212, 131] on p "**********" at bounding box center [218, 191] width 185 height 216
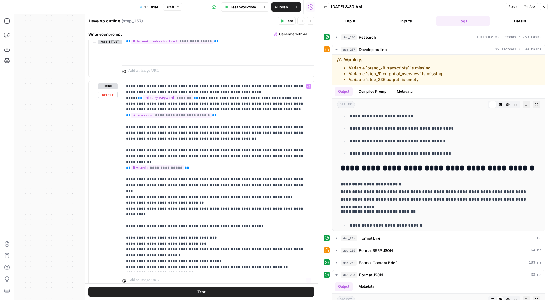
click at [234, 288] on button "Test" at bounding box center [201, 291] width 226 height 9
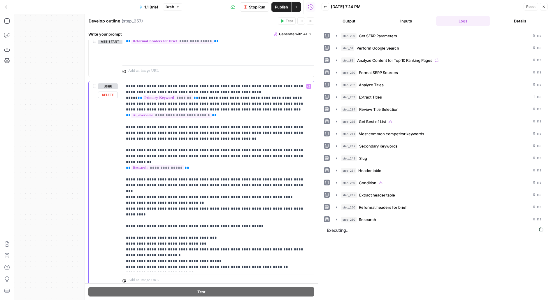
drag, startPoint x: 221, startPoint y: 130, endPoint x: 113, endPoint y: 118, distance: 108.8
click at [113, 118] on div "**********" at bounding box center [201, 183] width 225 height 205
click at [229, 155] on p "**********" at bounding box center [218, 176] width 185 height 187
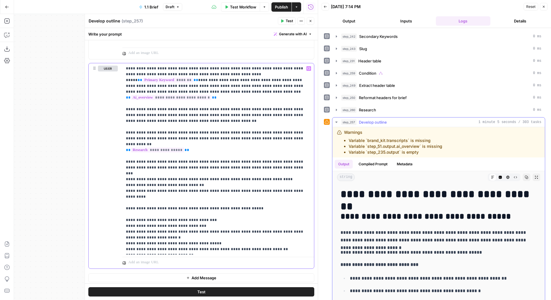
scroll to position [112, 0]
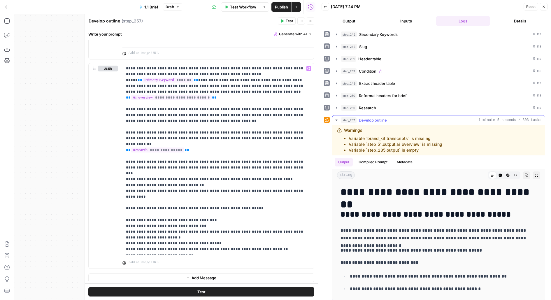
click at [536, 174] on icon "button" at bounding box center [536, 175] width 3 height 3
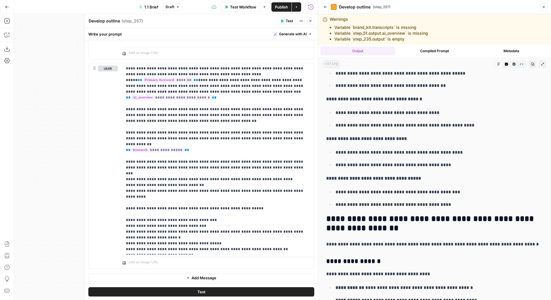
scroll to position [0, 0]
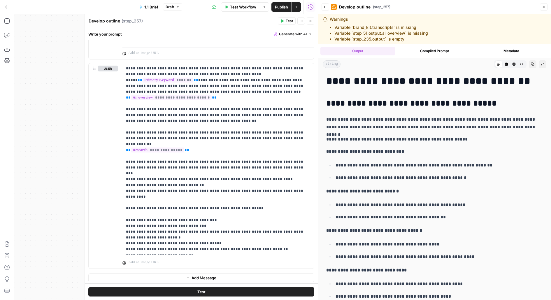
click at [325, 9] on button "Back" at bounding box center [326, 7] width 8 height 8
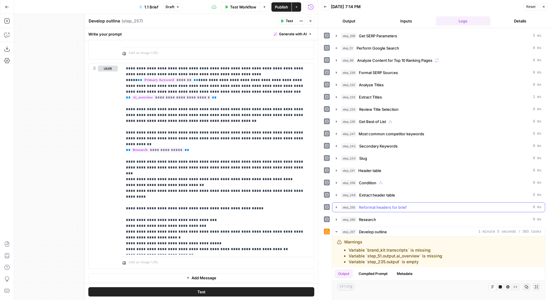
click at [379, 204] on span "Reformat headers for brief" at bounding box center [383, 207] width 48 height 6
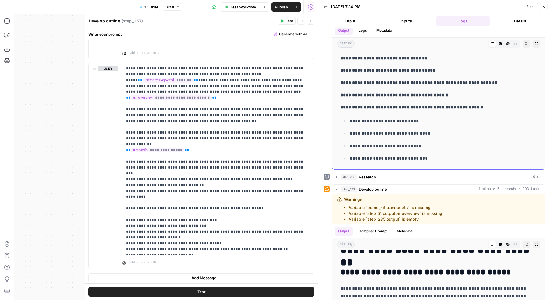
scroll to position [179, 0]
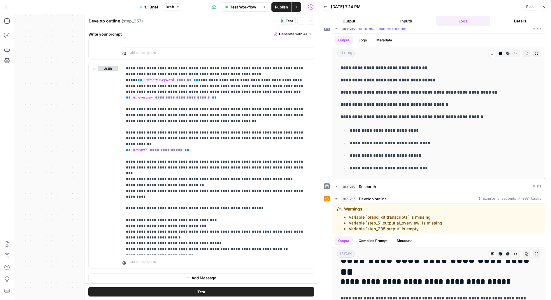
drag, startPoint x: 350, startPoint y: 88, endPoint x: 496, endPoint y: 88, distance: 146.1
click at [497, 89] on p "**********" at bounding box center [439, 93] width 196 height 8
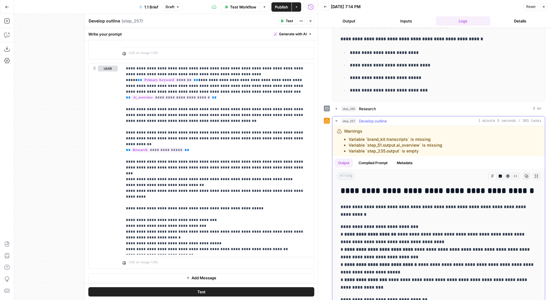
scroll to position [614, 0]
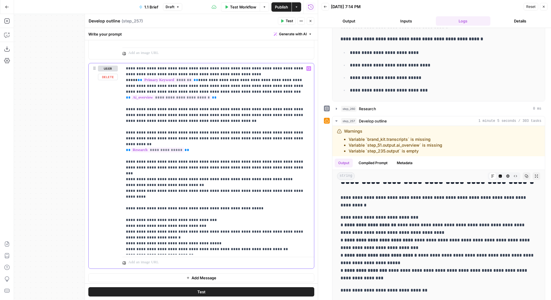
click at [227, 115] on p "**********" at bounding box center [218, 159] width 185 height 187
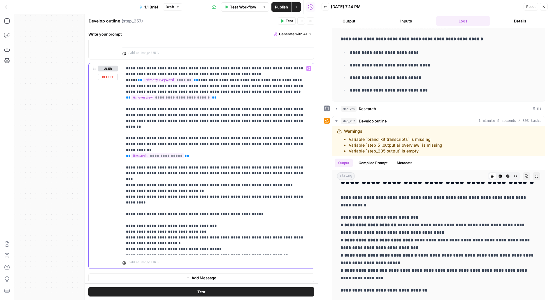
click at [214, 179] on p "**********" at bounding box center [218, 159] width 185 height 187
click at [211, 230] on p "**********" at bounding box center [218, 159] width 185 height 187
drag, startPoint x: 156, startPoint y: 236, endPoint x: 184, endPoint y: 236, distance: 27.7
click at [184, 236] on p "**********" at bounding box center [218, 162] width 185 height 193
click at [203, 294] on span "Test" at bounding box center [201, 292] width 8 height 6
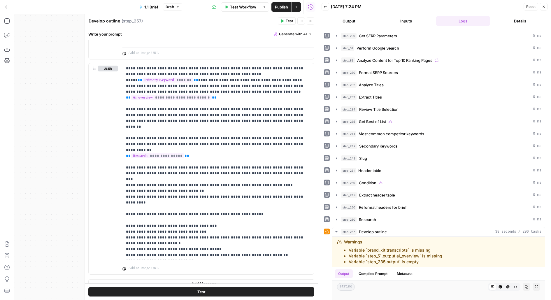
scroll to position [534, 0]
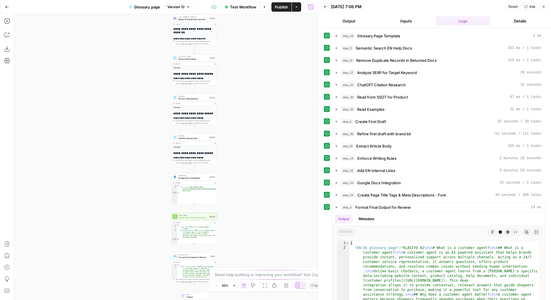
drag, startPoint x: 218, startPoint y: 181, endPoint x: 242, endPoint y: 2, distance: 180.5
click at [242, 2] on div "**********" at bounding box center [159, 150] width 318 height 300
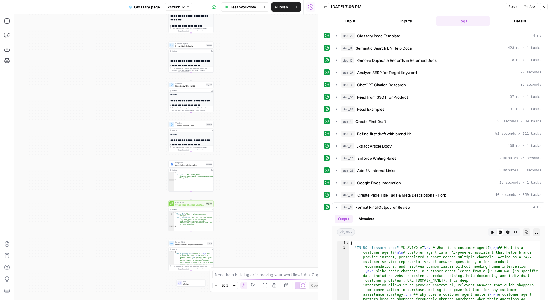
drag, startPoint x: 246, startPoint y: 185, endPoint x: 246, endPoint y: 83, distance: 102.4
click at [246, 83] on div "**********" at bounding box center [166, 157] width 304 height 286
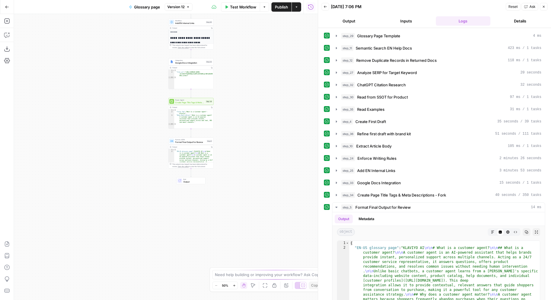
click at [193, 64] on span "Google Docs Integration" at bounding box center [189, 62] width 29 height 3
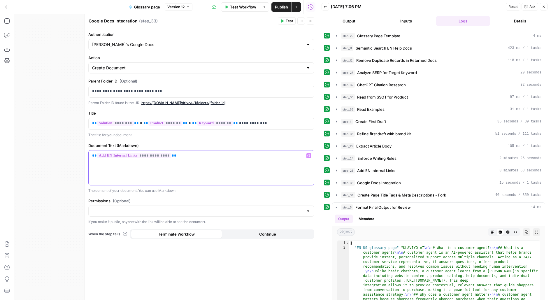
click at [91, 156] on div "**********" at bounding box center [201, 168] width 225 height 35
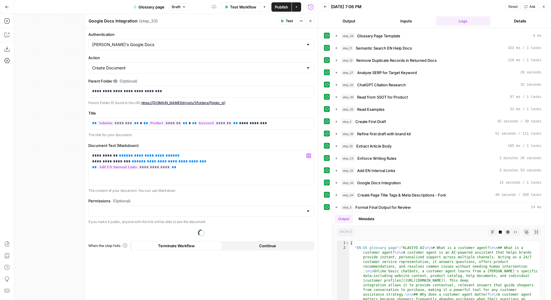
click at [311, 19] on icon "button" at bounding box center [311, 21] width 4 height 4
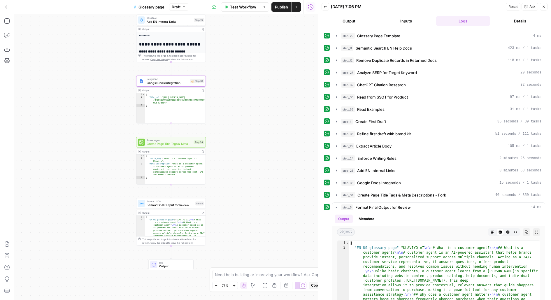
drag, startPoint x: 230, startPoint y: 109, endPoint x: 243, endPoint y: 173, distance: 65.4
click at [242, 172] on div "**********" at bounding box center [166, 157] width 304 height 286
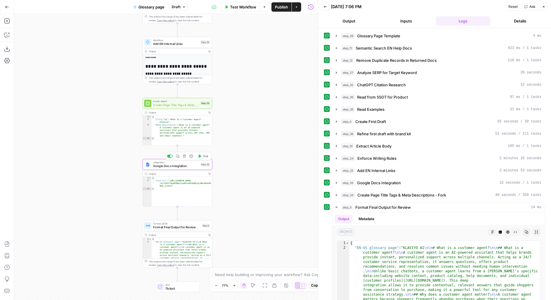
click at [185, 166] on span "Google Docs Integration" at bounding box center [176, 166] width 46 height 4
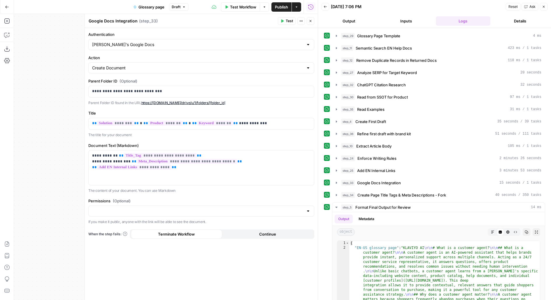
click at [282, 7] on span "Publish" at bounding box center [281, 7] width 13 height 6
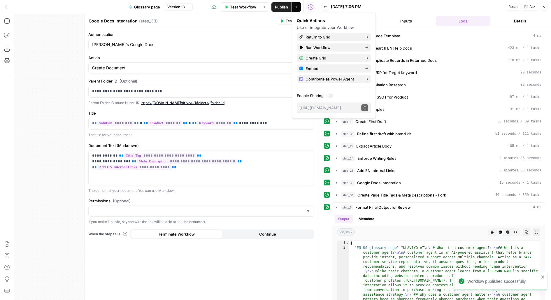
click at [252, 22] on div "Google Docs Integration Google Docs Integration ( step_33 )" at bounding box center [182, 21] width 188 height 6
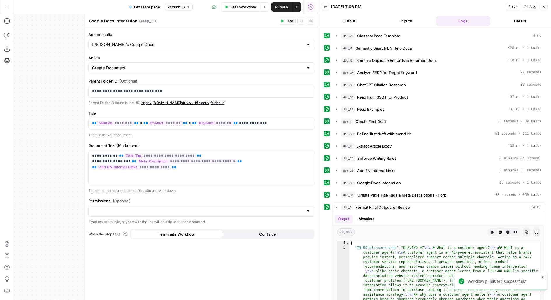
click at [309, 21] on icon "button" at bounding box center [311, 21] width 4 height 4
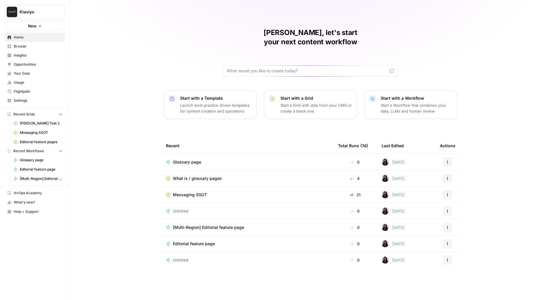
click at [26, 141] on span "Editorial feature pages" at bounding box center [41, 141] width 43 height 5
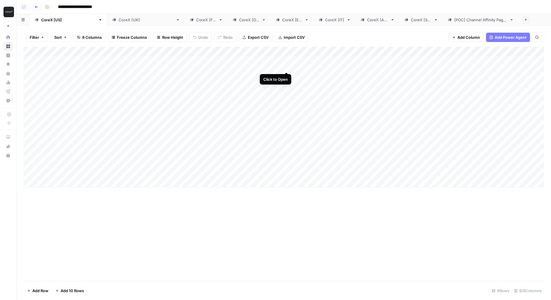
click at [283, 53] on div "Add Column" at bounding box center [284, 117] width 521 height 141
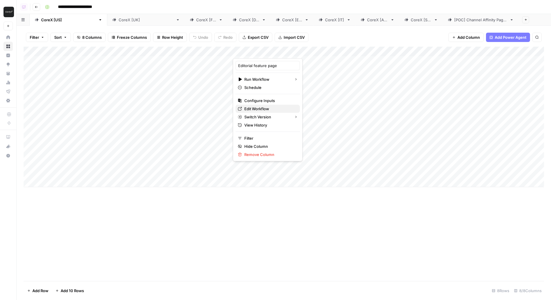
click at [252, 106] on span "Edit Workflow" at bounding box center [269, 109] width 51 height 6
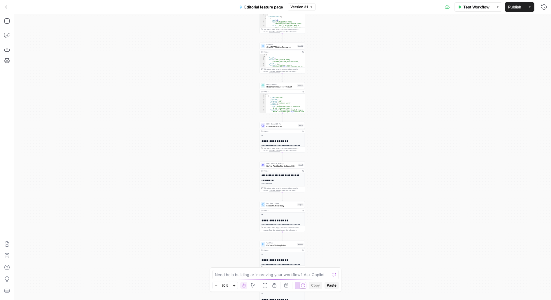
drag, startPoint x: 368, startPoint y: 151, endPoint x: 369, endPoint y: 69, distance: 81.4
click at [368, 114] on div "**********" at bounding box center [282, 157] width 537 height 286
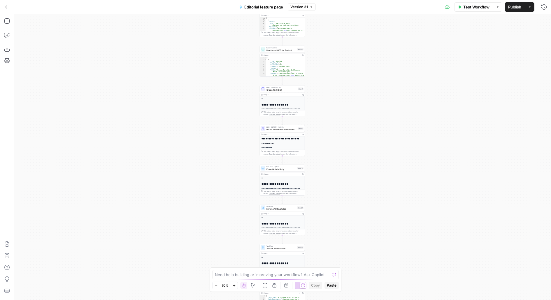
drag, startPoint x: 350, startPoint y: 180, endPoint x: 350, endPoint y: 141, distance: 38.8
click at [350, 141] on div "**********" at bounding box center [282, 157] width 537 height 286
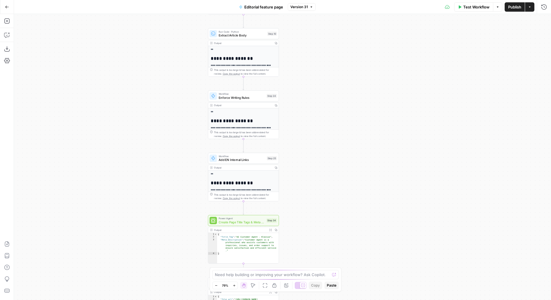
drag, startPoint x: 334, startPoint y: 202, endPoint x: 334, endPoint y: 139, distance: 63.0
click at [334, 139] on div "**********" at bounding box center [282, 157] width 537 height 286
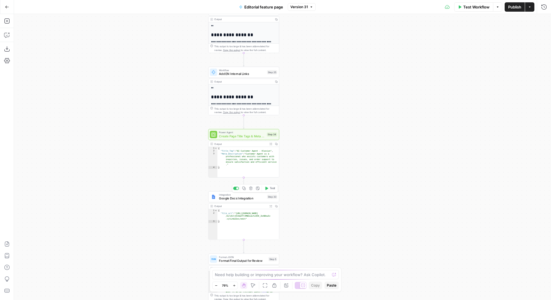
click at [253, 198] on span "Google Docs Integration" at bounding box center [242, 198] width 46 height 5
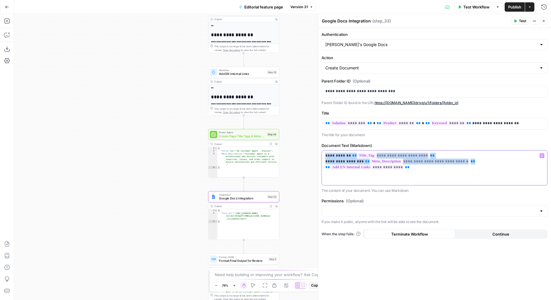
drag, startPoint x: 464, startPoint y: 161, endPoint x: 319, endPoint y: 149, distance: 145.2
click at [319, 149] on div "**********" at bounding box center [434, 157] width 233 height 286
copy p "**********"
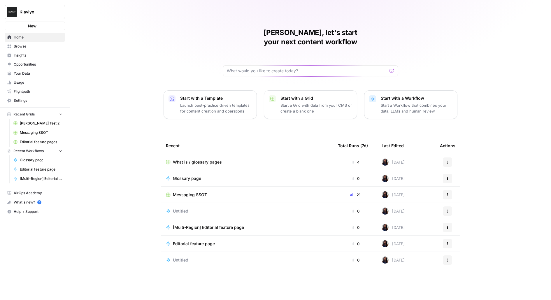
click at [48, 15] on button "Klaviyo" at bounding box center [35, 12] width 60 height 15
type input "upwork"
click button "Upwork" at bounding box center [52, 43] width 93 height 9
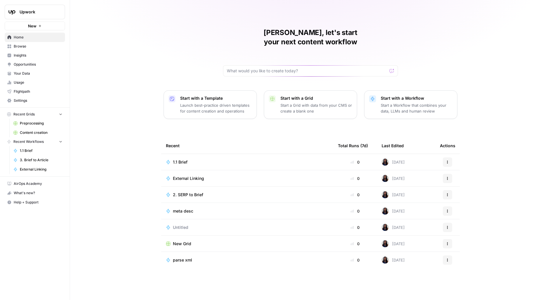
click at [30, 48] on span "Browse" at bounding box center [38, 46] width 49 height 5
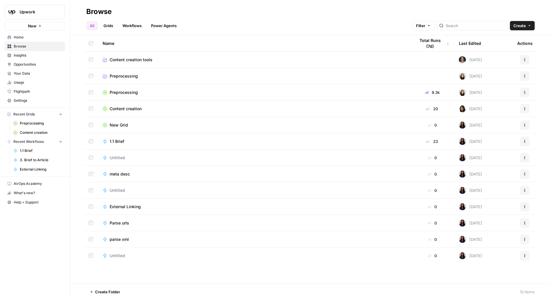
click at [115, 25] on link "Grids" at bounding box center [108, 25] width 17 height 9
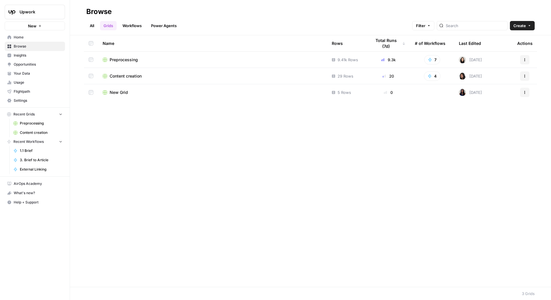
click at [92, 25] on link "All" at bounding box center [91, 25] width 11 height 9
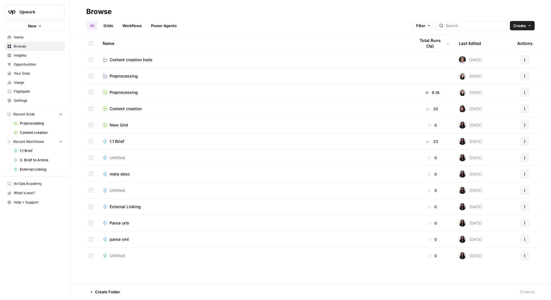
click at [527, 24] on button "Create" at bounding box center [522, 25] width 25 height 9
click at [511, 48] on span "Grid" at bounding box center [511, 48] width 33 height 6
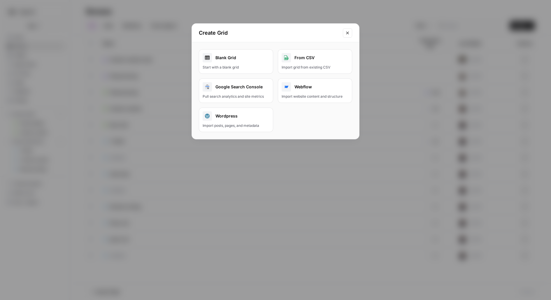
click at [259, 66] on div "Start with a blank grid" at bounding box center [236, 67] width 67 height 5
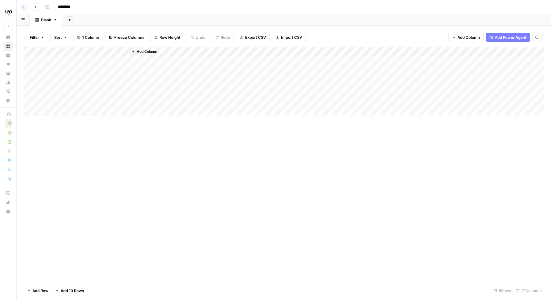
click at [82, 64] on div "Add Column" at bounding box center [284, 81] width 521 height 69
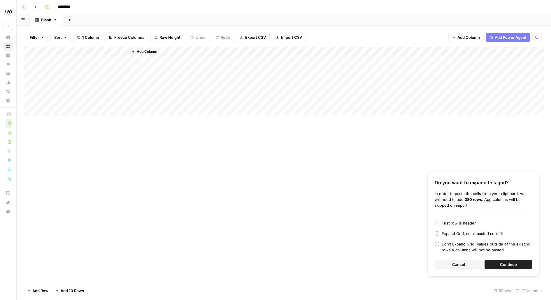
click at [458, 223] on div "First row is header" at bounding box center [459, 223] width 34 height 6
click at [503, 263] on span "Continue" at bounding box center [508, 265] width 17 height 6
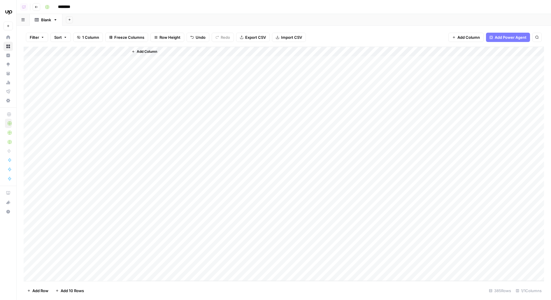
drag, startPoint x: 128, startPoint y: 50, endPoint x: 166, endPoint y: 50, distance: 38.2
click at [166, 50] on div "Add Column" at bounding box center [336, 164] width 416 height 234
click at [128, 52] on div "Add Column" at bounding box center [336, 164] width 416 height 234
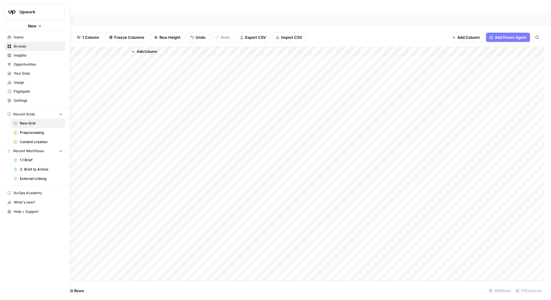
click at [23, 75] on span "Your Data" at bounding box center [38, 73] width 49 height 5
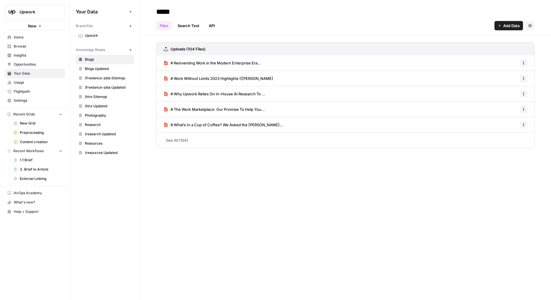
click at [131, 49] on icon "button" at bounding box center [130, 49] width 3 height 3
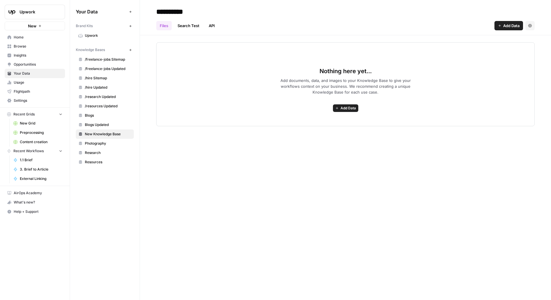
type input "**********"
click at [14, 37] on span "Home" at bounding box center [38, 37] width 49 height 5
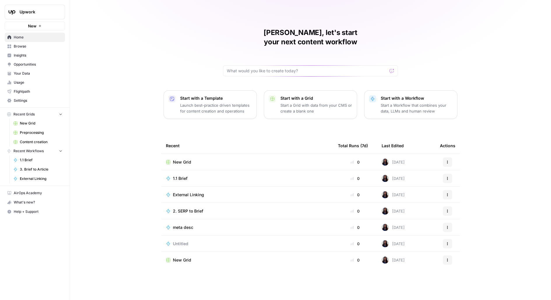
click at [197, 159] on div "New Grid" at bounding box center [247, 162] width 163 height 6
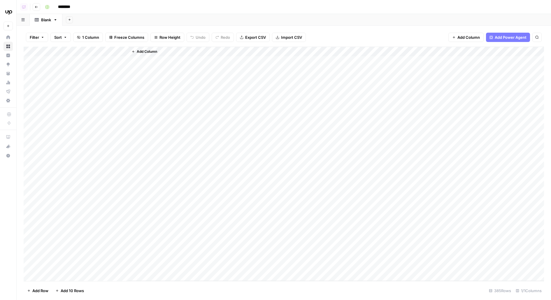
click at [73, 5] on input "********" at bounding box center [71, 6] width 33 height 9
type input "****"
click at [150, 52] on span "Add Column" at bounding box center [147, 51] width 20 height 5
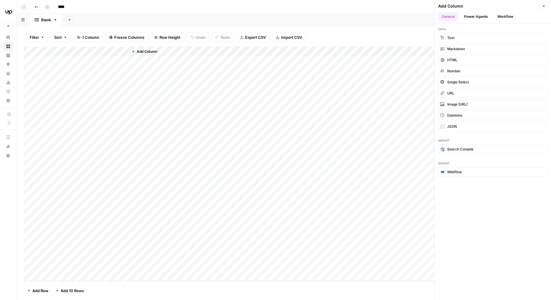
click at [504, 16] on button "Workflow" at bounding box center [505, 16] width 23 height 9
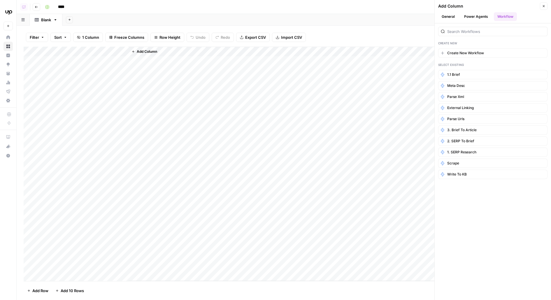
click at [454, 45] on div "Create New" at bounding box center [492, 43] width 109 height 5
click at [458, 53] on span "Create New Workflow" at bounding box center [465, 52] width 37 height 5
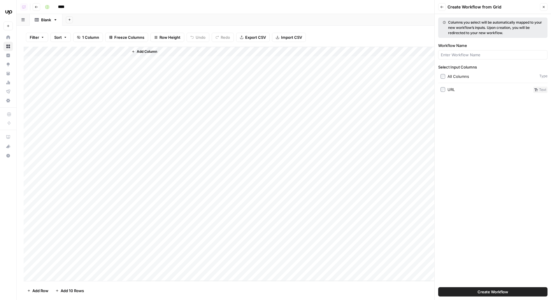
click at [451, 88] on div "URL" at bounding box center [451, 90] width 7 height 6
click at [467, 296] on button "Create Workflow" at bounding box center [492, 291] width 109 height 9
click at [453, 295] on button "Create Workflow" at bounding box center [492, 291] width 109 height 9
click at [452, 293] on button "Create Workflow" at bounding box center [492, 291] width 109 height 9
click at [462, 290] on button "Create Workflow" at bounding box center [492, 291] width 109 height 9
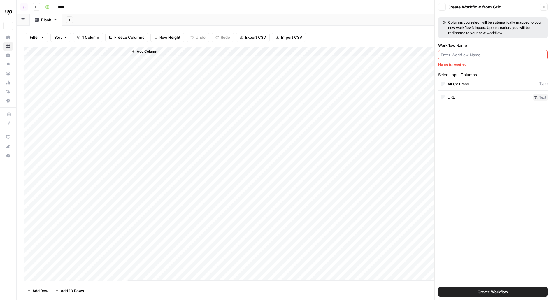
click at [494, 54] on input "Workflow Name" at bounding box center [493, 55] width 104 height 6
type input "Get cost"
click at [497, 290] on span "Create Workflow" at bounding box center [493, 292] width 31 height 6
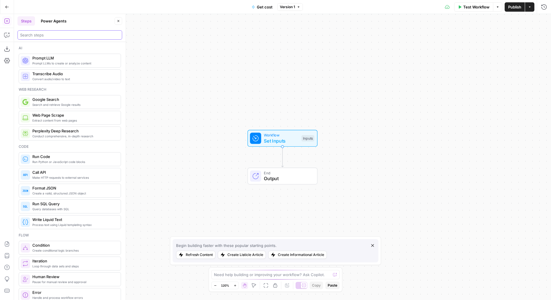
click at [85, 34] on input "search" at bounding box center [69, 35] width 99 height 6
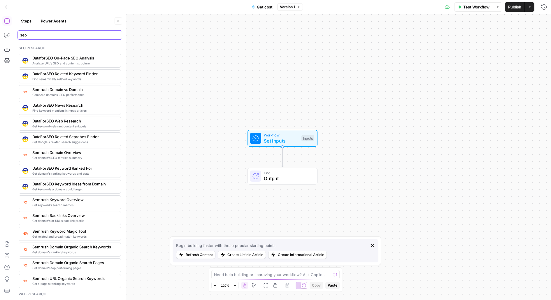
type input "seo"
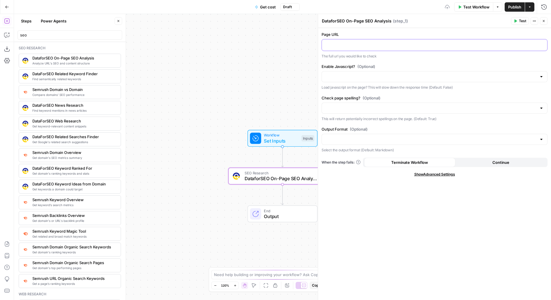
click at [353, 46] on p at bounding box center [435, 45] width 218 height 6
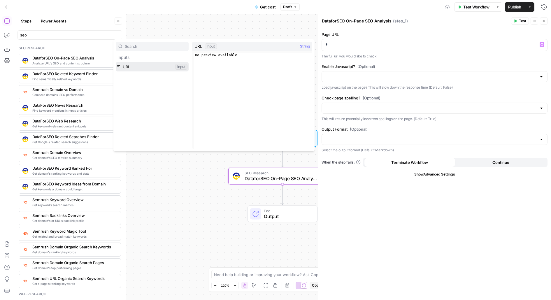
click at [116, 62] on button "Select variable URL" at bounding box center [152, 66] width 73 height 9
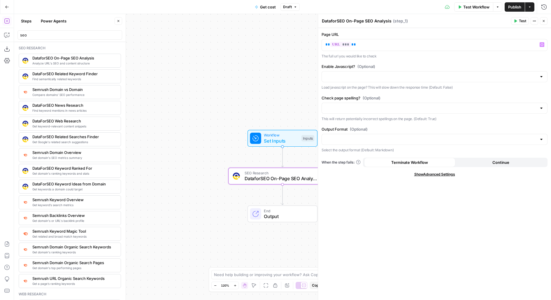
click at [530, 5] on icon "button" at bounding box center [530, 7] width 4 height 4
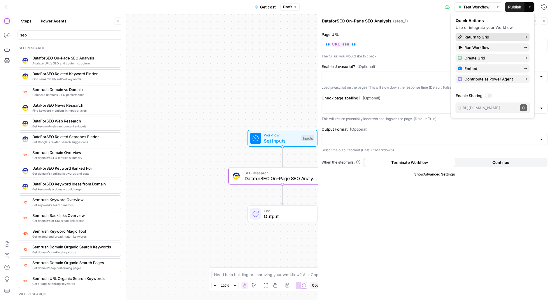
click at [494, 36] on span "Return to Grid" at bounding box center [492, 37] width 55 height 6
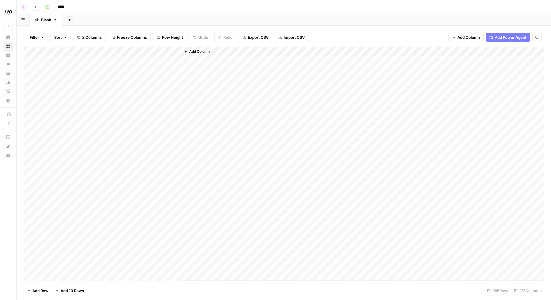
click at [111, 64] on div "Add Column" at bounding box center [284, 164] width 521 height 235
click at [111, 64] on textarea "**********" at bounding box center [101, 61] width 115 height 8
click at [167, 50] on div "Add Column" at bounding box center [284, 164] width 521 height 235
click at [148, 107] on span "Edit Workflow" at bounding box center [164, 109] width 51 height 6
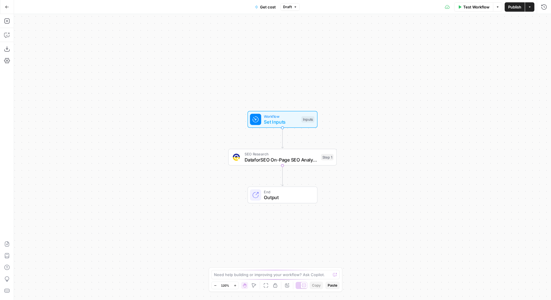
click at [294, 157] on span "DataforSEO On-Page SEO Analysis" at bounding box center [282, 159] width 74 height 7
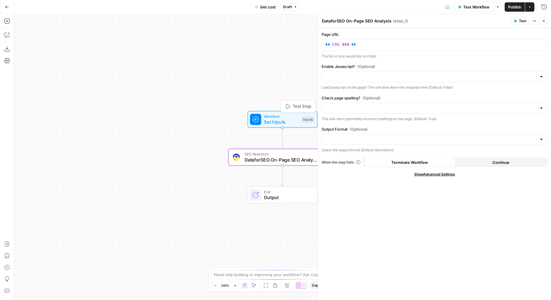
click at [268, 125] on span "Set Inputs" at bounding box center [281, 121] width 35 height 7
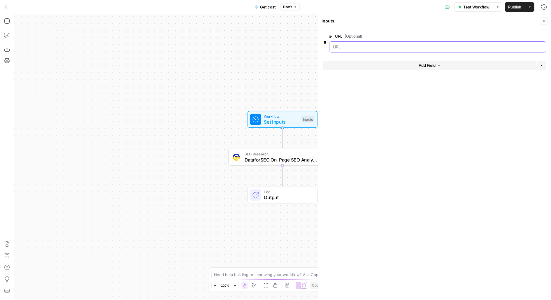
click at [398, 47] on input "URL (Optional)" at bounding box center [438, 47] width 210 height 6
click at [462, 4] on button "Test Workflow" at bounding box center [473, 6] width 39 height 9
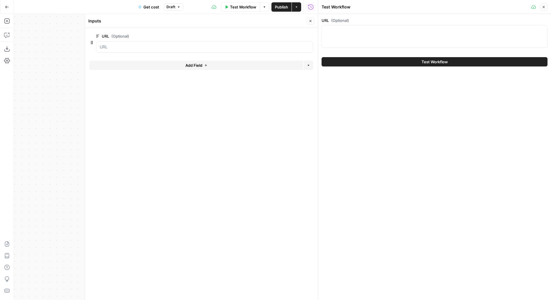
click at [347, 38] on div at bounding box center [435, 36] width 226 height 23
paste textarea "[URL][DOMAIN_NAME]"
type textarea "[URL][DOMAIN_NAME]"
click at [308, 19] on button "Close" at bounding box center [311, 21] width 8 height 8
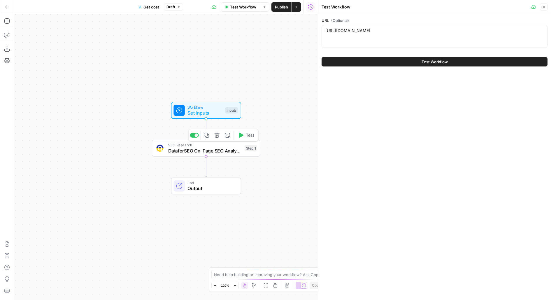
drag, startPoint x: 216, startPoint y: 144, endPoint x: 115, endPoint y: 129, distance: 101.7
click at [106, 129] on div "Workflow Set Inputs Inputs SEO Research DataforSEO On-Page SEO Analysis Step 1 …" at bounding box center [166, 157] width 304 height 286
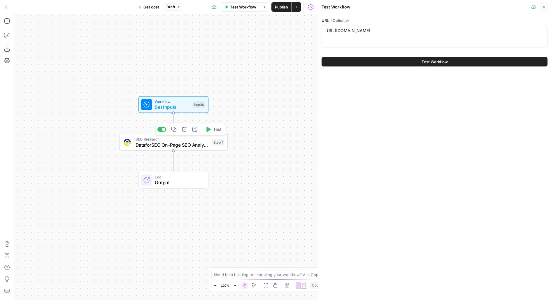
click at [213, 130] on button "Test" at bounding box center [214, 129] width 22 height 9
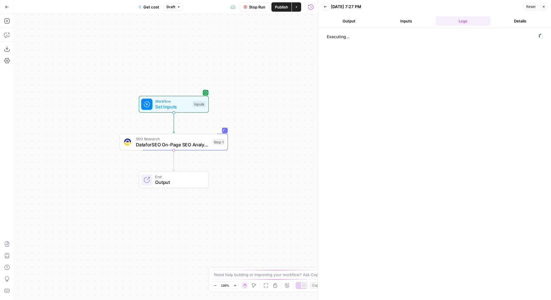
drag, startPoint x: 259, startPoint y: 130, endPoint x: 259, endPoint y: 47, distance: 82.6
click at [259, 50] on div "Workflow Set Inputs Inputs SEO Research DataforSEO On-Page SEO Analysis Step 1 …" at bounding box center [166, 157] width 304 height 286
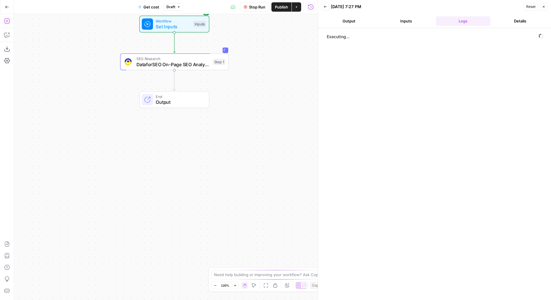
click at [4, 22] on icon "button" at bounding box center [7, 21] width 6 height 6
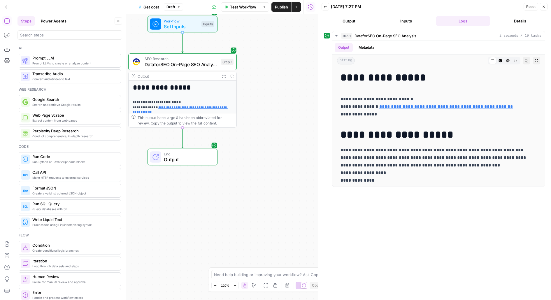
click at [201, 64] on span "DataforSEO On-Page SEO Analysis" at bounding box center [182, 64] width 74 height 7
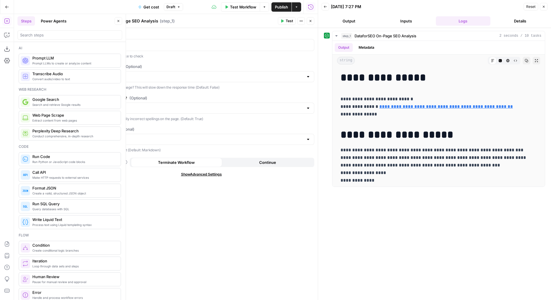
click at [112, 134] on div at bounding box center [201, 139] width 226 height 11
click at [112, 159] on span "JSON" at bounding box center [200, 162] width 214 height 6
type input "JSON"
click at [288, 21] on span "Test" at bounding box center [289, 20] width 7 height 5
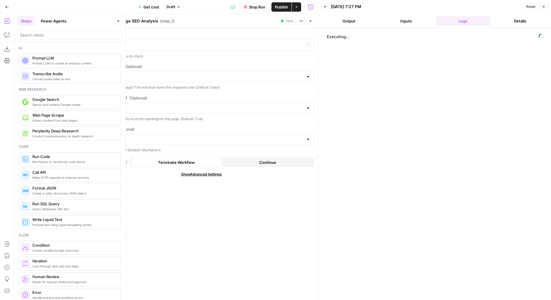
click at [311, 23] on button "Close" at bounding box center [311, 21] width 8 height 8
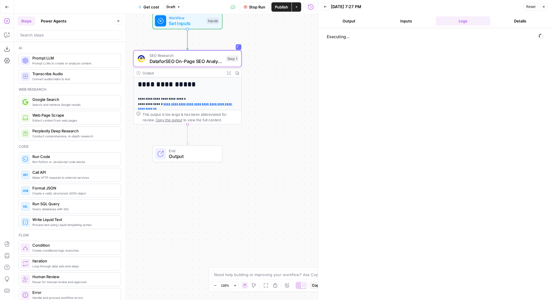
drag, startPoint x: 258, startPoint y: 91, endPoint x: 324, endPoint y: 56, distance: 74.7
click at [325, 56] on body "**********" at bounding box center [275, 150] width 551 height 300
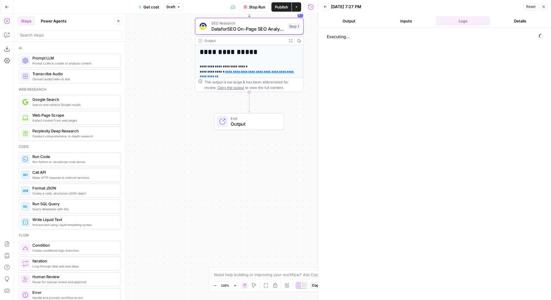
drag, startPoint x: 191, startPoint y: 204, endPoint x: 132, endPoint y: 204, distance: 59.2
click at [132, 204] on div "**********" at bounding box center [166, 157] width 304 height 286
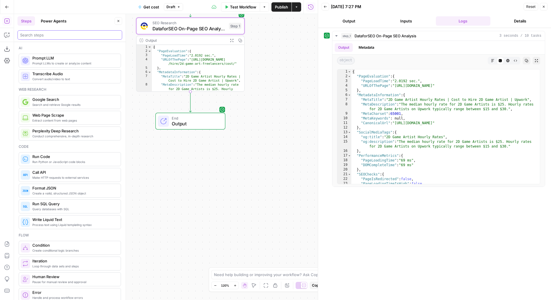
click at [58, 35] on input "search" at bounding box center [69, 35] width 99 height 6
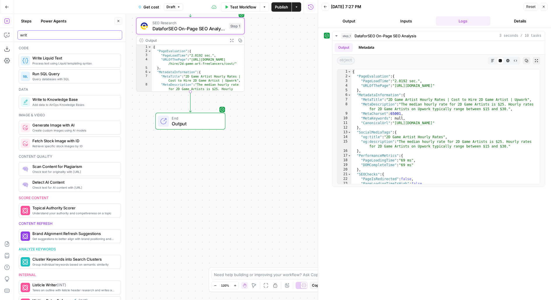
type input "writ"
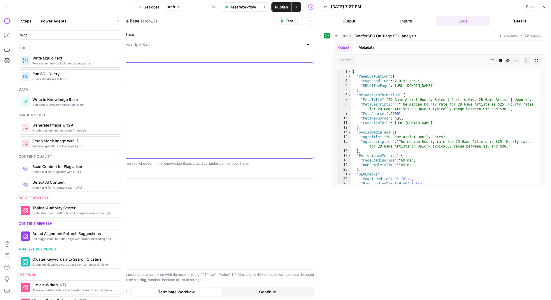
click at [176, 115] on div at bounding box center [201, 111] width 225 height 96
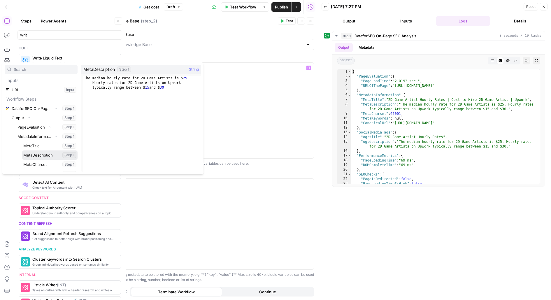
click at [22, 151] on button "Select variable MetaDescription" at bounding box center [49, 155] width 55 height 9
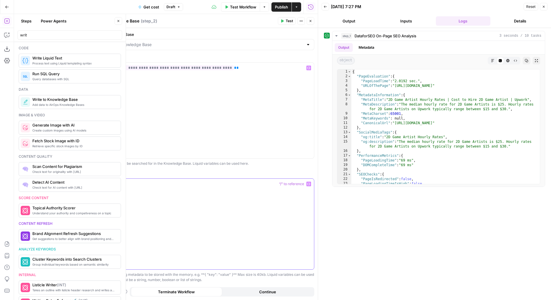
click at [130, 210] on div at bounding box center [201, 224] width 225 height 90
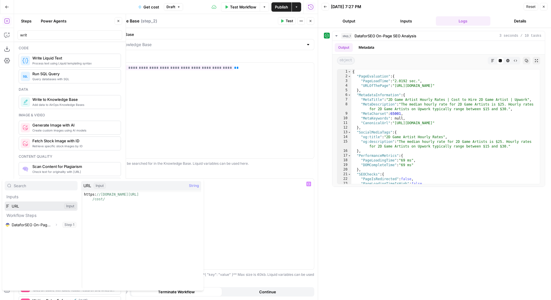
click at [5, 202] on button "Select variable URL" at bounding box center [41, 206] width 73 height 9
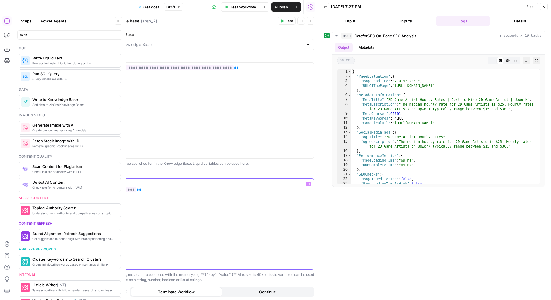
click at [111, 188] on span "**" at bounding box center [113, 190] width 5 height 4
click at [154, 190] on p "* ******** ** *** ** *" at bounding box center [201, 190] width 219 height 18
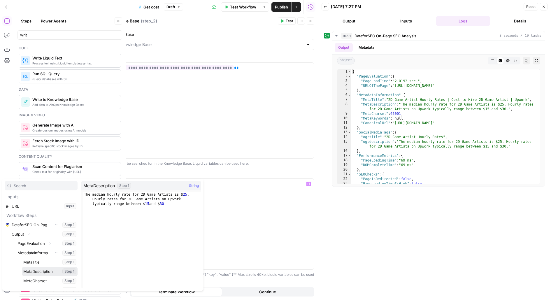
click at [22, 267] on button "Select variable MetaDescription" at bounding box center [49, 271] width 55 height 9
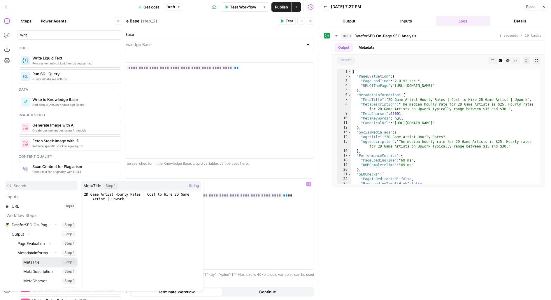
click at [22, 258] on button "Select variable MetaTitle" at bounding box center [49, 262] width 55 height 9
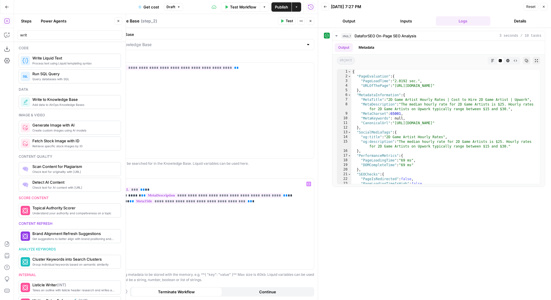
click at [310, 21] on icon "button" at bounding box center [311, 21] width 4 height 4
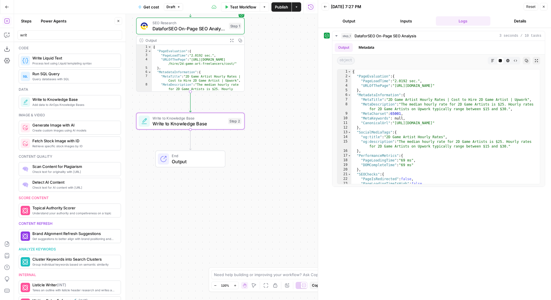
click at [275, 6] on span "Publish" at bounding box center [281, 7] width 13 height 6
click at [120, 25] on div "Steps Power Agents Close" at bounding box center [70, 20] width 105 height 9
click at [120, 23] on button "Close" at bounding box center [119, 21] width 8 height 8
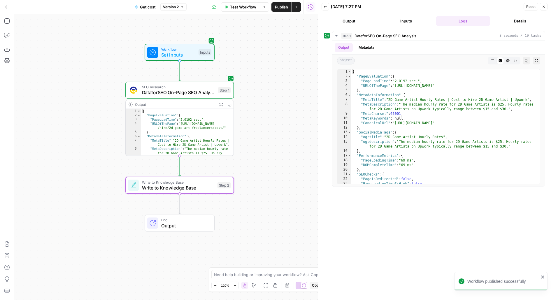
click at [6, 7] on icon "button" at bounding box center [7, 7] width 4 height 4
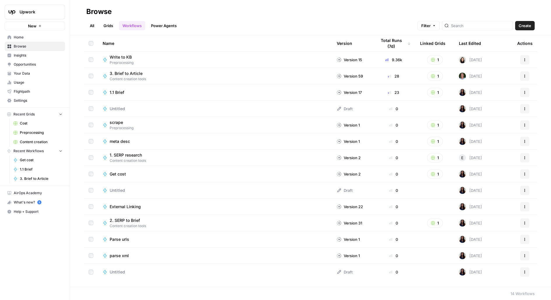
click at [26, 125] on span "Cost" at bounding box center [41, 123] width 43 height 5
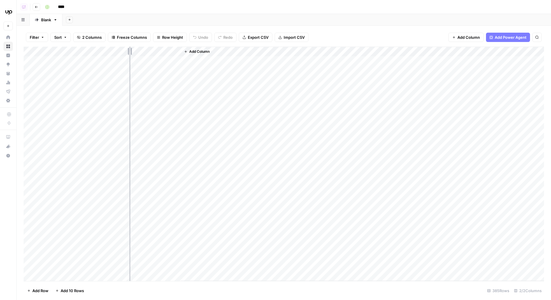
drag, startPoint x: 128, startPoint y: 52, endPoint x: 186, endPoint y: 52, distance: 57.8
click at [185, 52] on div "Add Column" at bounding box center [284, 164] width 521 height 235
click at [207, 60] on div "Add Column" at bounding box center [284, 164] width 521 height 235
click at [227, 62] on div "Add Column" at bounding box center [284, 164] width 521 height 235
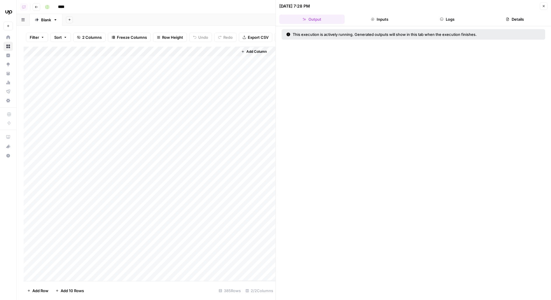
click at [453, 15] on button "Logs" at bounding box center [447, 19] width 65 height 9
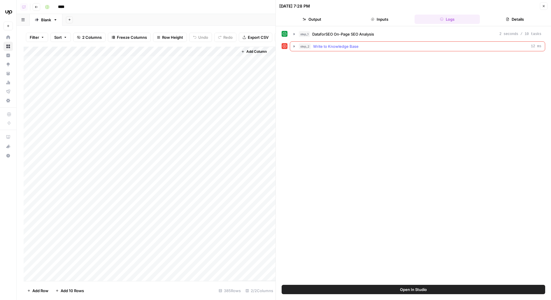
click at [325, 45] on span "Write to Knowledge Base" at bounding box center [336, 46] width 46 height 6
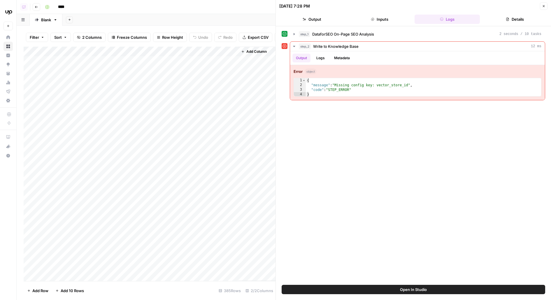
click at [322, 37] on button "step_1 DataforSEO On-Page SEO Analysis 2 seconds / 10 tasks" at bounding box center [417, 33] width 255 height 9
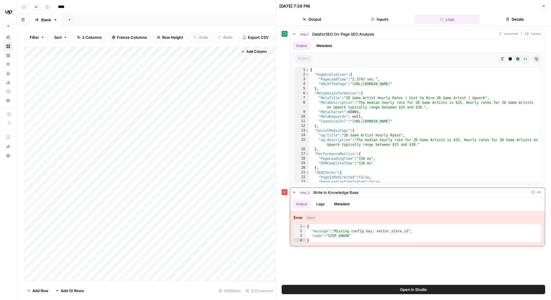
click at [290, 289] on button "Open In Studio" at bounding box center [414, 289] width 264 height 9
click at [232, 62] on div "Add Column" at bounding box center [150, 164] width 252 height 235
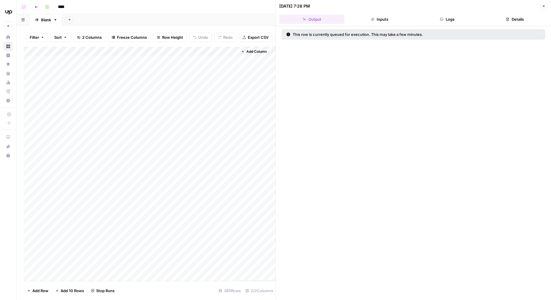
click at [230, 71] on div "Add Column" at bounding box center [150, 164] width 252 height 235
click at [208, 82] on div "Add Column" at bounding box center [150, 164] width 252 height 235
click at [207, 89] on div "Add Column" at bounding box center [150, 164] width 252 height 235
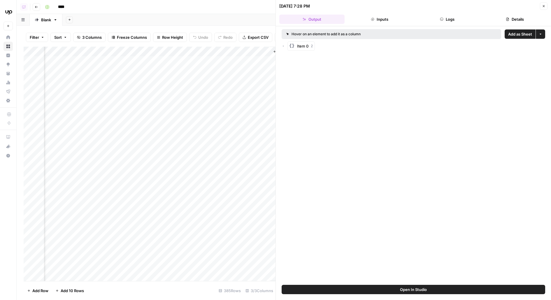
scroll to position [0, 47]
click at [178, 72] on div "Add Column" at bounding box center [150, 164] width 252 height 235
click at [442, 14] on header "08/26/25 at 7:28 PM Close Output Inputs Logs Details" at bounding box center [413, 13] width 275 height 26
click at [446, 18] on button "Logs" at bounding box center [447, 19] width 65 height 9
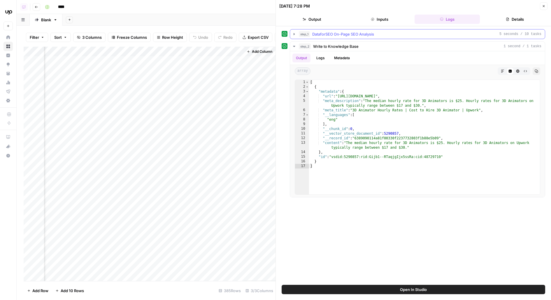
click at [333, 34] on span "DataforSEO On-Page SEO Analysis" at bounding box center [343, 34] width 62 height 6
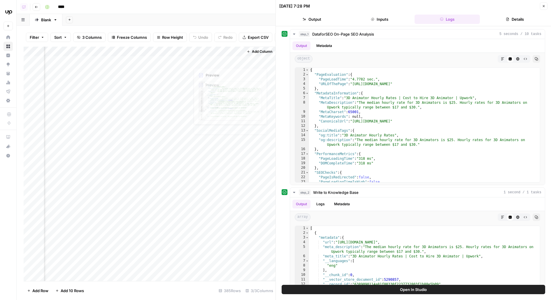
click at [171, 53] on div "Add Column" at bounding box center [150, 164] width 252 height 235
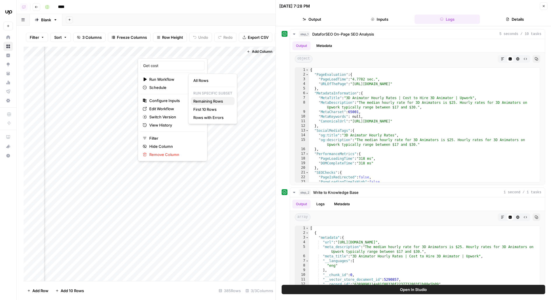
click at [212, 102] on span "Remaining Rows" at bounding box center [211, 101] width 37 height 6
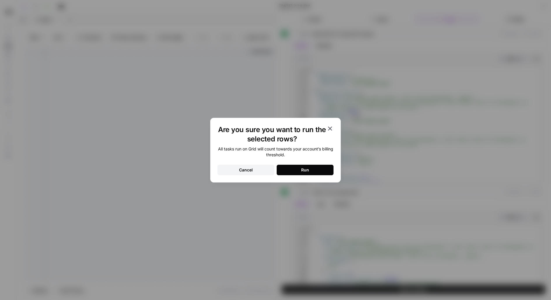
click at [302, 173] on button "Run" at bounding box center [305, 170] width 57 height 11
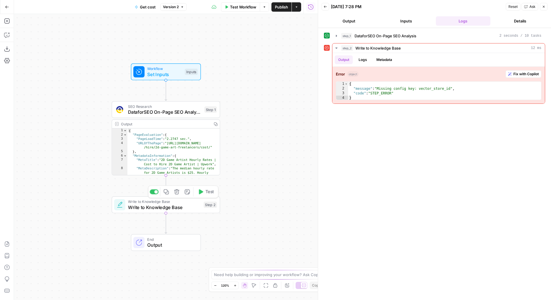
click at [116, 207] on icon at bounding box center [119, 204] width 7 height 7
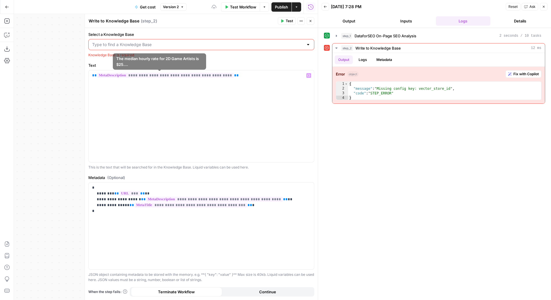
click at [175, 39] on div at bounding box center [201, 44] width 226 height 11
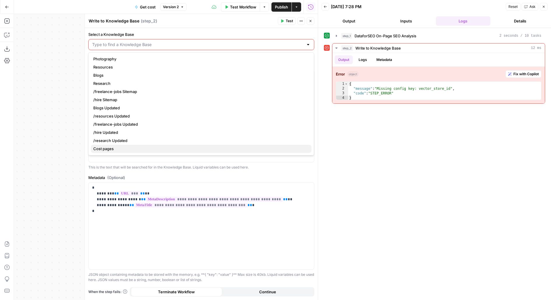
click at [127, 148] on span "Cost pages" at bounding box center [200, 149] width 214 height 6
type input "Cost pages"
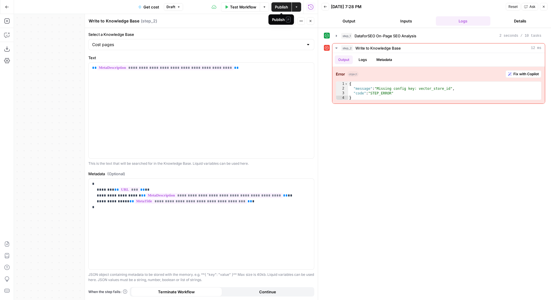
click at [283, 6] on span "Publish" at bounding box center [281, 7] width 13 height 6
